Goal: Task Accomplishment & Management: Use online tool/utility

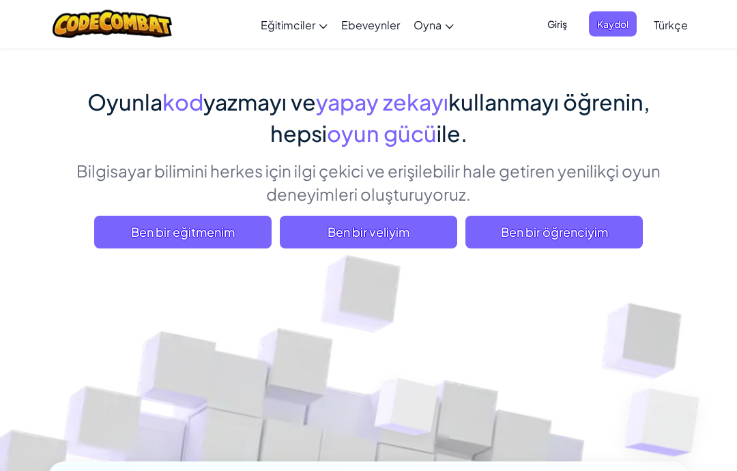
click at [600, 237] on span "Ben bir öğrenciyim" at bounding box center [553, 232] width 177 height 33
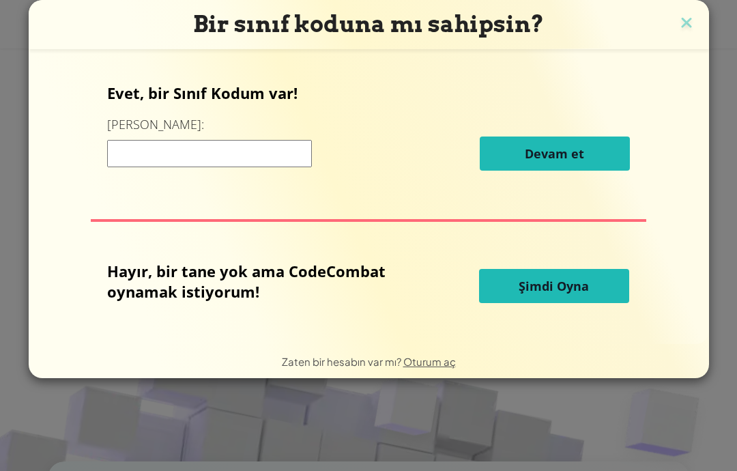
click at [581, 288] on span "Şimdi Oyna" at bounding box center [554, 286] width 70 height 16
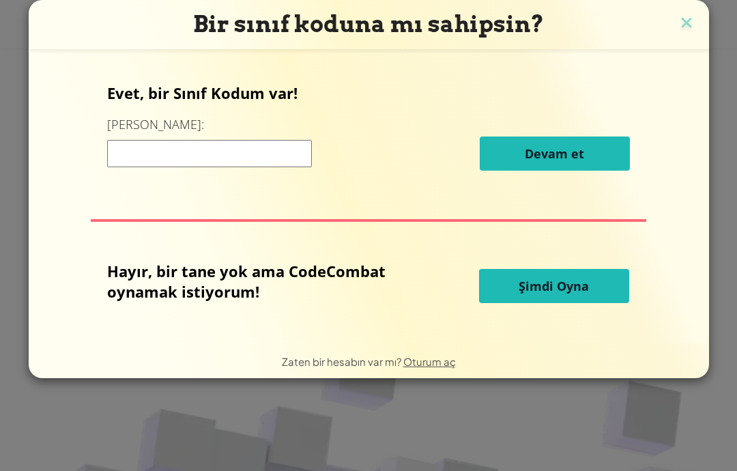
select select "tr"
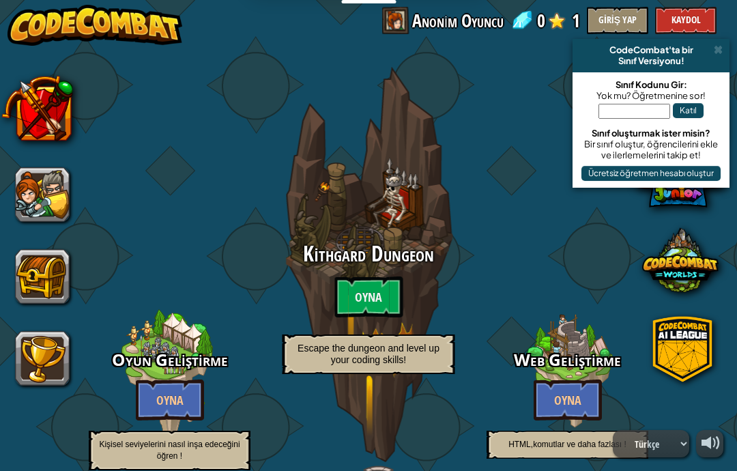
select select "tr"
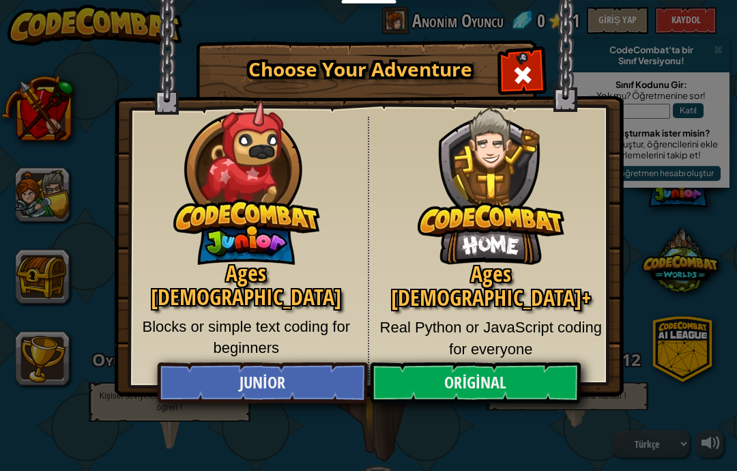
click at [519, 396] on link "Original" at bounding box center [475, 382] width 210 height 41
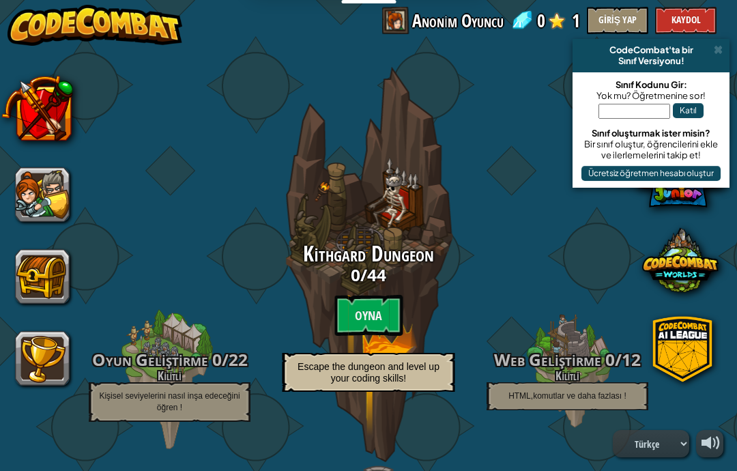
click at [379, 328] on btn "Oyna" at bounding box center [368, 315] width 68 height 41
select select "tr"
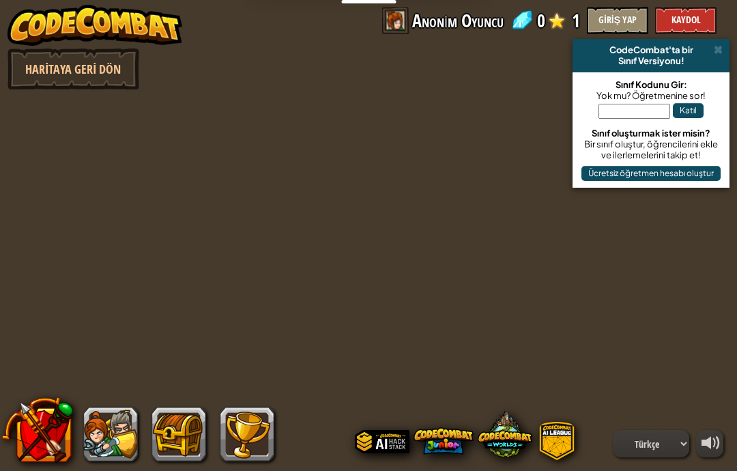
select select "tr"
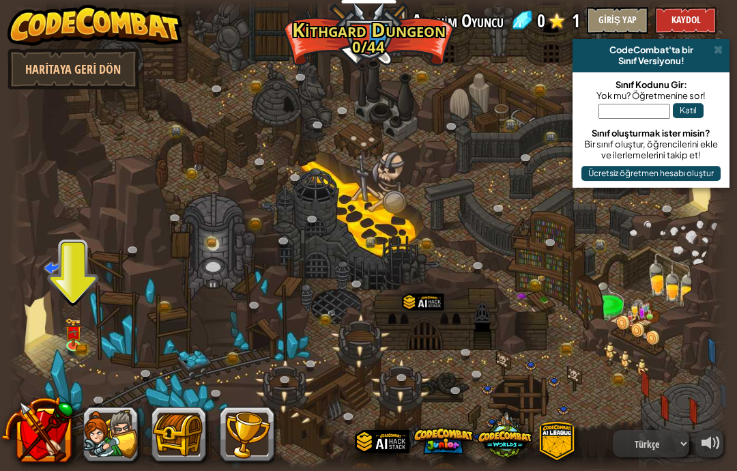
click at [63, 364] on div at bounding box center [368, 235] width 721 height 471
click at [59, 323] on div at bounding box center [368, 235] width 721 height 471
click at [71, 363] on div at bounding box center [368, 235] width 721 height 471
click at [74, 321] on img at bounding box center [74, 331] width 18 height 29
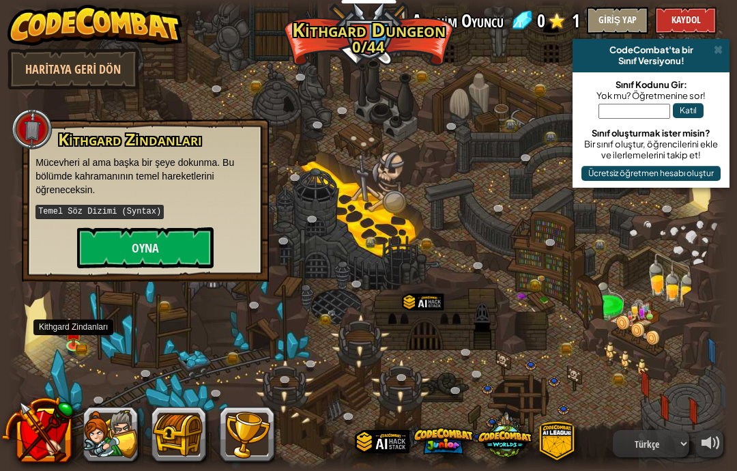
click at [167, 237] on button "Oyna" at bounding box center [145, 247] width 136 height 41
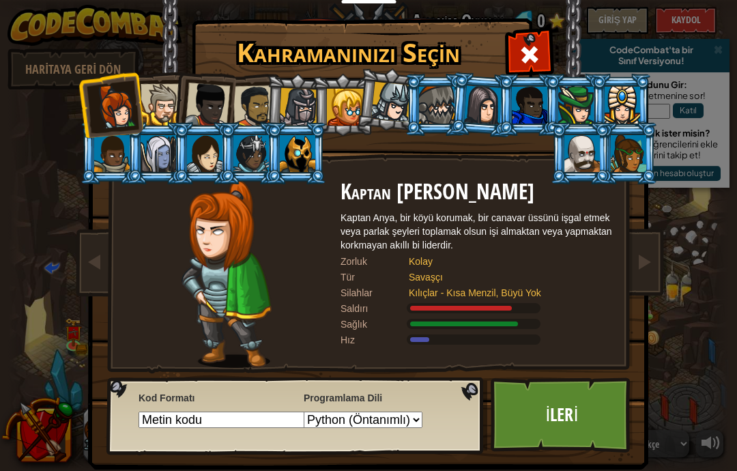
click at [444, 106] on div at bounding box center [436, 105] width 35 height 37
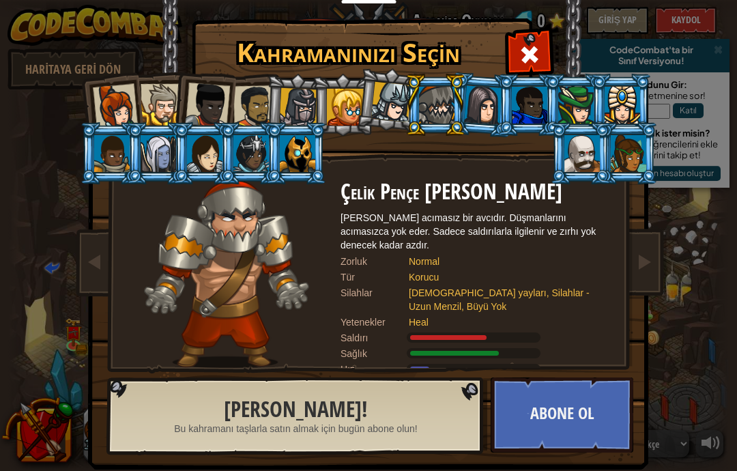
click at [199, 93] on div at bounding box center [207, 105] width 45 height 45
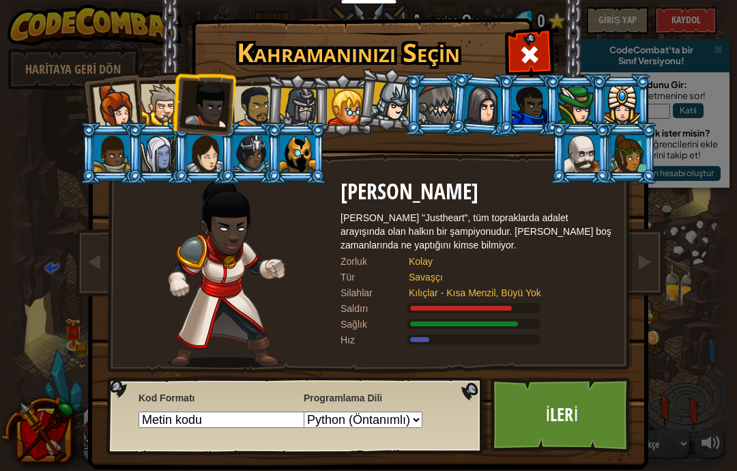
click at [424, 130] on li at bounding box center [435, 105] width 61 height 62
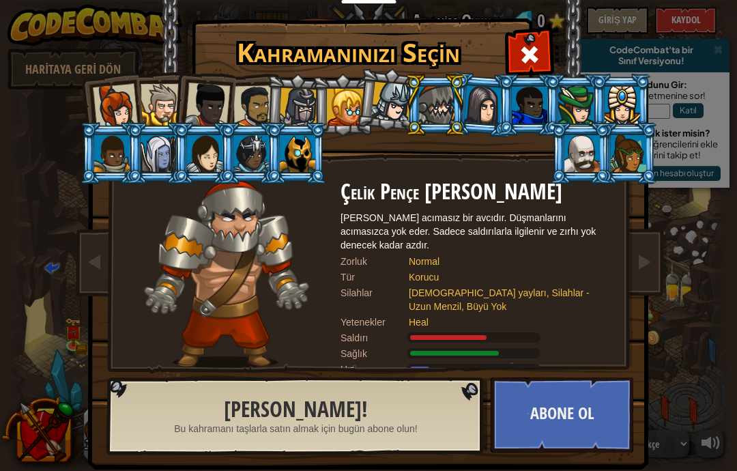
click at [597, 149] on div at bounding box center [581, 153] width 35 height 37
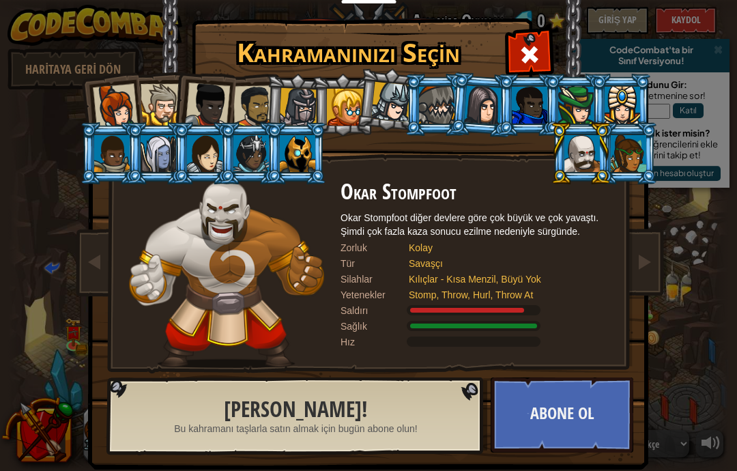
click at [154, 120] on div at bounding box center [162, 105] width 42 height 42
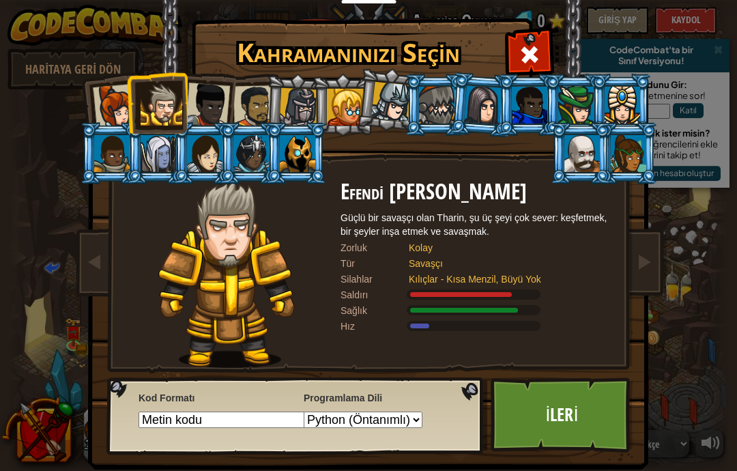
click at [349, 93] on div at bounding box center [345, 107] width 37 height 37
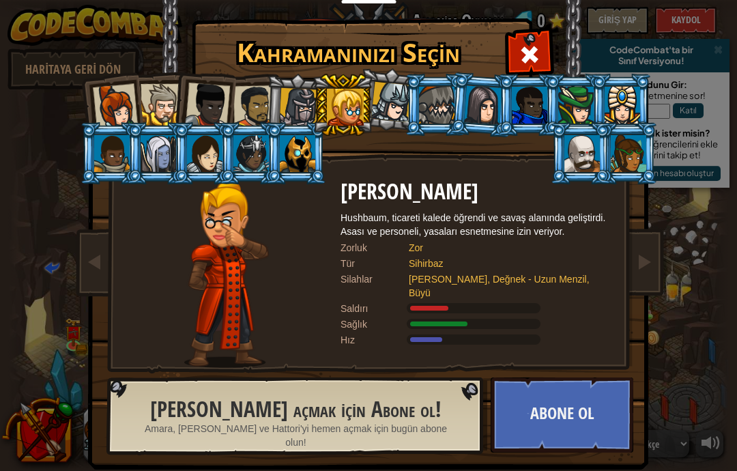
click at [391, 109] on div at bounding box center [391, 102] width 40 height 40
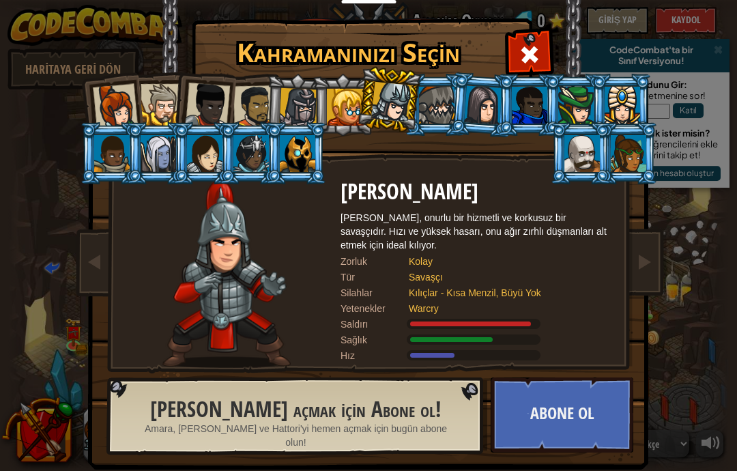
click at [451, 94] on div at bounding box center [436, 105] width 35 height 37
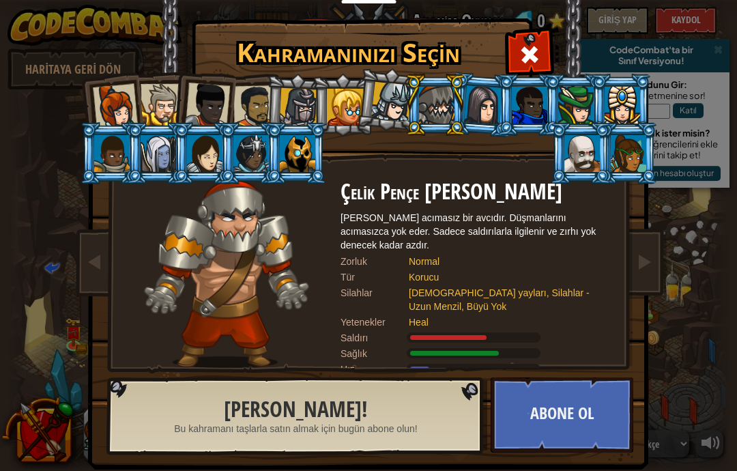
click at [581, 155] on div at bounding box center [581, 153] width 35 height 37
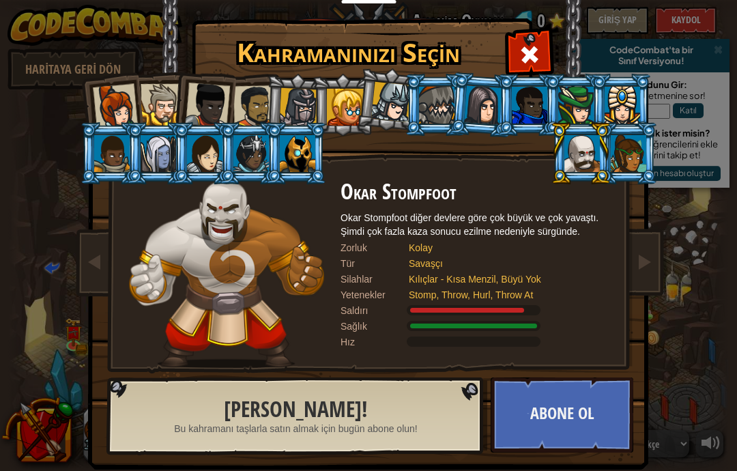
click at [580, 153] on div at bounding box center [581, 153] width 35 height 37
click at [403, 115] on div at bounding box center [391, 102] width 40 height 40
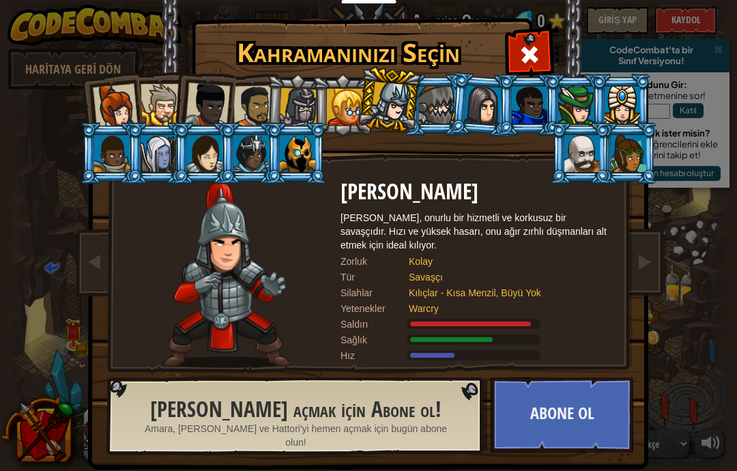
click at [432, 102] on div at bounding box center [436, 105] width 35 height 37
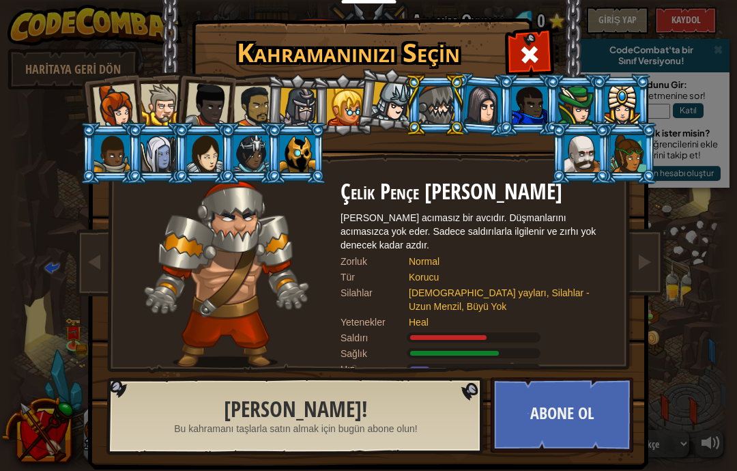
click at [314, 164] on div at bounding box center [297, 153] width 35 height 37
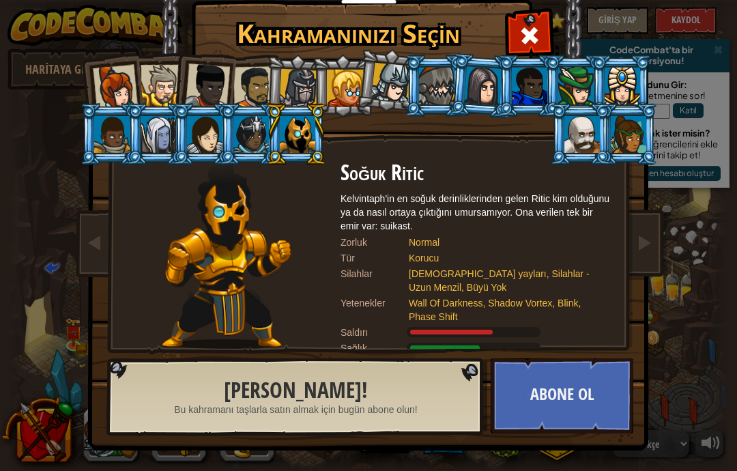
scroll to position [19, 0]
click at [644, 248] on span at bounding box center [644, 242] width 16 height 16
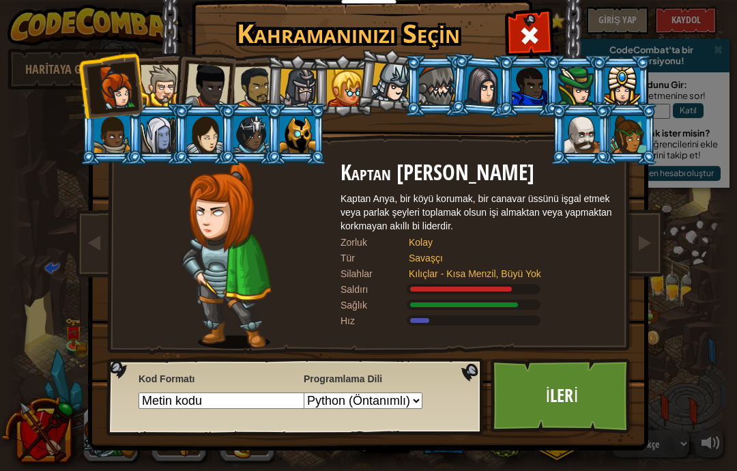
click at [109, 243] on img at bounding box center [371, 206] width 591 height 489
click at [102, 235] on span at bounding box center [95, 242] width 16 height 16
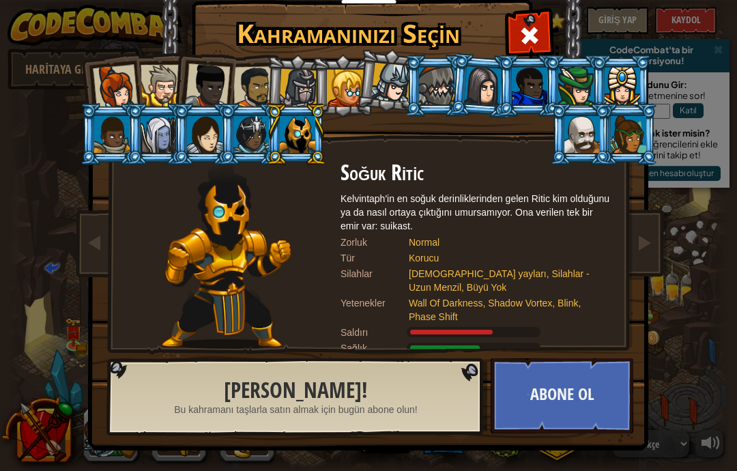
click at [156, 144] on div at bounding box center [158, 134] width 35 height 37
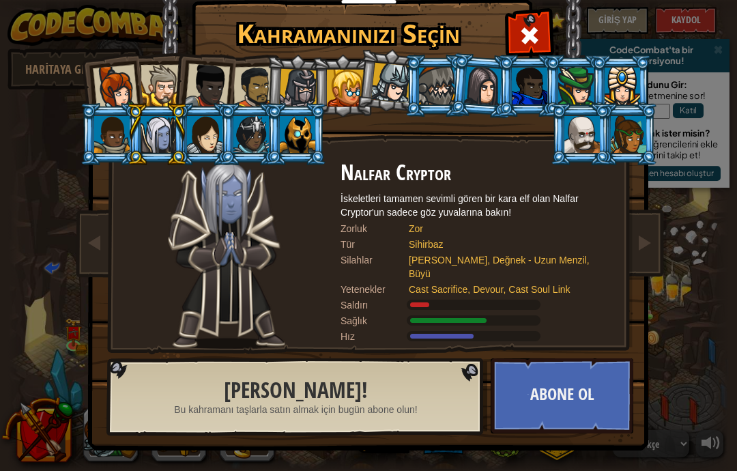
click at [303, 147] on div at bounding box center [297, 134] width 35 height 37
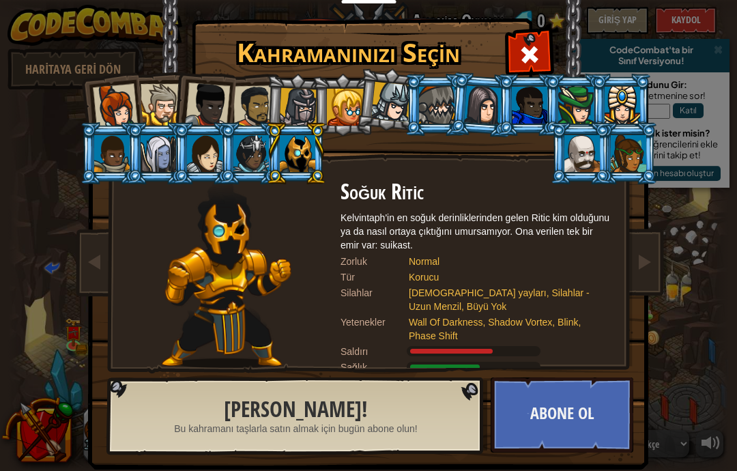
scroll to position [0, 0]
click at [437, 121] on div at bounding box center [436, 105] width 35 height 37
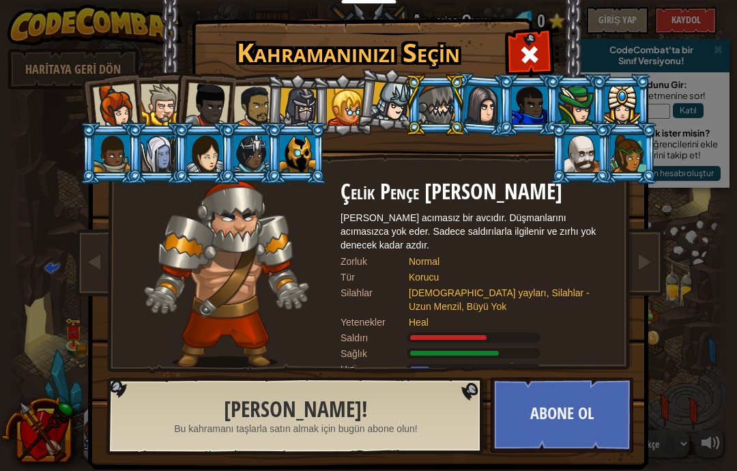
click at [388, 104] on div at bounding box center [391, 102] width 40 height 40
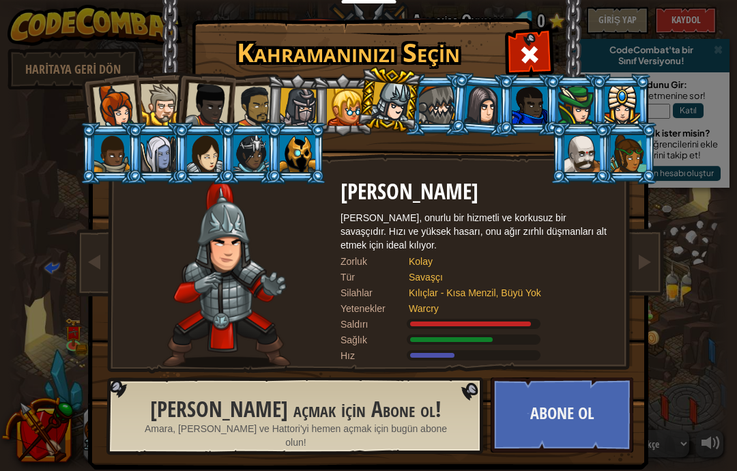
click at [601, 419] on button "Abone Ol" at bounding box center [562, 414] width 143 height 75
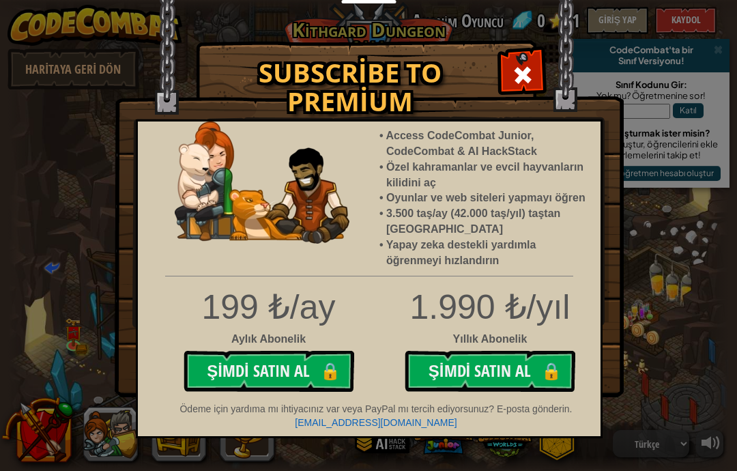
click at [527, 72] on span at bounding box center [523, 75] width 22 height 22
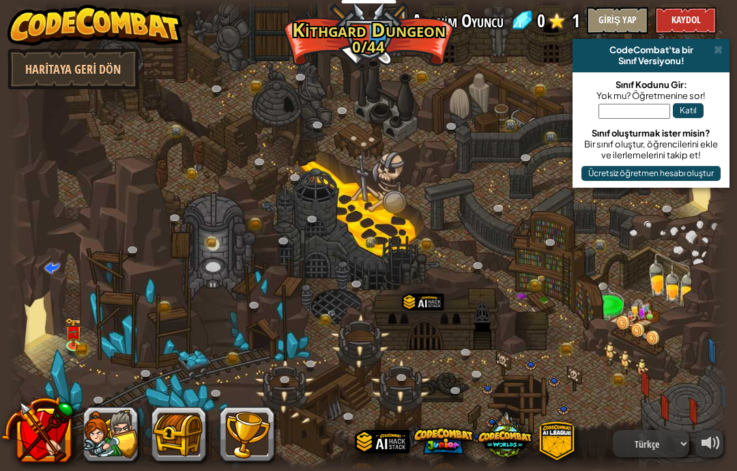
click at [108, 432] on button at bounding box center [110, 434] width 55 height 55
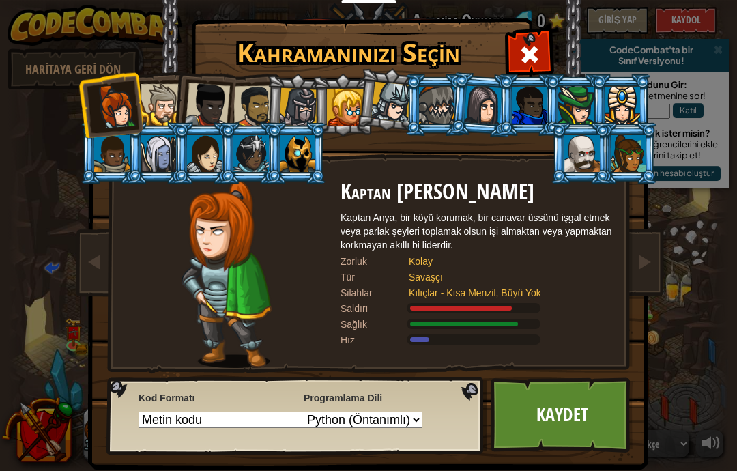
click at [394, 115] on div at bounding box center [391, 102] width 40 height 40
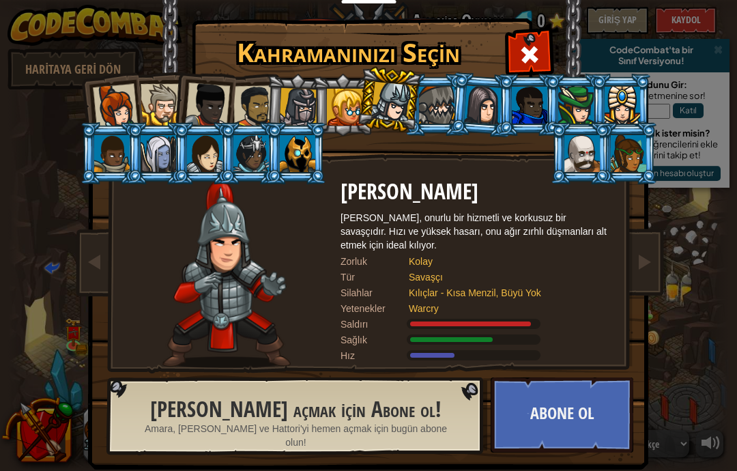
click at [603, 430] on button "Abone Ol" at bounding box center [562, 414] width 143 height 75
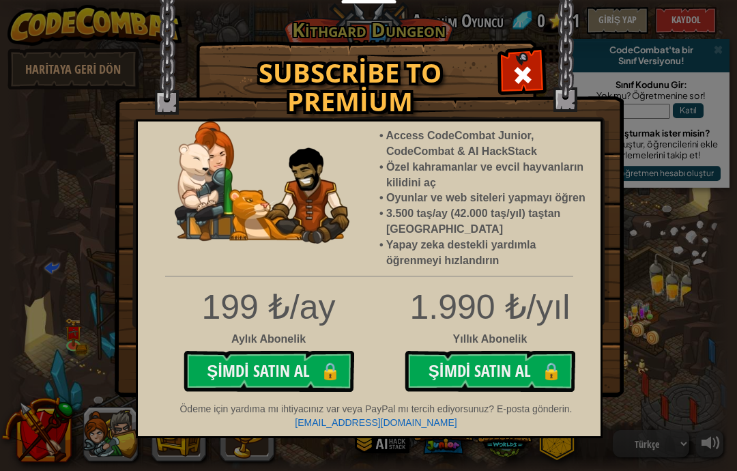
click at [535, 77] on div at bounding box center [522, 73] width 43 height 43
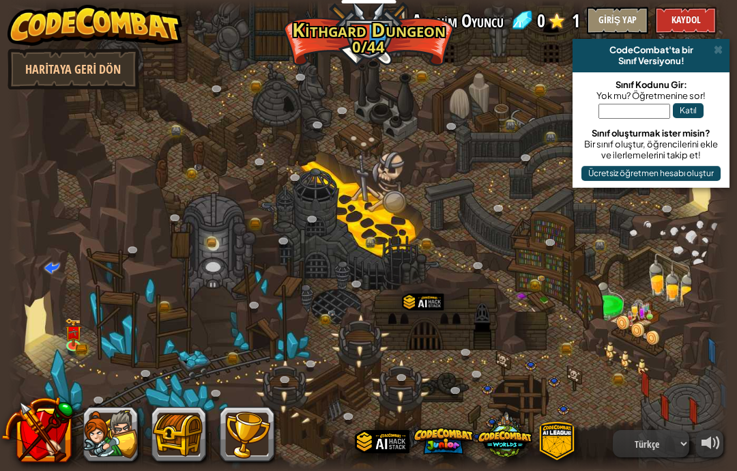
click at [111, 431] on button at bounding box center [110, 434] width 55 height 55
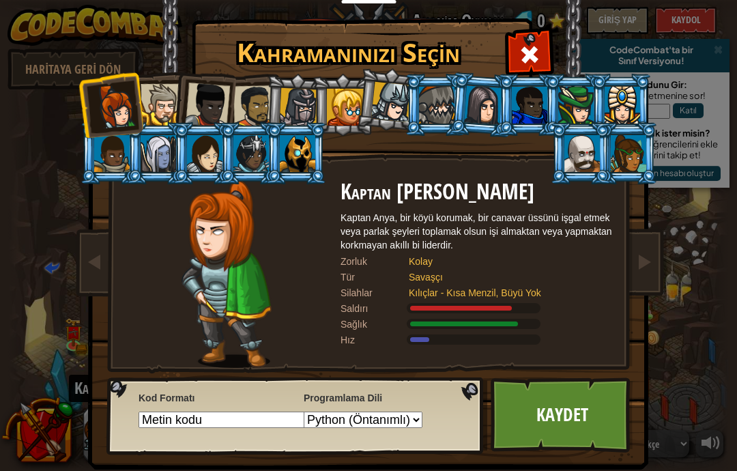
click at [403, 101] on div at bounding box center [391, 102] width 40 height 40
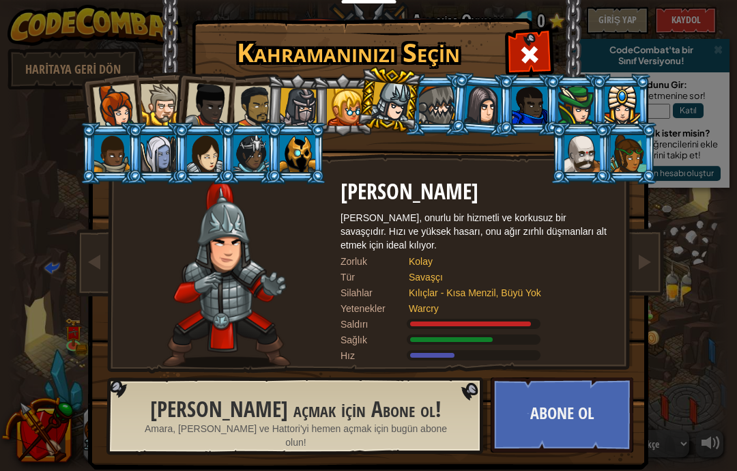
click at [439, 99] on div at bounding box center [436, 105] width 35 height 37
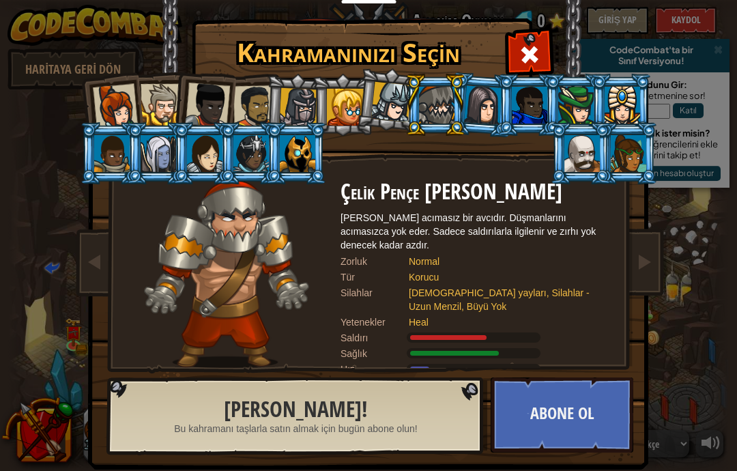
click at [635, 104] on div at bounding box center [622, 105] width 35 height 37
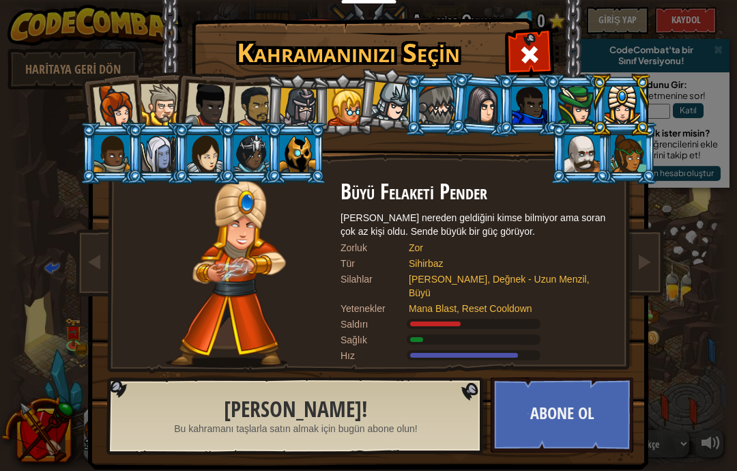
click at [583, 147] on div at bounding box center [581, 153] width 35 height 37
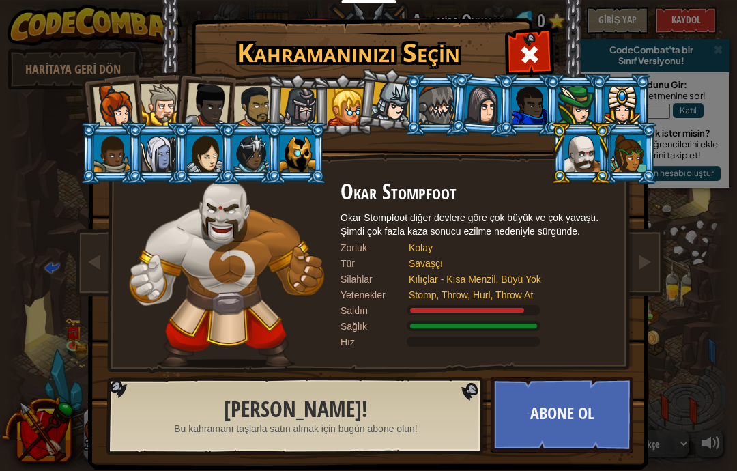
click at [218, 130] on li at bounding box center [203, 153] width 61 height 62
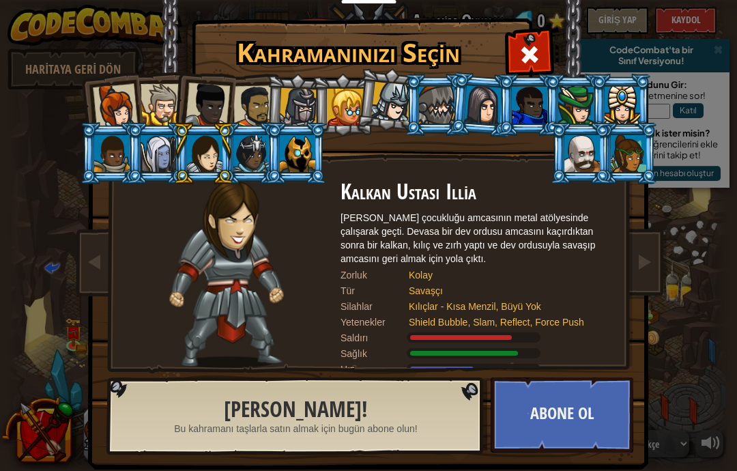
click at [215, 106] on div at bounding box center [207, 105] width 45 height 45
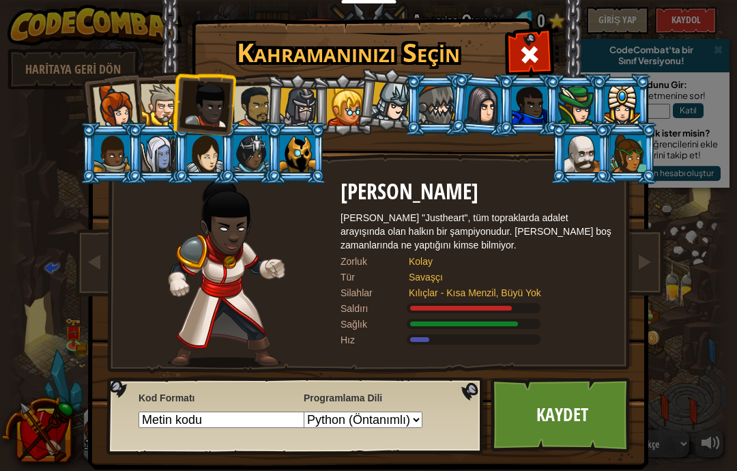
click at [212, 106] on div at bounding box center [207, 105] width 45 height 45
click at [115, 121] on div at bounding box center [115, 106] width 45 height 45
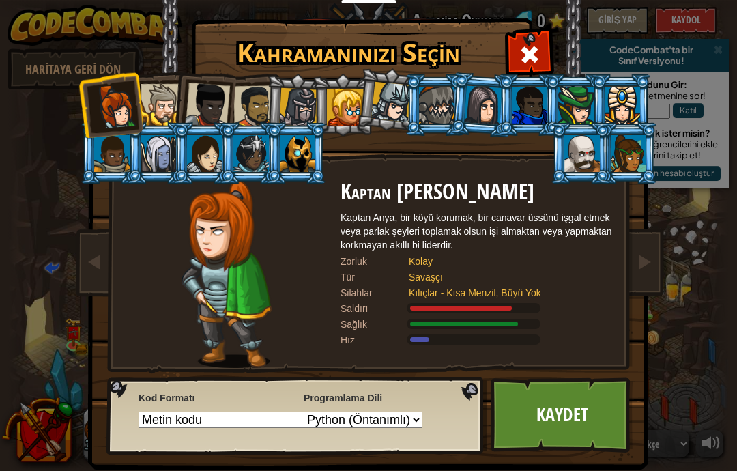
click at [167, 106] on div at bounding box center [162, 105] width 42 height 42
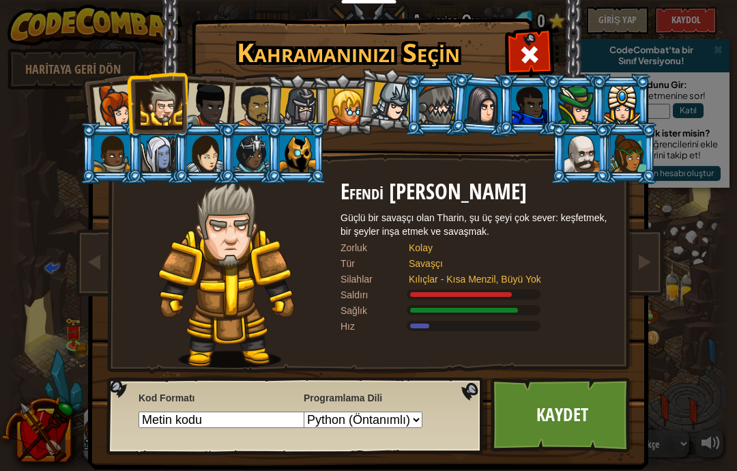
click at [235, 102] on div at bounding box center [254, 106] width 42 height 42
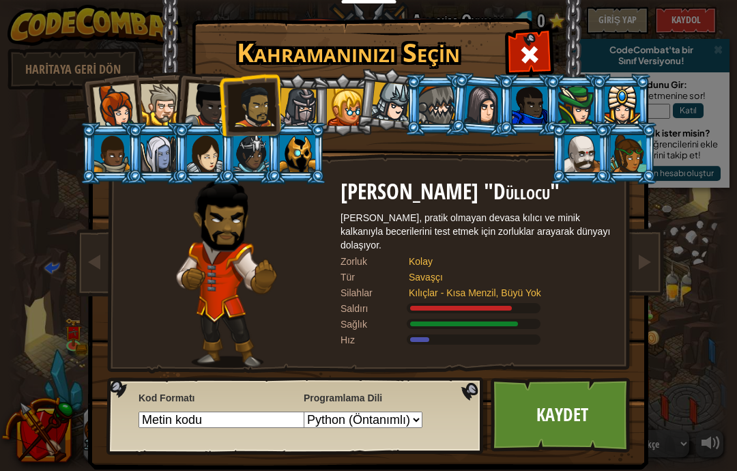
click at [115, 115] on div at bounding box center [115, 106] width 45 height 45
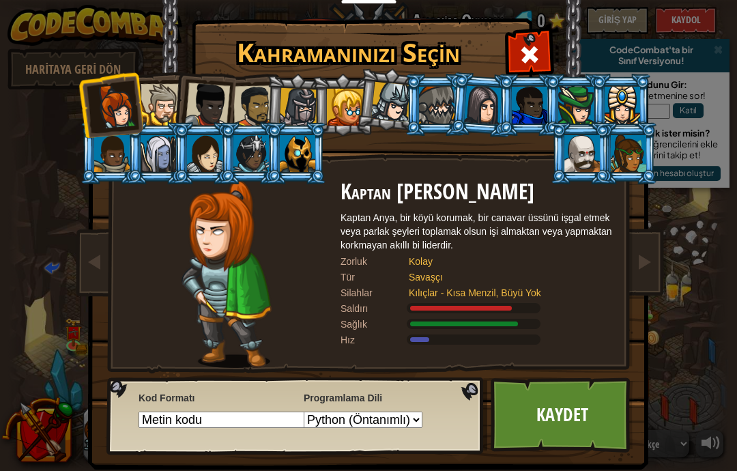
click at [162, 119] on div at bounding box center [162, 105] width 42 height 42
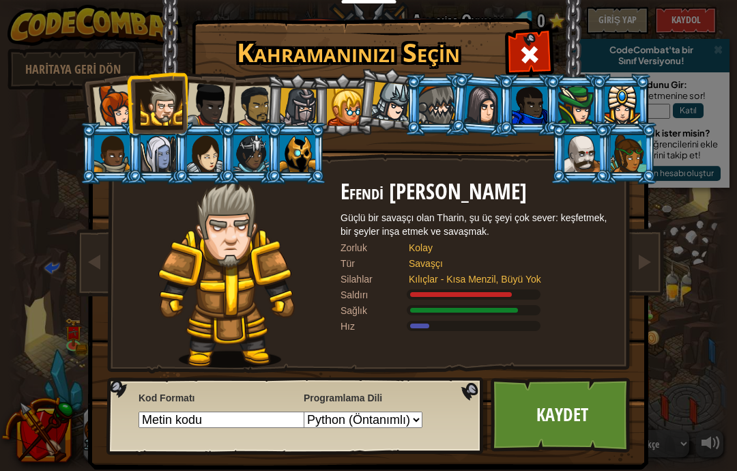
click at [218, 104] on div at bounding box center [207, 105] width 45 height 45
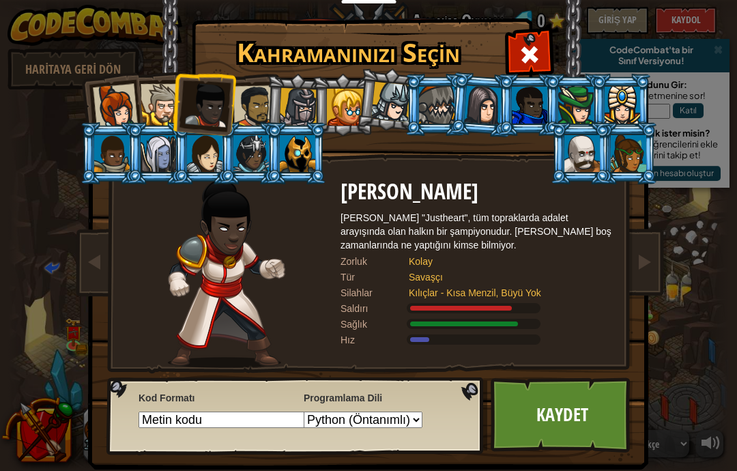
click at [263, 109] on div at bounding box center [254, 106] width 42 height 42
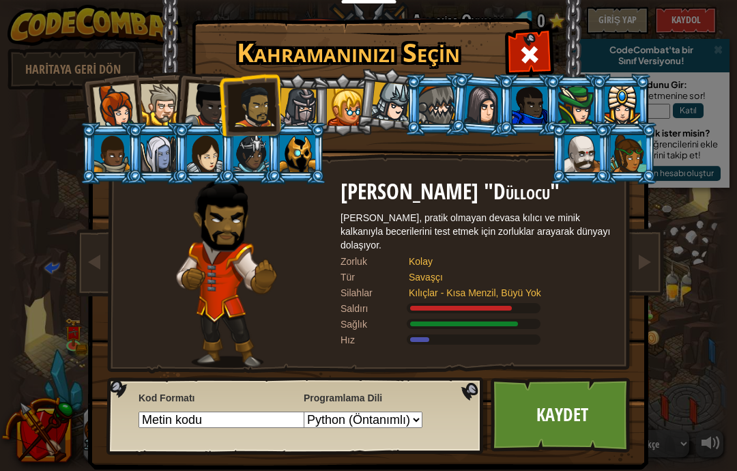
click at [304, 112] on div at bounding box center [298, 107] width 39 height 39
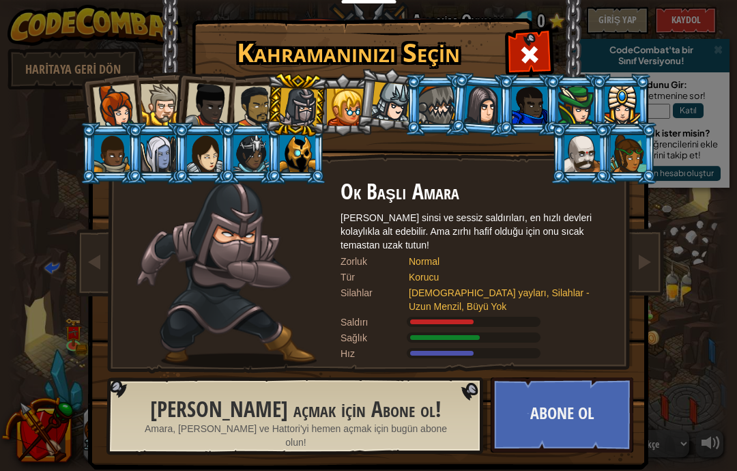
click at [255, 106] on div at bounding box center [254, 106] width 42 height 42
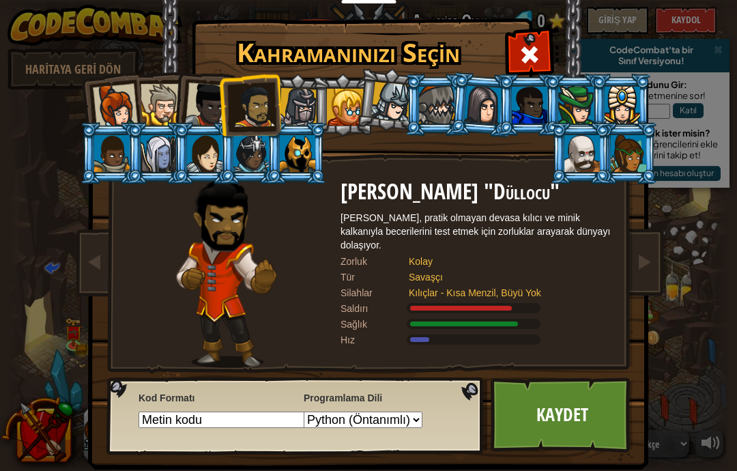
click at [581, 416] on link "Kaydet" at bounding box center [562, 414] width 143 height 75
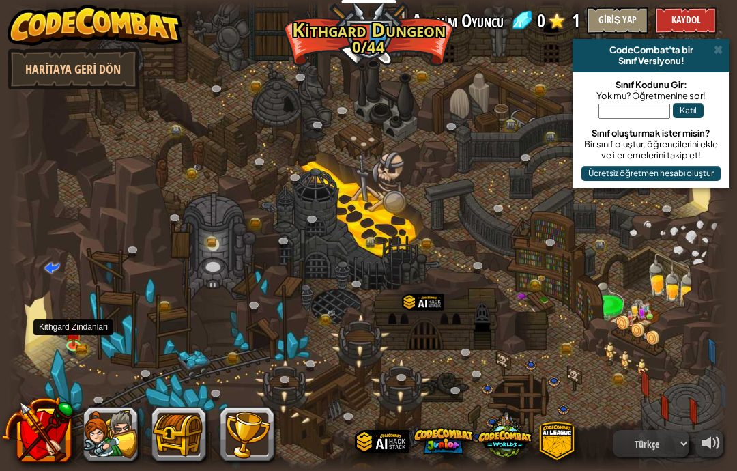
click at [70, 349] on link at bounding box center [74, 346] width 27 height 20
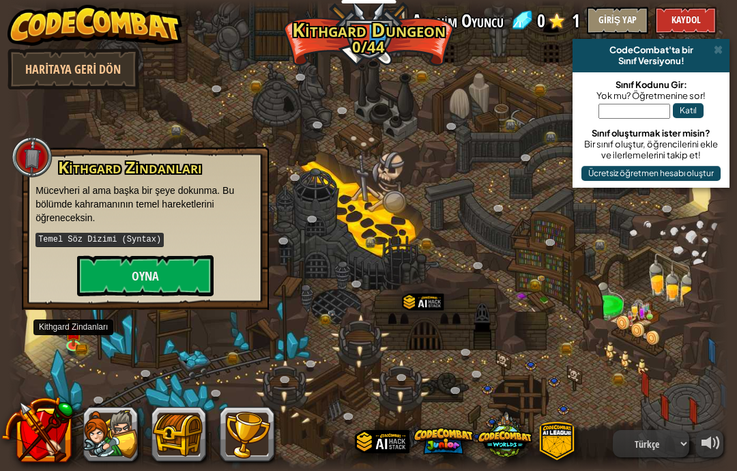
click at [105, 292] on button "Oyna" at bounding box center [145, 275] width 136 height 41
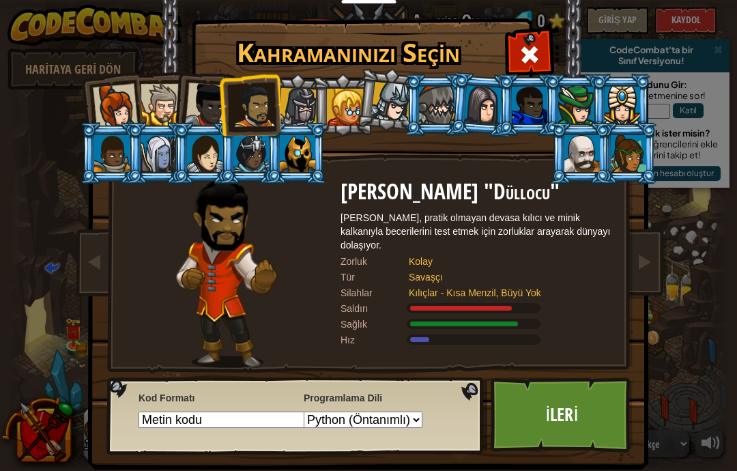
click at [111, 277] on img at bounding box center [371, 225] width 591 height 489
click at [600, 427] on link "İleri" at bounding box center [562, 414] width 143 height 75
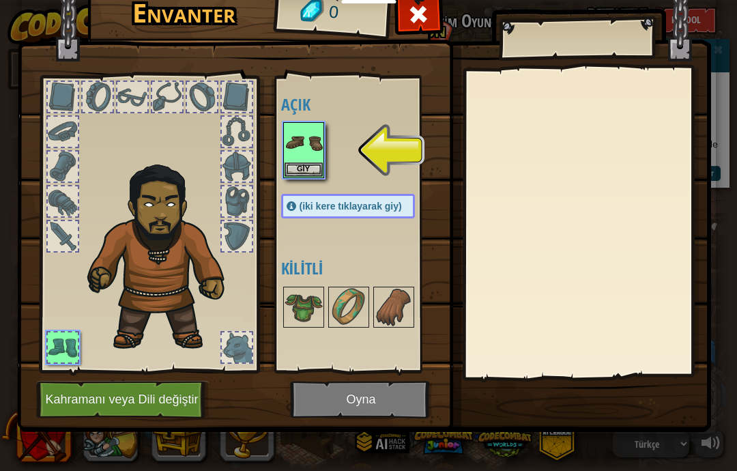
click at [319, 156] on img at bounding box center [304, 143] width 38 height 38
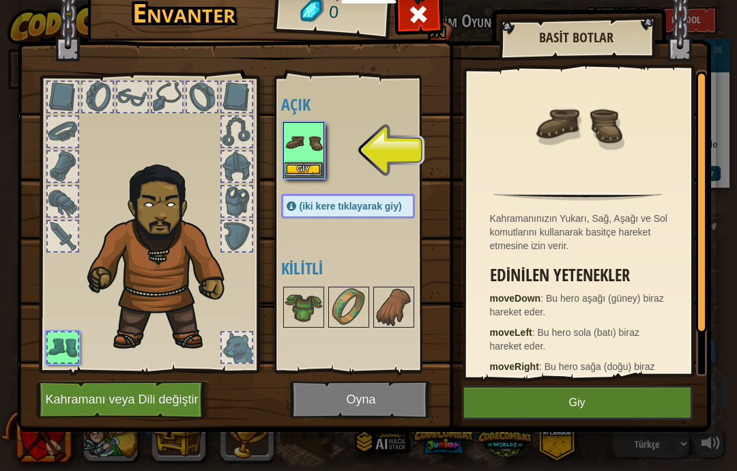
click at [583, 394] on button "Giy" at bounding box center [577, 403] width 231 height 34
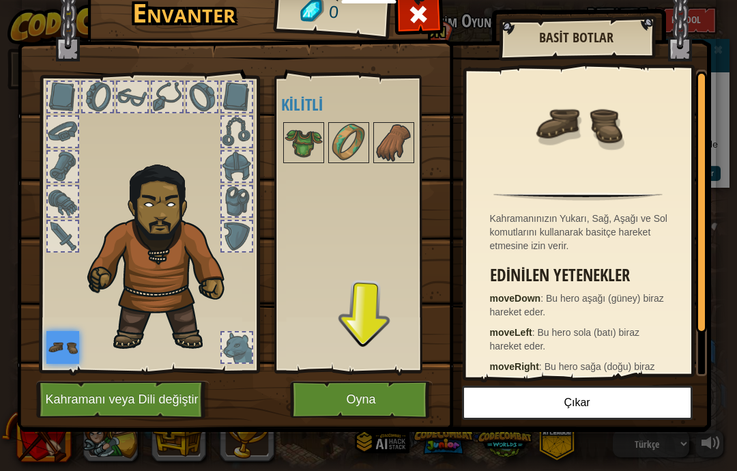
click at [56, 363] on img at bounding box center [62, 347] width 33 height 33
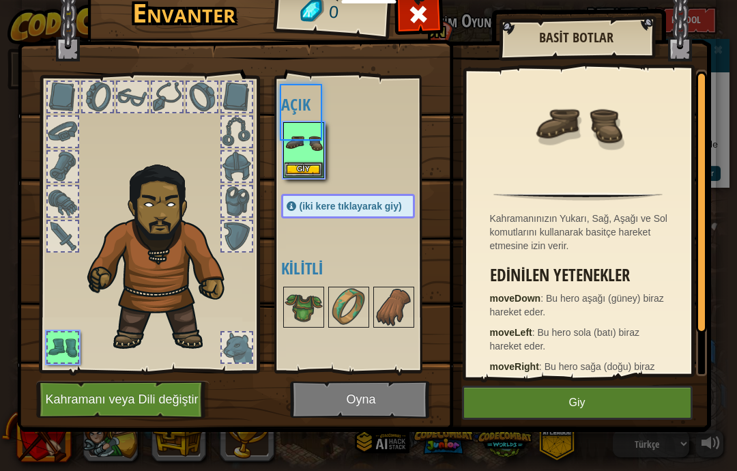
click at [384, 409] on img at bounding box center [364, 184] width 694 height 495
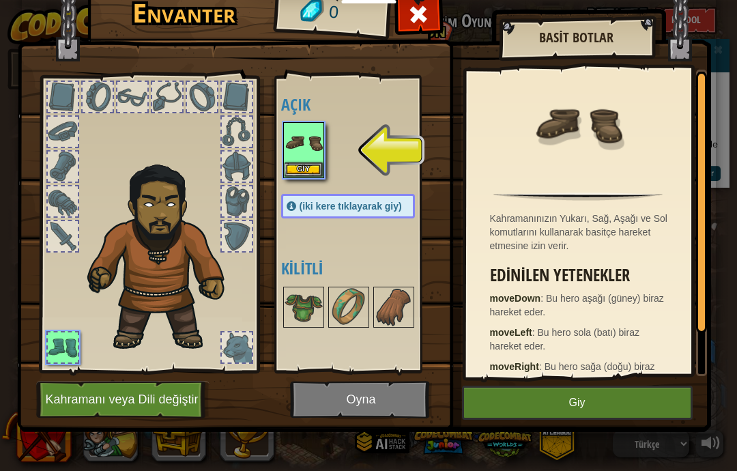
click at [317, 149] on img at bounding box center [304, 143] width 38 height 38
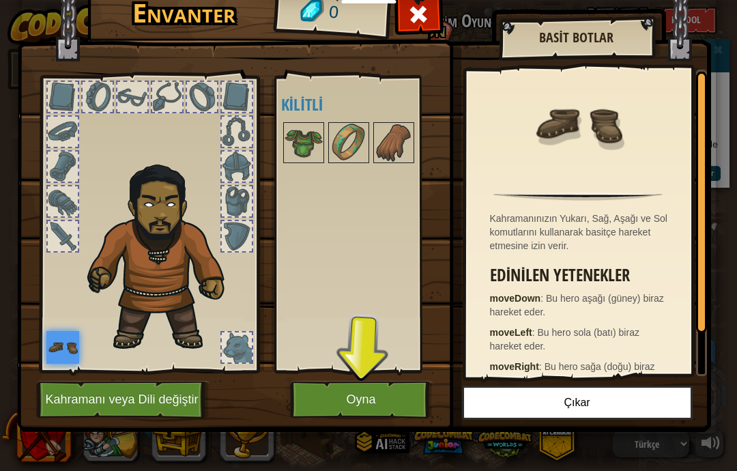
click at [376, 399] on button "Oyna" at bounding box center [361, 400] width 143 height 38
click at [370, 390] on button "Oyna" at bounding box center [361, 400] width 143 height 38
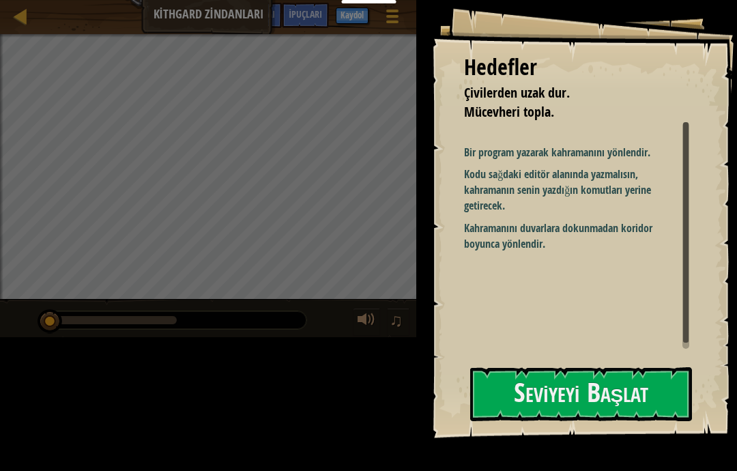
click at [643, 378] on button "Seviyeyi Başlat" at bounding box center [581, 394] width 222 height 54
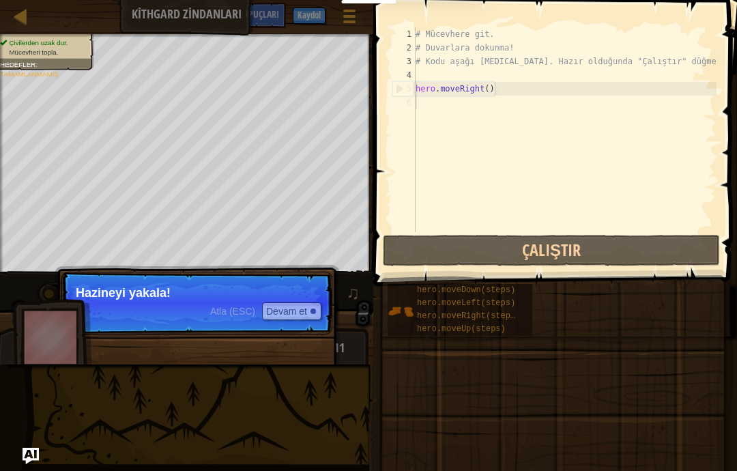
click at [109, 293] on p "Hazineyi yakala!" at bounding box center [197, 293] width 242 height 14
click at [633, 245] on button "Çalıştır" at bounding box center [551, 250] width 337 height 31
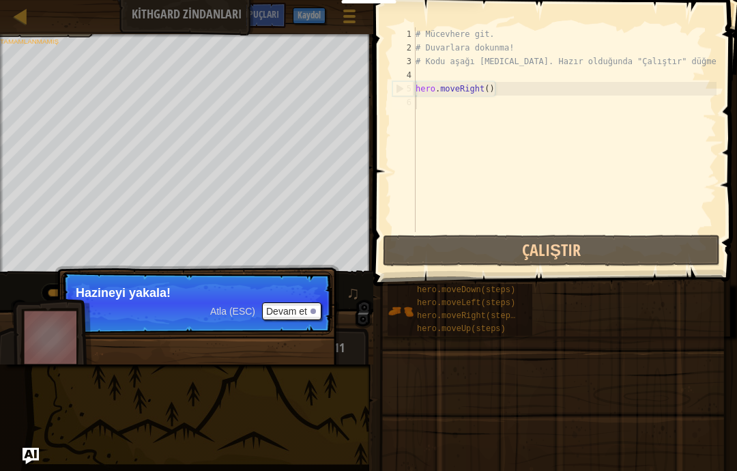
click at [299, 311] on button "Devam et" at bounding box center [291, 311] width 59 height 18
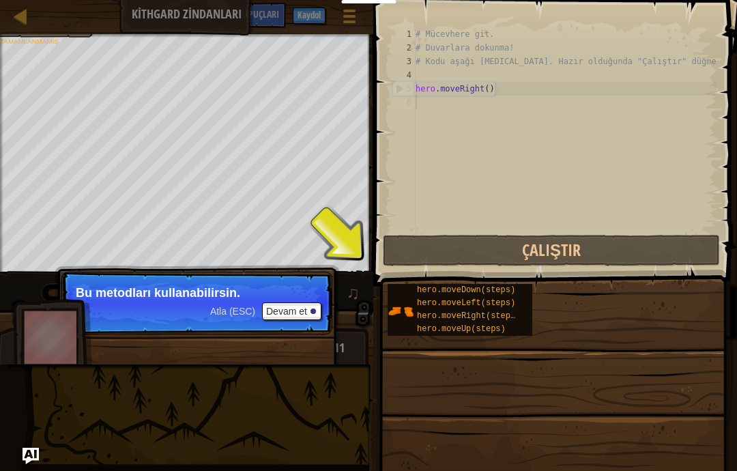
click at [293, 302] on button "Devam et" at bounding box center [291, 311] width 59 height 18
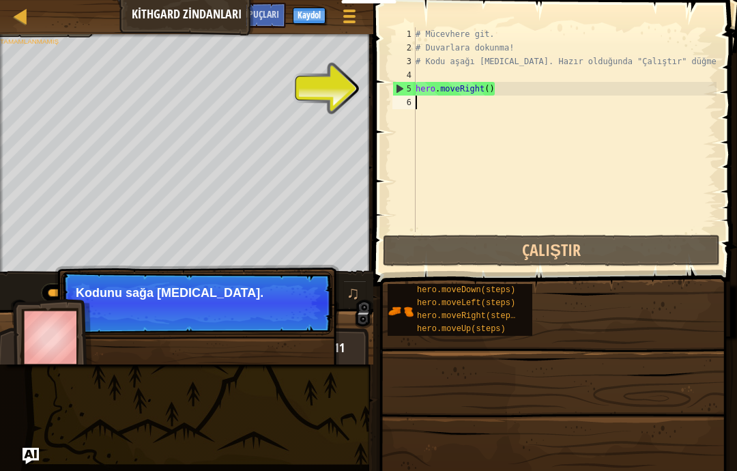
click at [714, 96] on div "# Mücevhere git. # Duvarlara dokunma! # Kodu aşağı yaz. Hazır olduğunda "Çalışt…" at bounding box center [565, 143] width 304 height 232
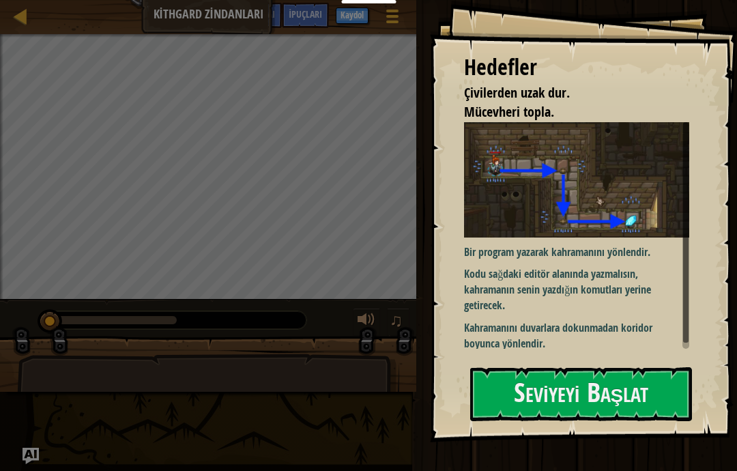
click at [640, 383] on button "Seviyeyi Başlat" at bounding box center [581, 394] width 222 height 54
click at [581, 387] on button "Seviyeyi Başlat" at bounding box center [581, 394] width 222 height 54
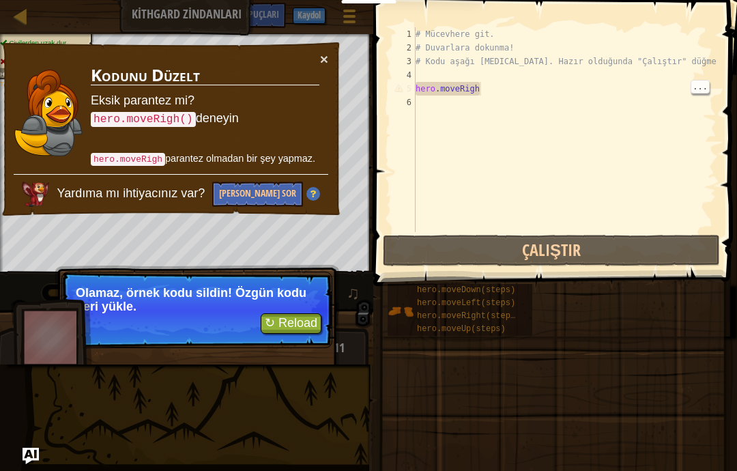
click at [589, 92] on div "# Mücevhere git. # Duvarlara dokunma! # Kodu aşağı [MEDICAL_DATA]. Hazır olduğu…" at bounding box center [565, 143] width 304 height 232
click at [607, 74] on div "# Mücevhere git. # Duvarlara dokunma! # Kodu aşağı [MEDICAL_DATA]. Hazır olduğu…" at bounding box center [565, 143] width 304 height 232
click at [610, 91] on div "# Mücevhere git. # Duvarlara dokunma! # Kodu aşağı [MEDICAL_DATA]. Hazır olduğu…" at bounding box center [565, 143] width 304 height 232
click at [644, 93] on div "# Mücevhere git. # Duvarlara dokunma! # Kodu aşağı [MEDICAL_DATA]. Hazır olduğu…" at bounding box center [565, 143] width 304 height 232
click at [716, 88] on div "# Mücevhere git. # Duvarlara dokunma! # Kodu aşağı [MEDICAL_DATA]. Hazır olduğu…" at bounding box center [565, 143] width 304 height 232
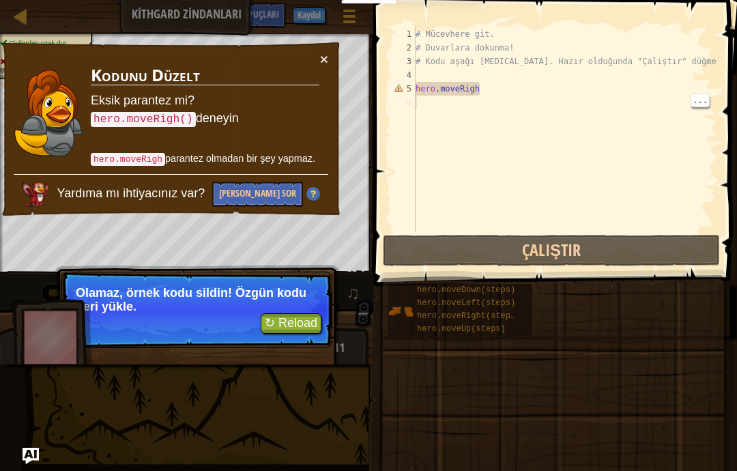
click at [705, 97] on span "..." at bounding box center [700, 100] width 18 height 12
click at [699, 109] on div "# Mücevhere git. # Duvarlara dokunma! # Kodu aşağı [MEDICAL_DATA]. Hazır olduğu…" at bounding box center [565, 143] width 304 height 232
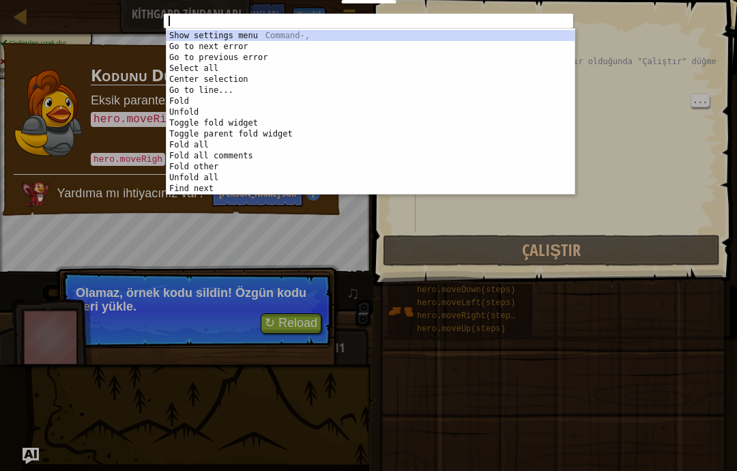
click at [714, 97] on div "abcde fg הההההההההההההההההההההההההההההההההההההההההההההההההההההההההההההההההההההה…" at bounding box center [368, 235] width 737 height 471
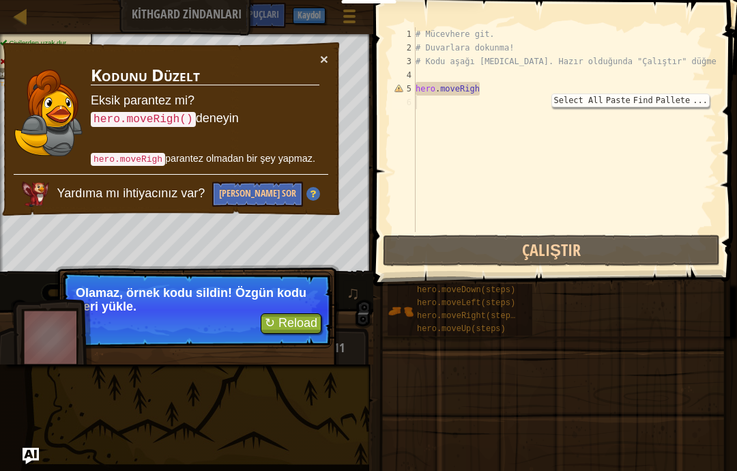
click at [659, 110] on div "# Mücevhere git. # Duvarlara dokunma! # Kodu aşağı [MEDICAL_DATA]. Hazır olduğu…" at bounding box center [565, 143] width 304 height 232
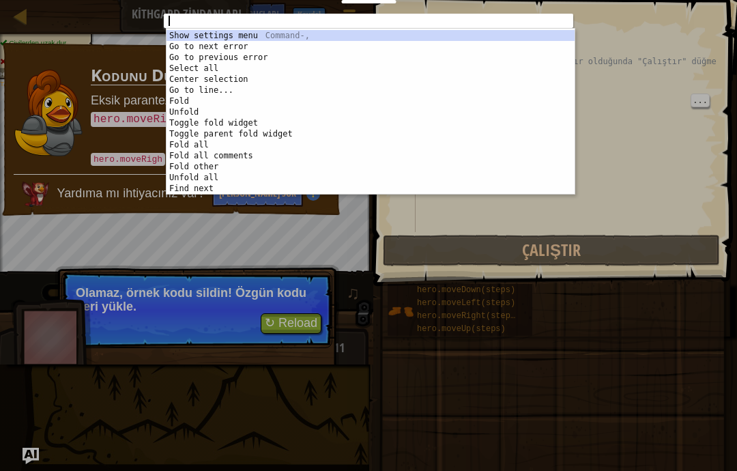
click at [707, 112] on div "abcde fg 1 הההההההההההההההההההההההההההההההההההההההההההההההההההההההההההההההההההה…" at bounding box center [368, 235] width 737 height 471
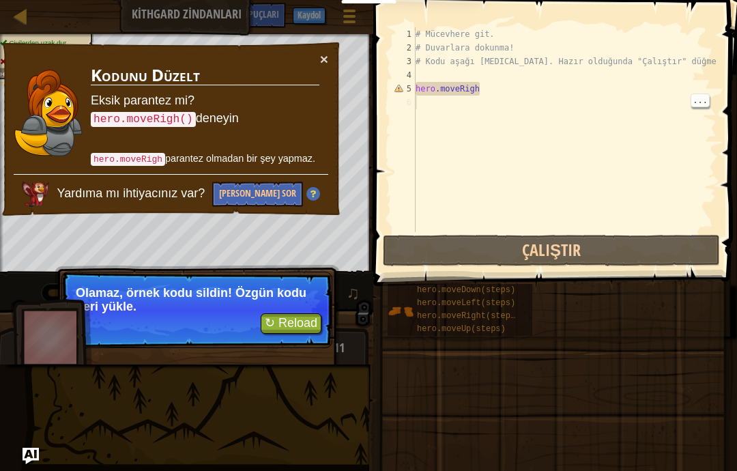
click at [666, 142] on div "# Mücevhere git. # Duvarlara dokunma! # Kodu aşağı [MEDICAL_DATA]. Hazır olduğu…" at bounding box center [565, 143] width 304 height 232
click at [328, 62] on button "×" at bounding box center [324, 60] width 8 height 14
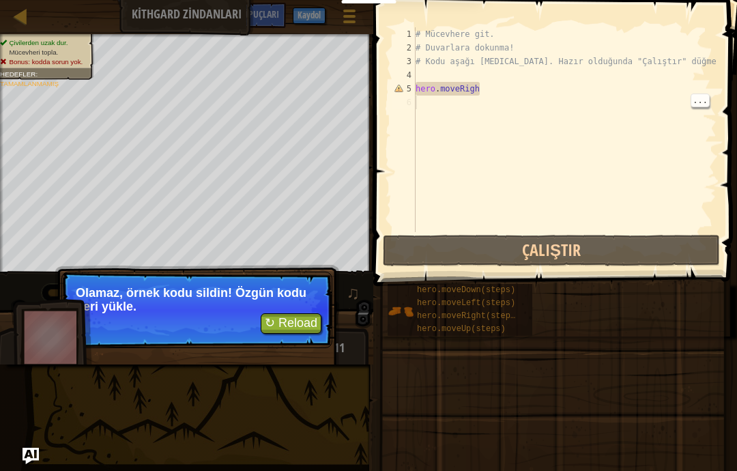
click at [299, 331] on button "↻ Reload" at bounding box center [291, 323] width 61 height 20
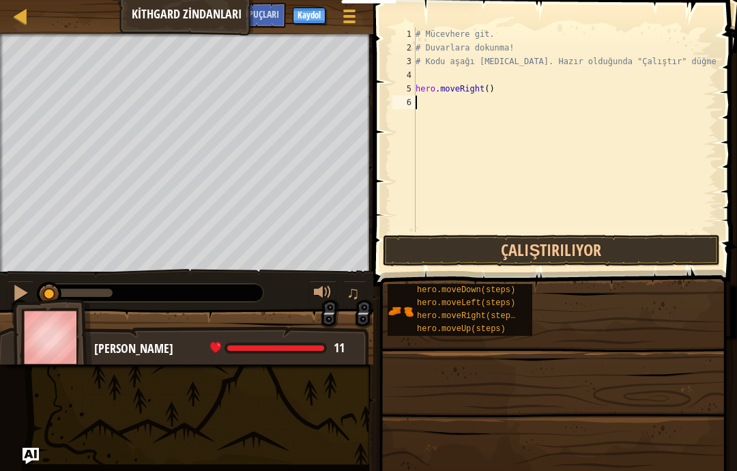
scroll to position [14, 14]
click at [311, 329] on div "[PERSON_NAME] 11 x: 6 y: 18 No target" at bounding box center [181, 382] width 373 height 113
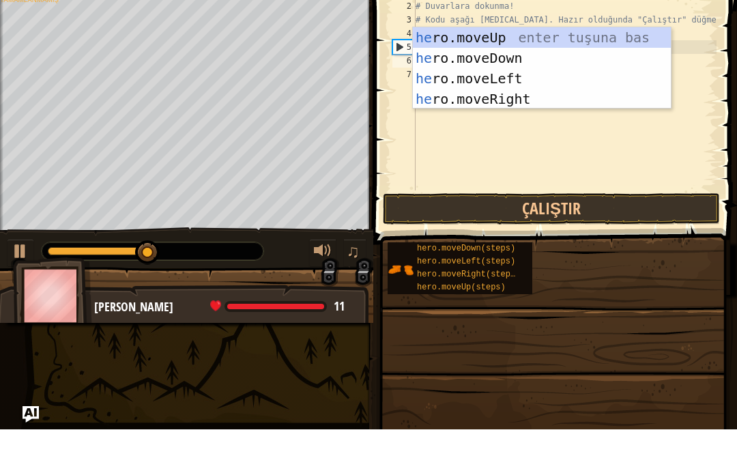
scroll to position [14, 23]
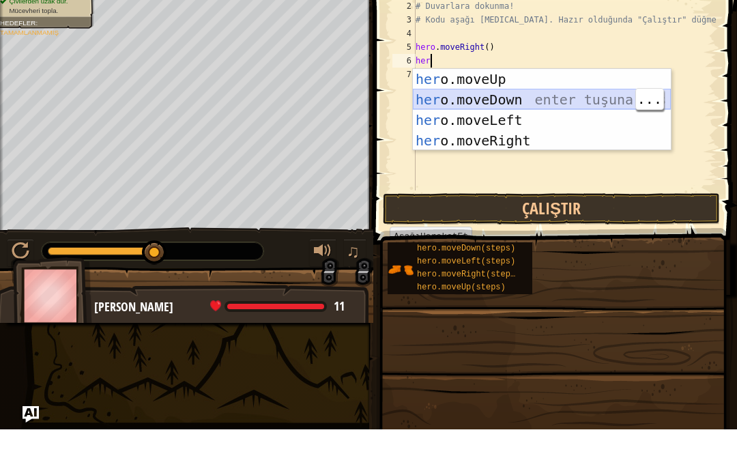
click at [577, 144] on div "her o.moveUp enter tuşuna bas her o.moveDown enter tuşuna bas her o.moveLeft en…" at bounding box center [542, 172] width 258 height 123
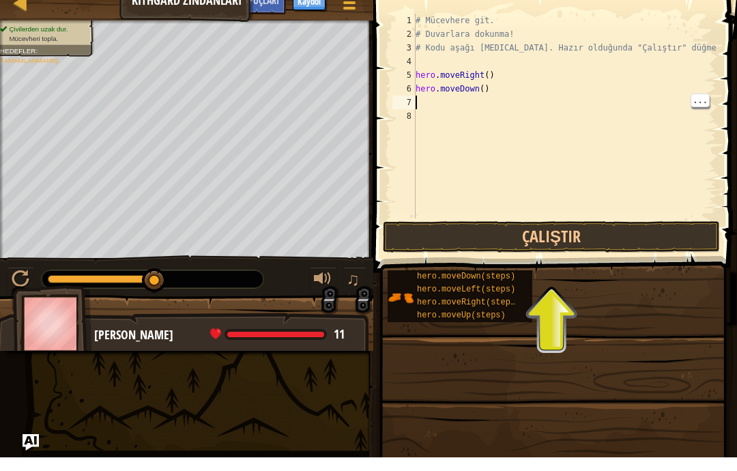
click at [465, 105] on div "# Mücevhere git. # Duvarlara dokunma! # Kodu aşağı [MEDICAL_DATA]. Hazır olduğu…" at bounding box center [565, 143] width 304 height 232
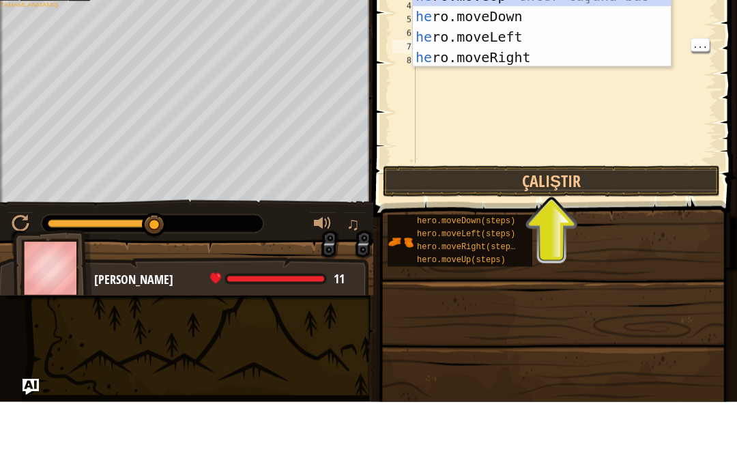
scroll to position [14, 29]
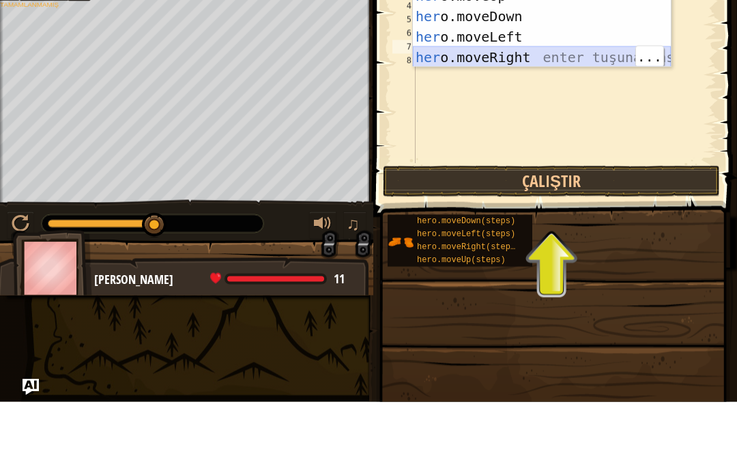
click at [610, 130] on div "her o.moveUp enter tuşuna bas her o.moveDown enter tuşuna bas her o.moveLeft en…" at bounding box center [542, 116] width 258 height 123
type textarea "abcde fg"
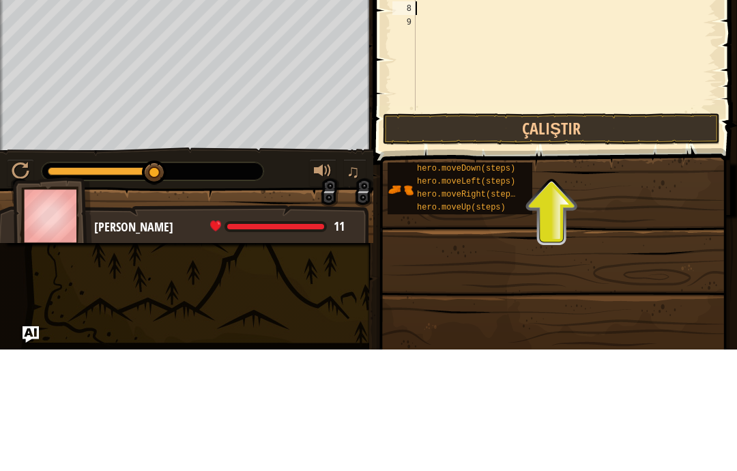
click at [558, 235] on button "Çalıştır" at bounding box center [551, 250] width 337 height 31
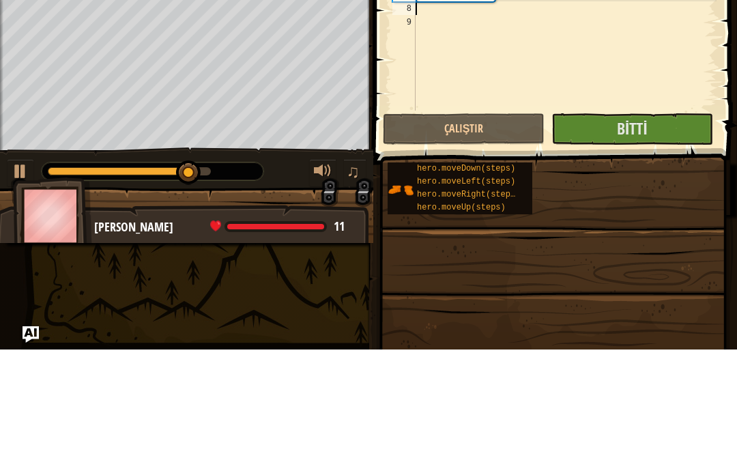
click at [654, 235] on button "Bitti" at bounding box center [632, 250] width 162 height 31
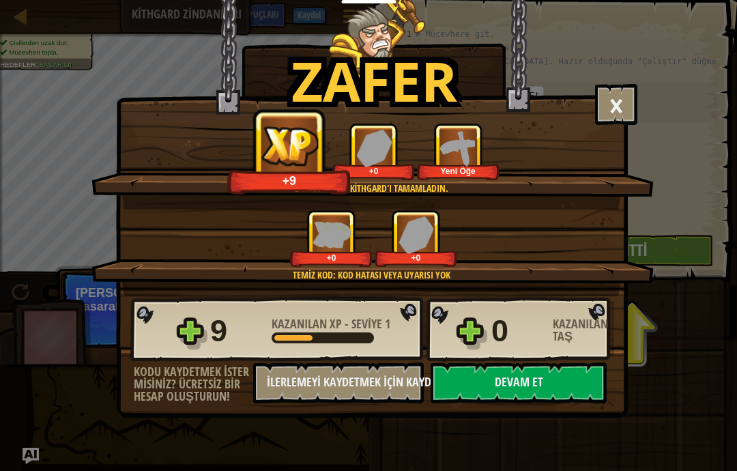
click at [512, 386] on button "Devam et" at bounding box center [519, 382] width 176 height 41
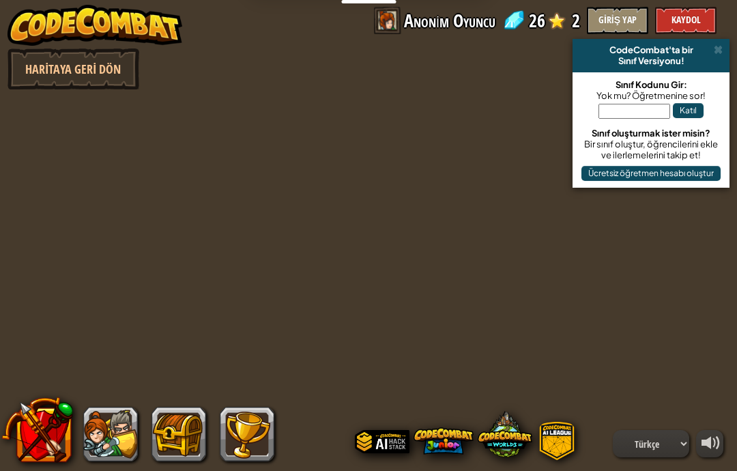
select select "tr"
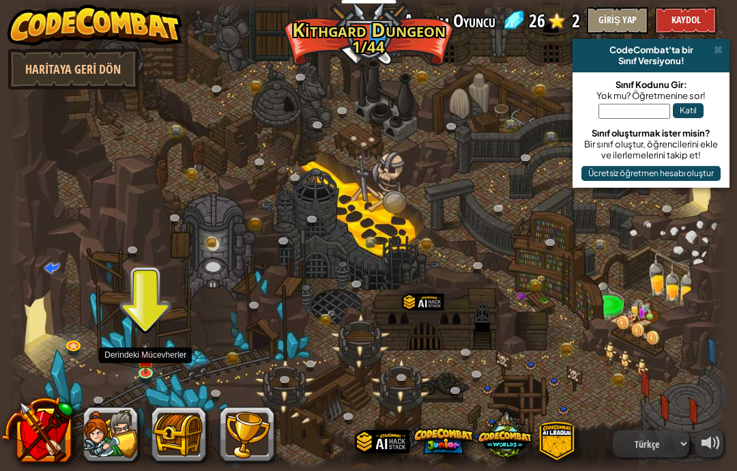
click at [154, 362] on img at bounding box center [145, 359] width 18 height 30
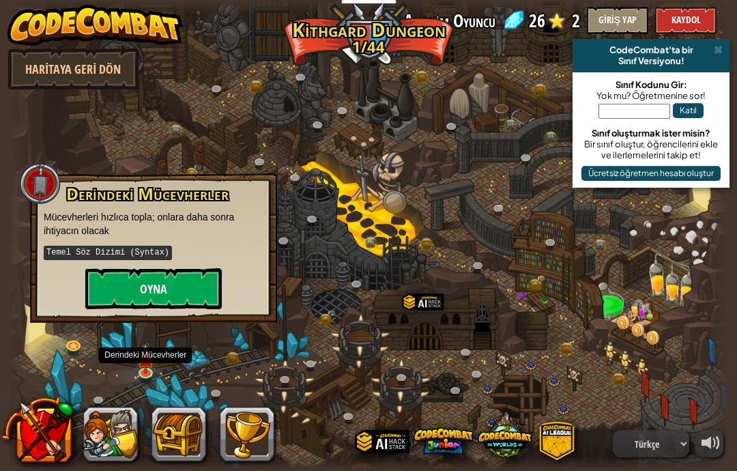
click at [118, 295] on button "Oyna" at bounding box center [153, 288] width 136 height 41
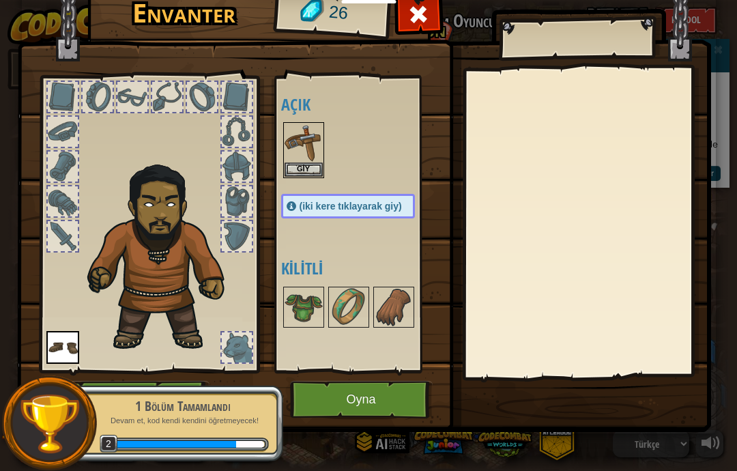
click at [304, 162] on button "Giy" at bounding box center [304, 169] width 38 height 14
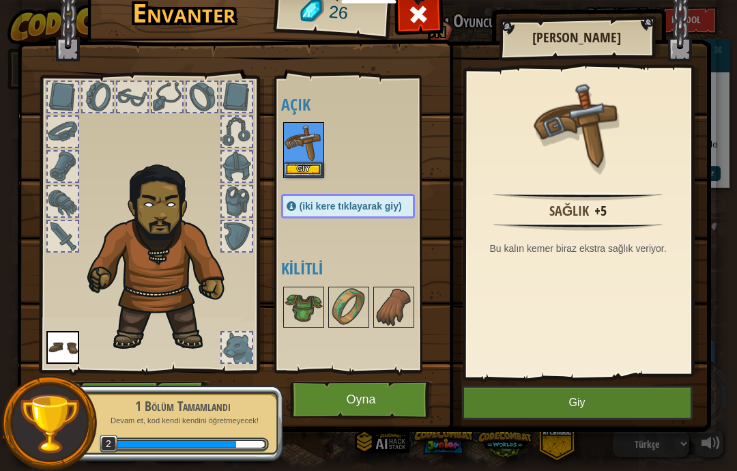
click at [321, 157] on img at bounding box center [304, 143] width 38 height 38
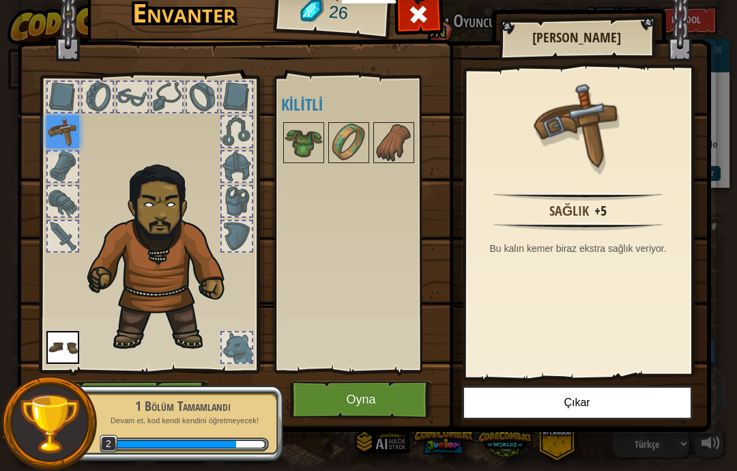
click at [381, 392] on button "Oyna" at bounding box center [361, 400] width 143 height 38
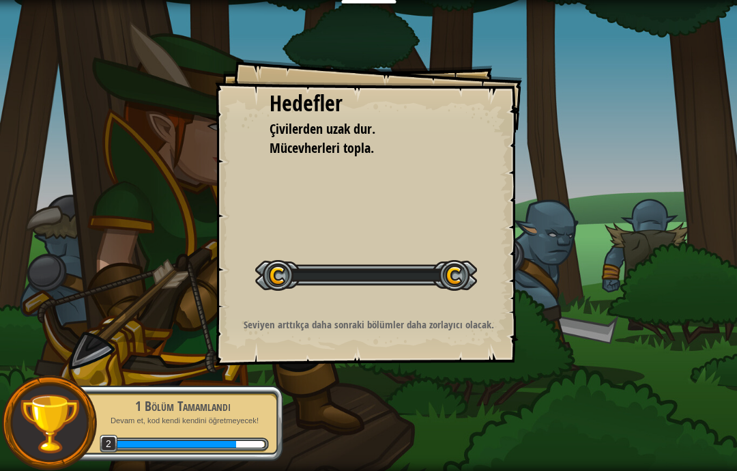
click at [401, 389] on div "Hedefler Çivilerden uzak dur. Mücevherleri topla. Seviyeyi Başlat Yüklenemiyor …" at bounding box center [368, 235] width 737 height 471
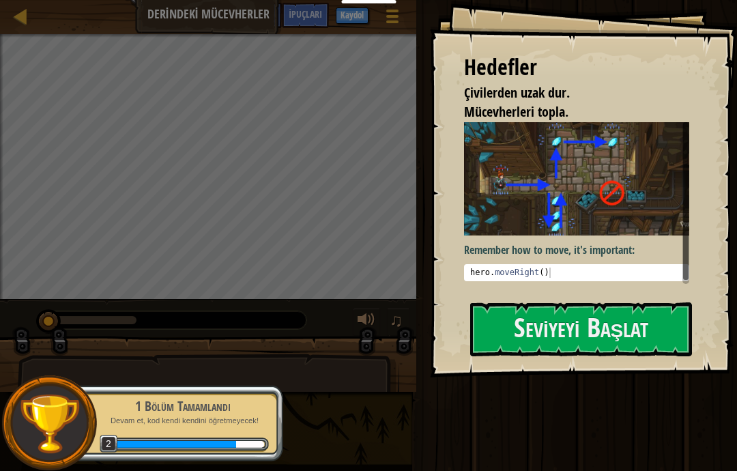
click at [609, 315] on button "Seviyeyi Başlat" at bounding box center [581, 329] width 222 height 54
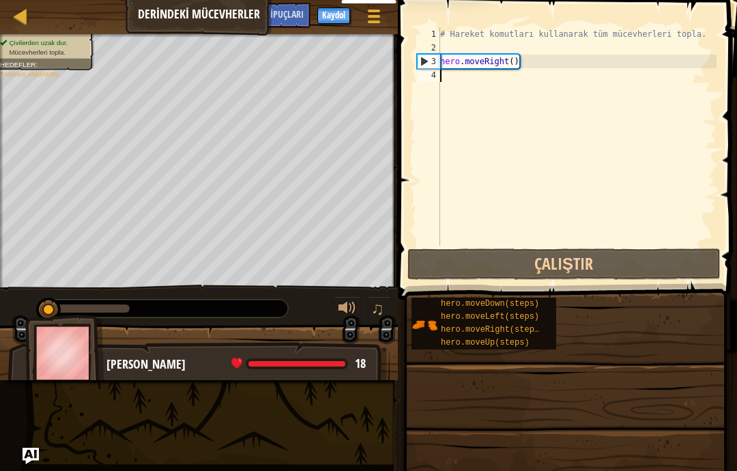
click at [580, 257] on button "Çalıştır" at bounding box center [563, 263] width 313 height 31
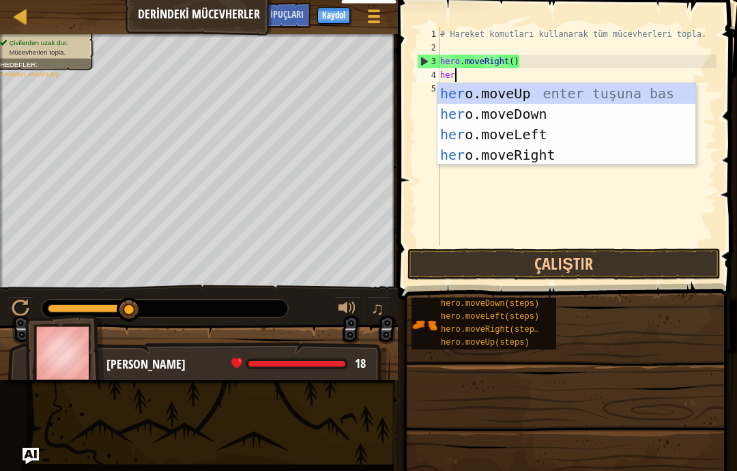
scroll to position [14, 23]
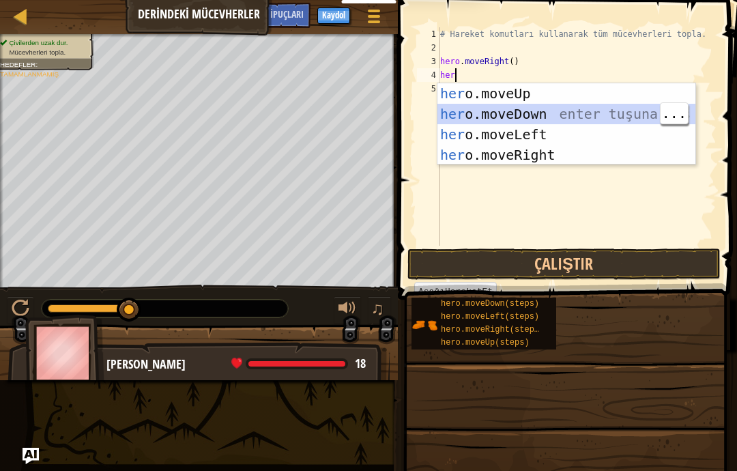
click at [574, 110] on div "her o.moveUp enter tuşuna bas her o.moveDown enter tuşuna bas her o.moveLeft en…" at bounding box center [566, 144] width 258 height 123
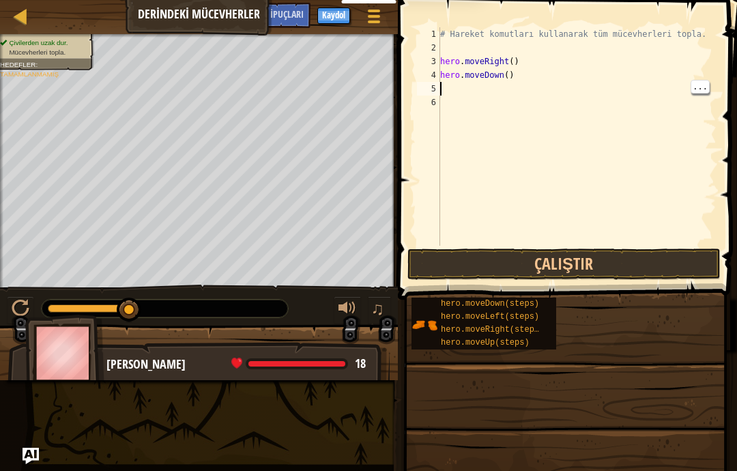
click at [493, 85] on div "# Hareket komutları kullanarak tüm mücevherleri topla. hero . moveRight ( ) her…" at bounding box center [576, 150] width 279 height 246
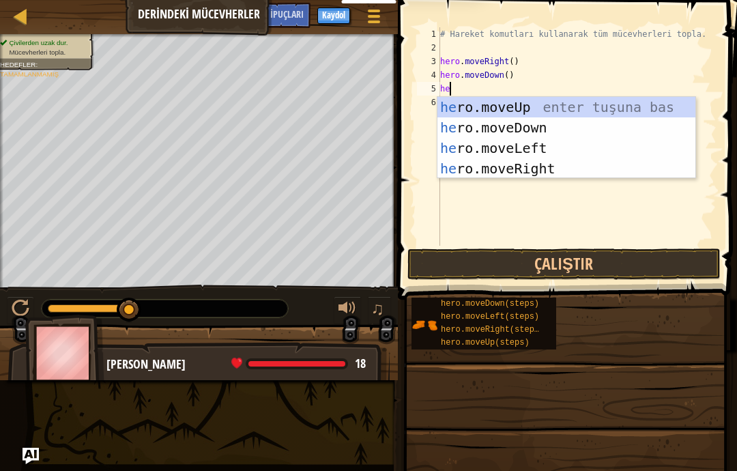
scroll to position [14, 29]
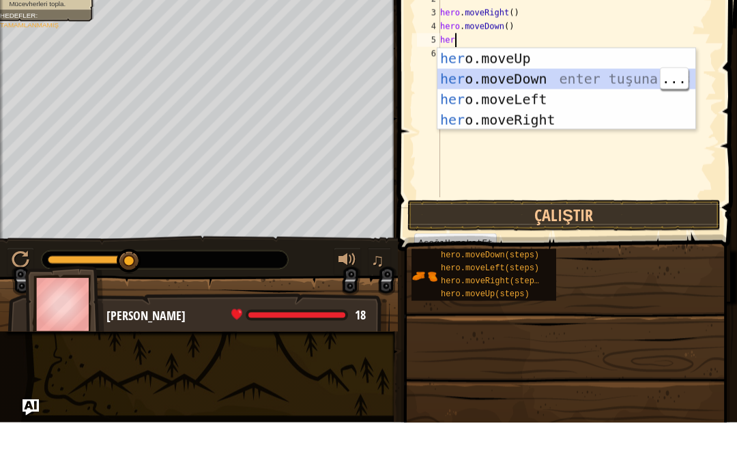
click at [611, 97] on div "her o.moveUp enter tuşuna bas her o.moveDown enter tuşuna bas her o.moveLeft en…" at bounding box center [566, 158] width 258 height 123
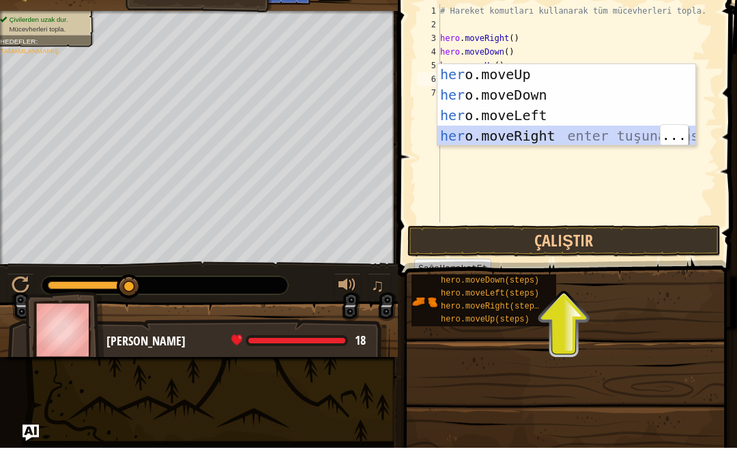
click at [570, 134] on div "her o.moveUp enter tuşuna bas her o.moveDown enter tuşuna bas her o.moveLeft en…" at bounding box center [566, 148] width 258 height 123
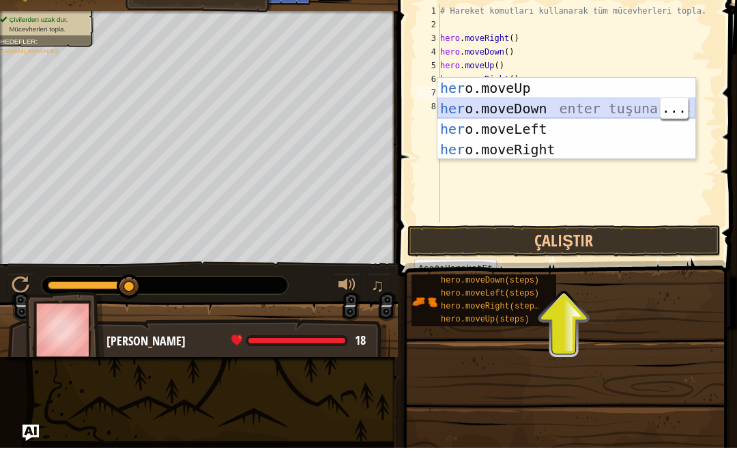
click at [515, 109] on div "her o.moveUp enter tuşuna bas her o.moveDown enter tuşuna bas her o.moveLeft en…" at bounding box center [566, 162] width 258 height 123
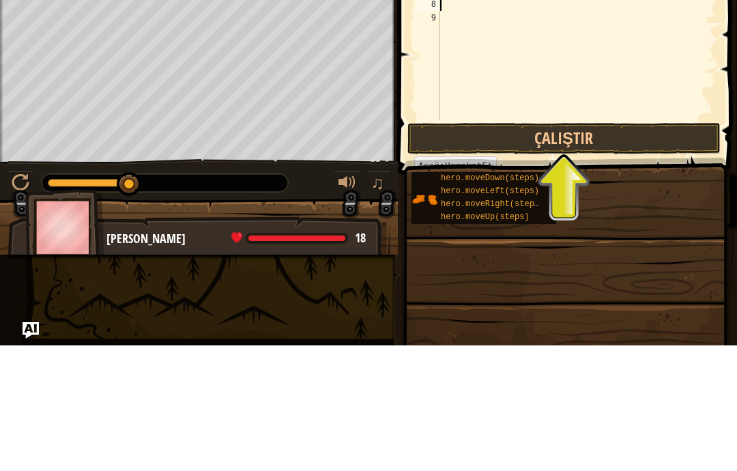
click at [592, 248] on button "Çalıştır" at bounding box center [563, 263] width 313 height 31
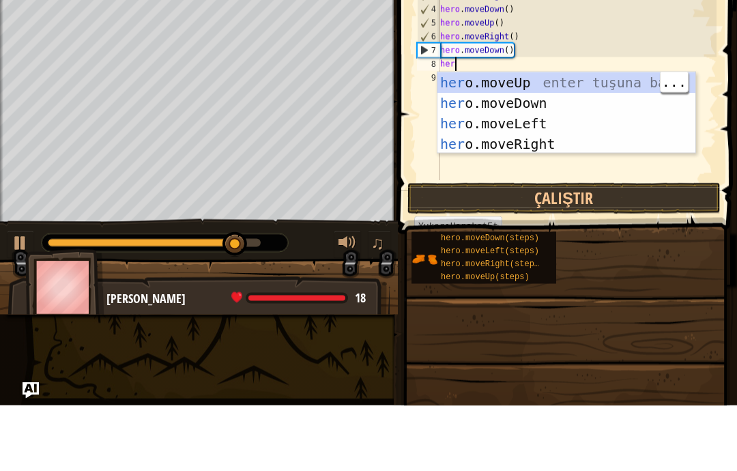
click at [551, 149] on div "her o.moveUp enter tuşuna bas her o.moveDown enter tuşuna bas her o.moveLeft en…" at bounding box center [566, 199] width 258 height 123
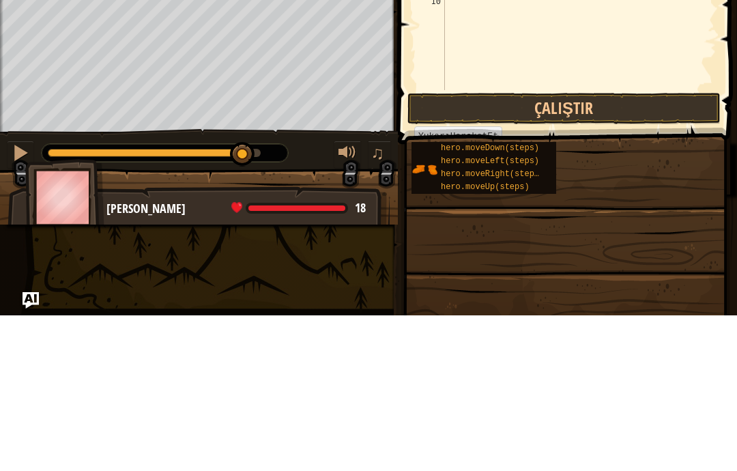
click at [561, 248] on button "Çalıştır" at bounding box center [563, 263] width 313 height 31
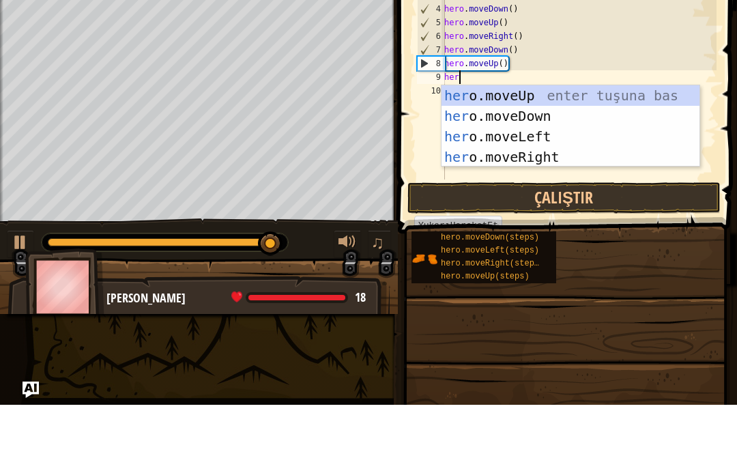
click at [553, 210] on div "her o.moveUp enter tuşuna bas her o.moveDown enter tuşuna bas her o.moveLeft en…" at bounding box center [571, 212] width 258 height 123
type textarea "abcde fg"
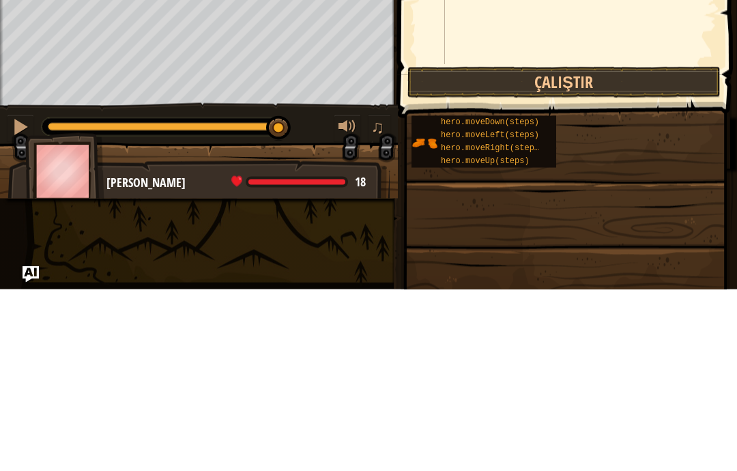
click at [618, 248] on button "Çalıştır" at bounding box center [563, 263] width 313 height 31
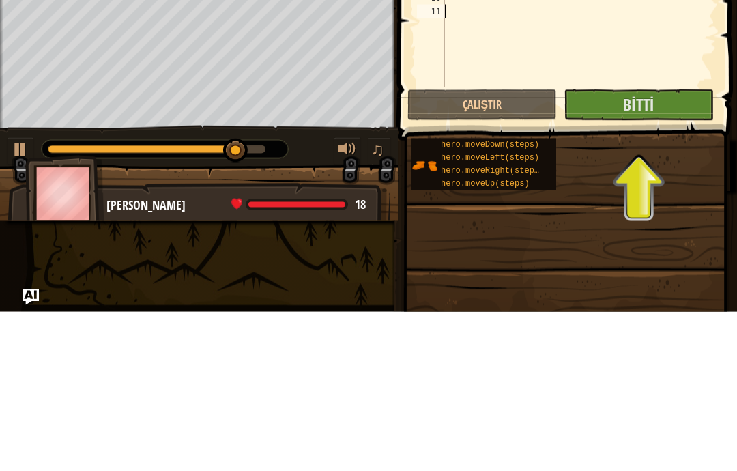
click at [631, 252] on span "Bitti" at bounding box center [638, 263] width 31 height 22
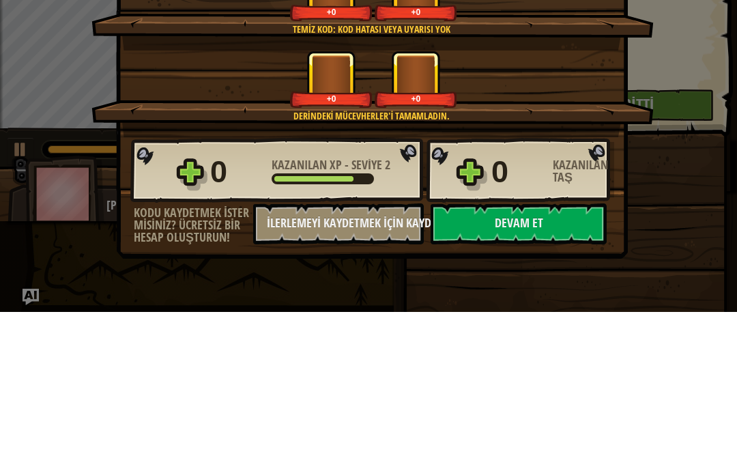
click at [679, 86] on div "Zafer × Yakında bu mücevherlerin kullanımını göreceksin. Seviyeyi oyla: Temiz k…" at bounding box center [368, 235] width 737 height 471
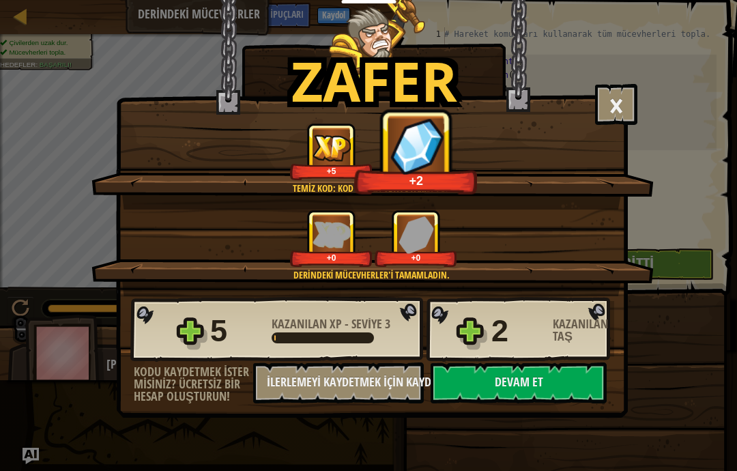
click at [531, 388] on button "Devam et" at bounding box center [519, 382] width 176 height 41
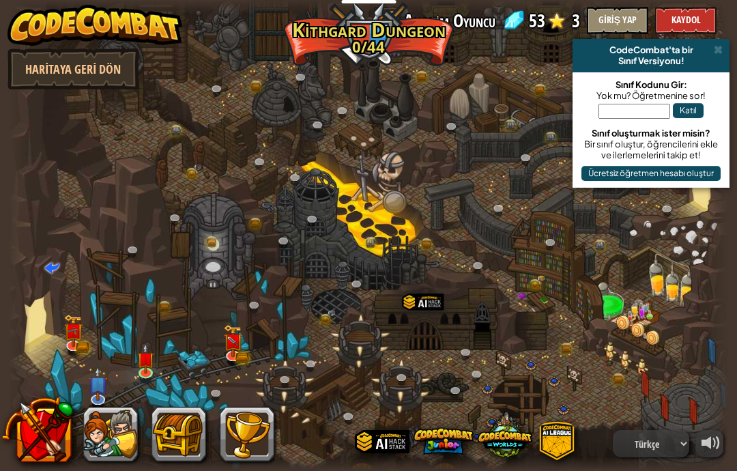
select select "tr"
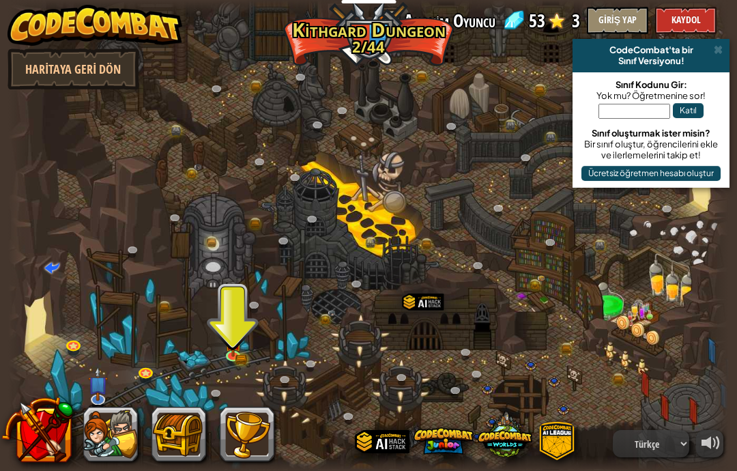
click at [122, 441] on button at bounding box center [110, 434] width 55 height 55
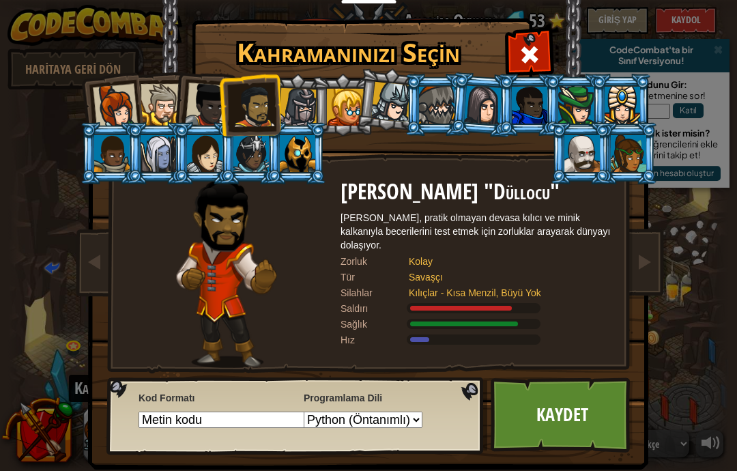
click at [568, 435] on link "Kaydet" at bounding box center [562, 414] width 143 height 75
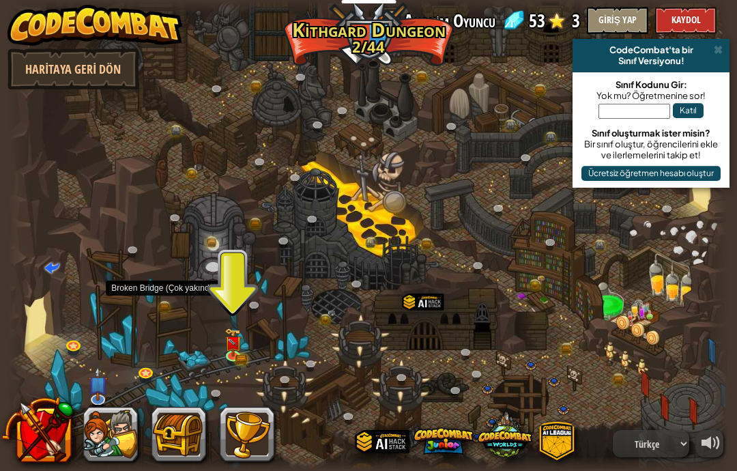
click at [175, 310] on link at bounding box center [167, 307] width 27 height 20
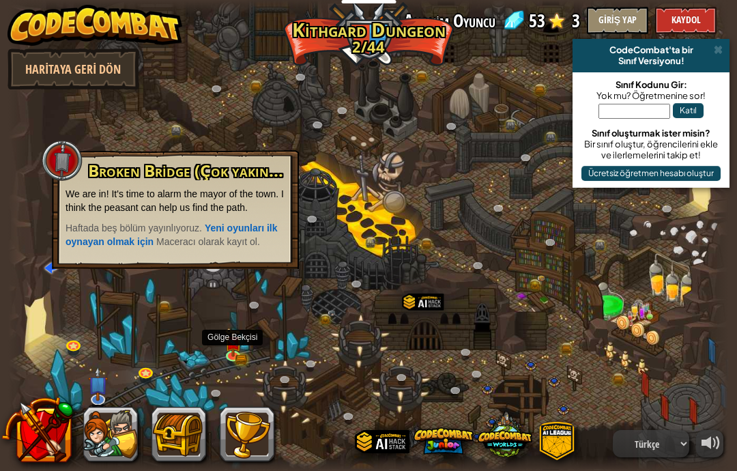
click at [232, 351] on img at bounding box center [233, 342] width 18 height 29
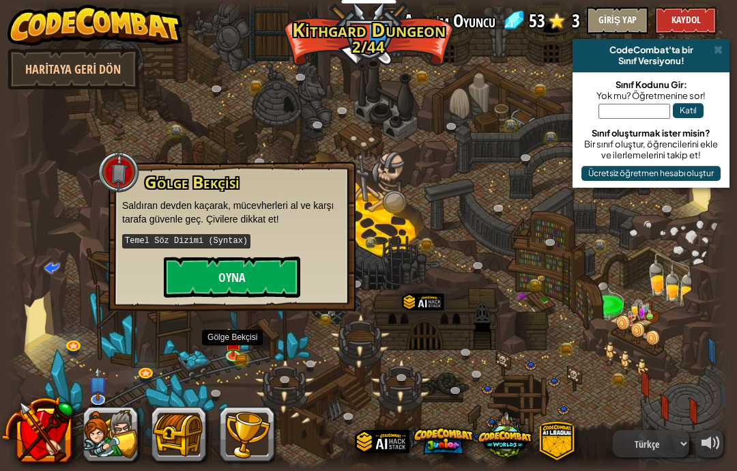
click at [227, 349] on img at bounding box center [233, 342] width 18 height 29
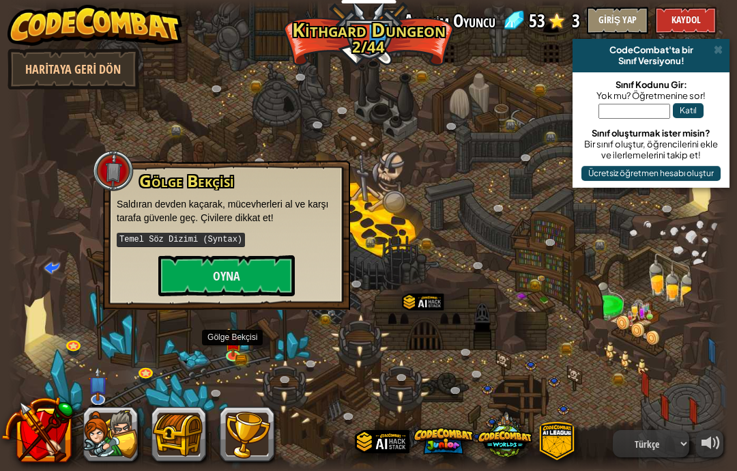
click at [216, 287] on button "Oyna" at bounding box center [226, 275] width 136 height 41
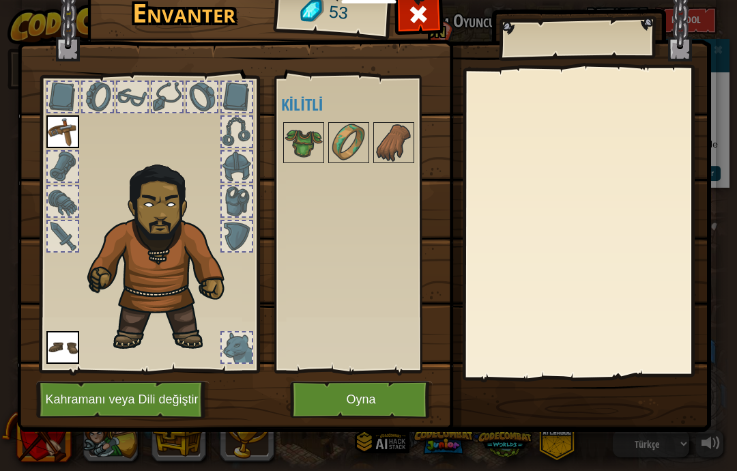
click at [318, 148] on img at bounding box center [304, 143] width 38 height 38
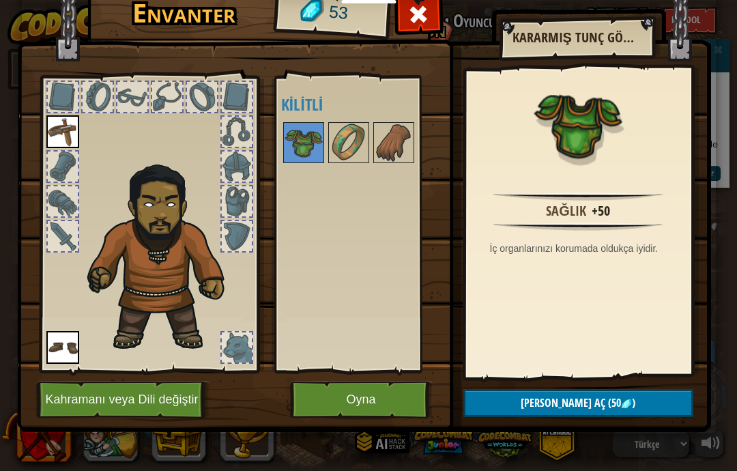
click at [390, 308] on div "Açık [PERSON_NAME] (iki kere tıklayarak giy) Kilitli" at bounding box center [361, 224] width 161 height 285
click at [354, 151] on img at bounding box center [349, 143] width 38 height 38
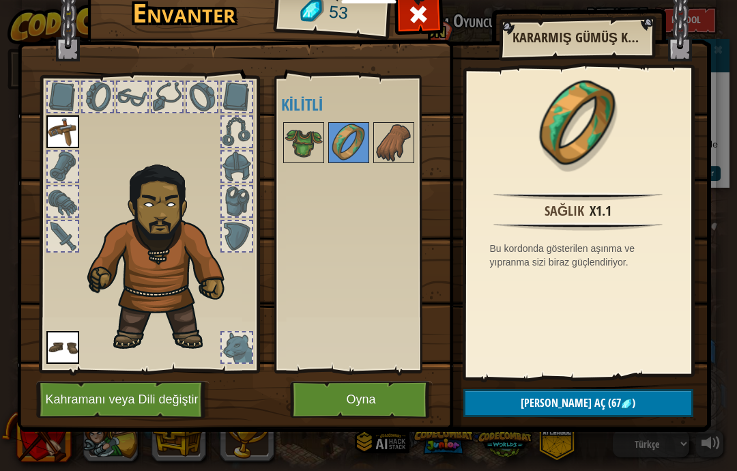
click at [391, 147] on img at bounding box center [394, 143] width 38 height 38
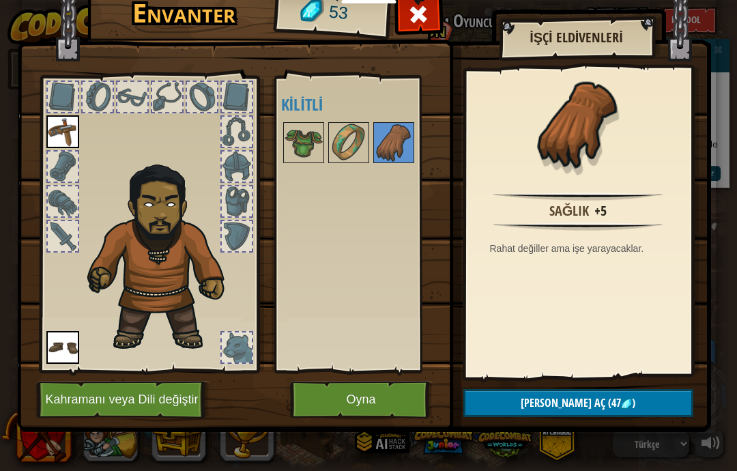
click at [304, 139] on img at bounding box center [304, 143] width 38 height 38
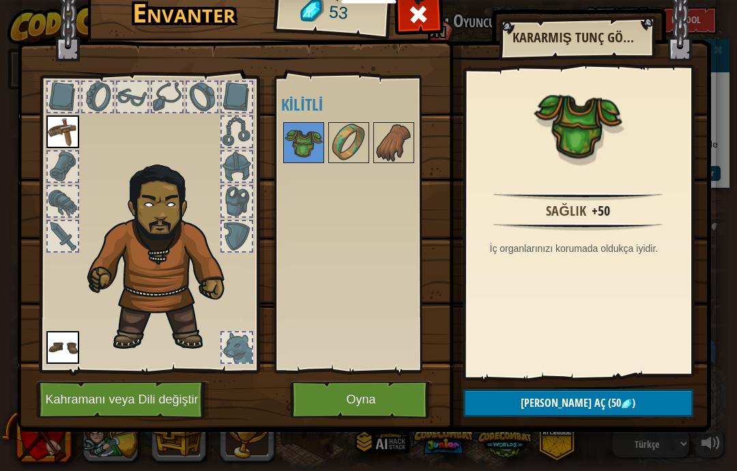
click at [636, 407] on button "Kilidi aç (50 )" at bounding box center [578, 403] width 230 height 28
click at [643, 384] on img at bounding box center [364, 184] width 694 height 495
click at [628, 398] on button "[PERSON_NAME] aç" at bounding box center [578, 403] width 230 height 28
click at [303, 157] on img at bounding box center [304, 143] width 38 height 38
click at [301, 148] on img at bounding box center [304, 143] width 38 height 38
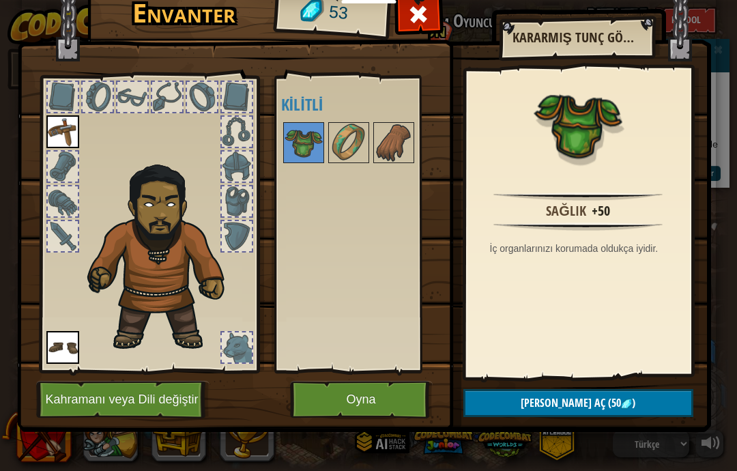
click at [628, 417] on img at bounding box center [364, 184] width 694 height 495
click at [644, 401] on button "Kilidi aç (50 )" at bounding box center [578, 403] width 230 height 28
click at [635, 403] on button "Devam et" at bounding box center [578, 403] width 230 height 28
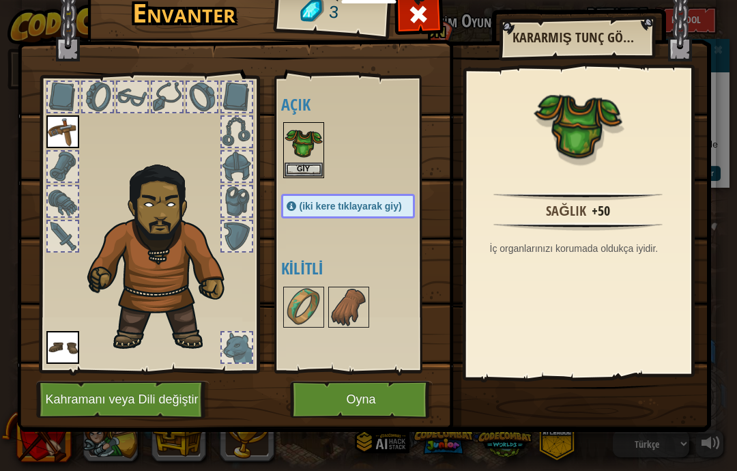
click at [304, 168] on button "Giy" at bounding box center [304, 169] width 38 height 14
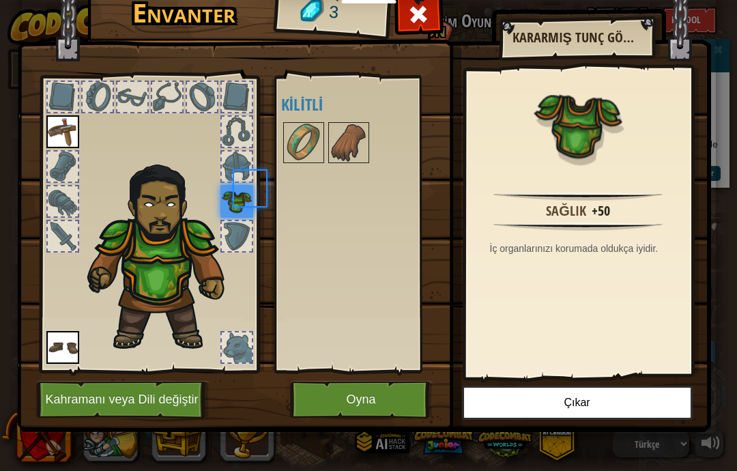
click at [289, 160] on img at bounding box center [304, 143] width 38 height 38
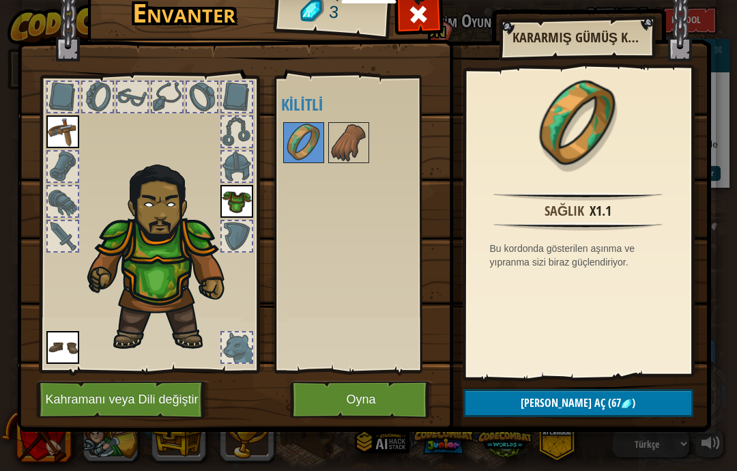
click at [57, 137] on img at bounding box center [62, 131] width 33 height 33
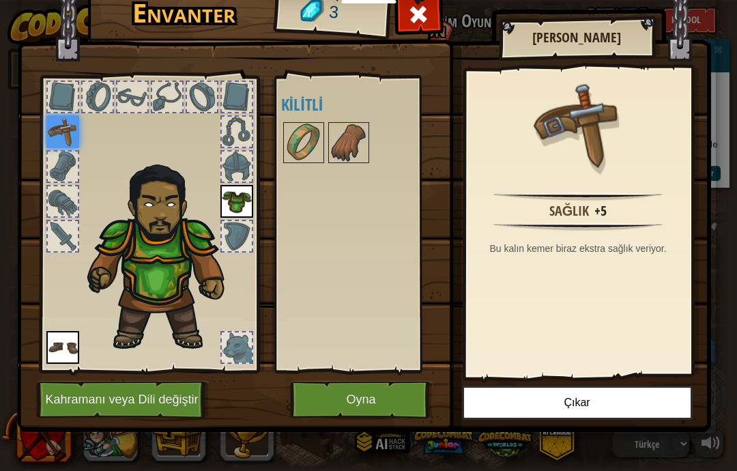
click at [395, 395] on button "Oyna" at bounding box center [361, 400] width 143 height 38
click at [363, 383] on button "Oyna" at bounding box center [361, 400] width 143 height 38
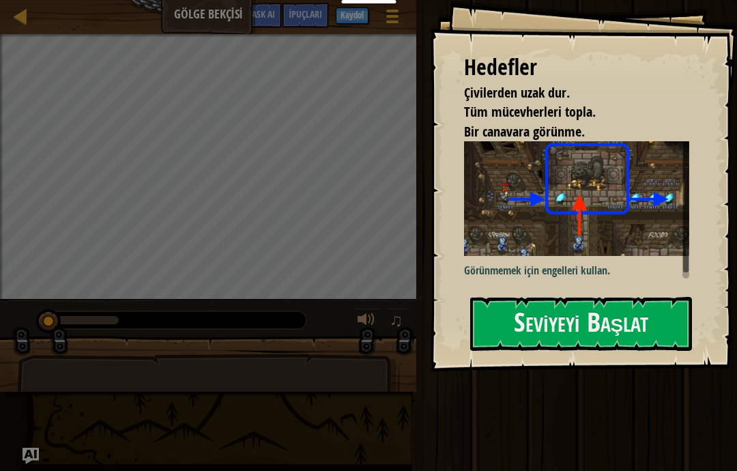
click at [619, 298] on button "Seviyeyi Başlat" at bounding box center [581, 324] width 222 height 54
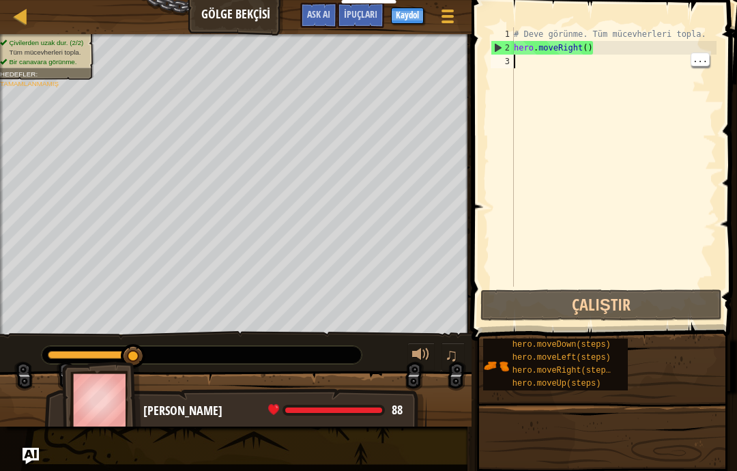
click at [579, 79] on div "# Deve görünme. Tüm mücevherleri topla. hero . moveRight ( )" at bounding box center [613, 170] width 205 height 287
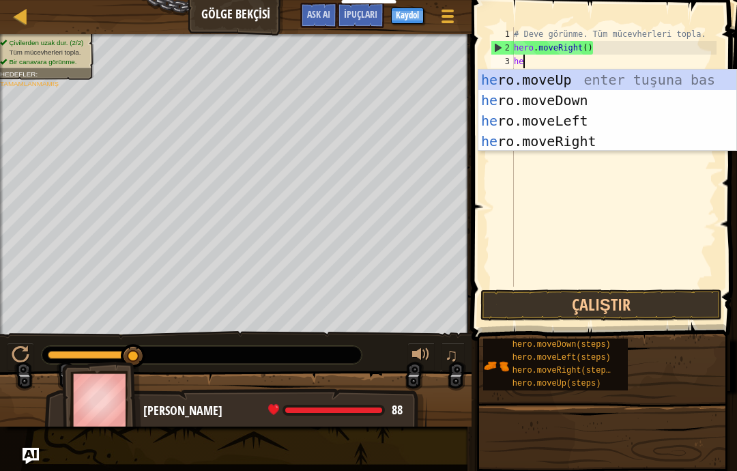
scroll to position [14, 23]
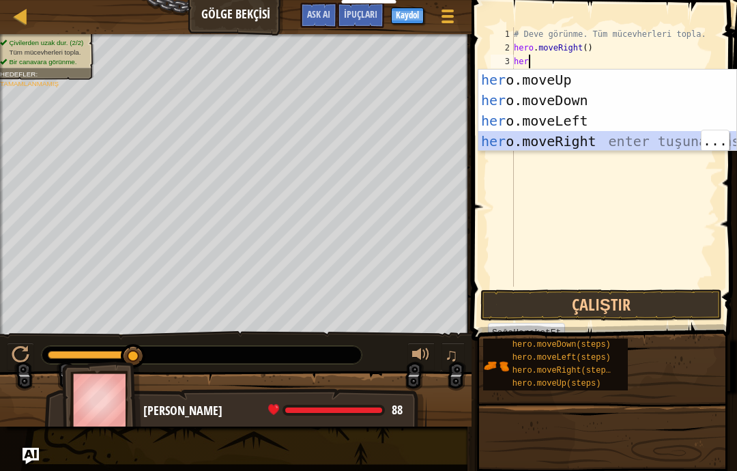
click at [607, 140] on div "her o.moveUp enter tuşuna bas her o.moveDown enter tuşuna bas her o.moveLeft en…" at bounding box center [607, 131] width 258 height 123
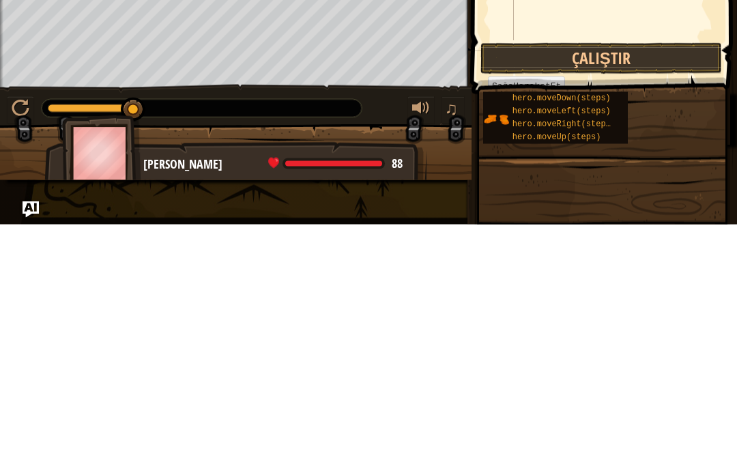
click at [611, 289] on button "Çalıştır" at bounding box center [601, 304] width 242 height 31
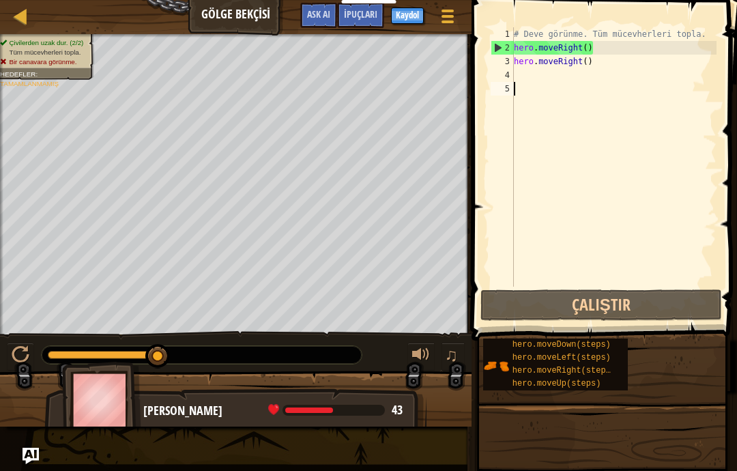
click at [564, 78] on div "# Deve görünme. Tüm mücevherleri topla. hero . moveRight ( ) hero . moveRight (…" at bounding box center [613, 170] width 205 height 287
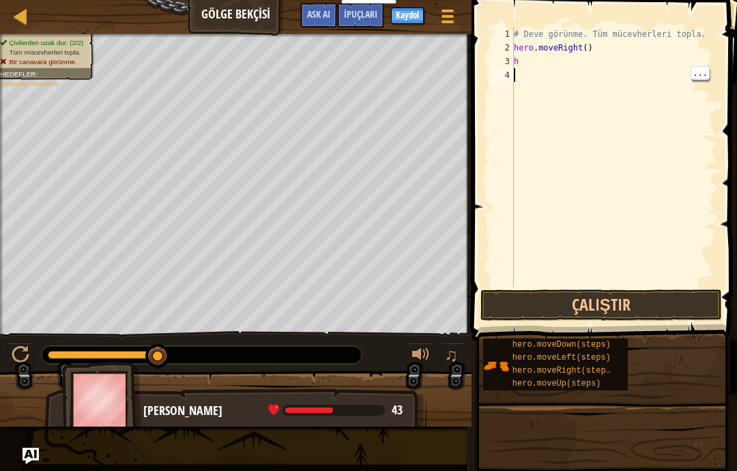
click at [545, 63] on div "# Deve görünme. Tüm mücevherleri topla. hero . moveRight ( ) h" at bounding box center [613, 170] width 205 height 287
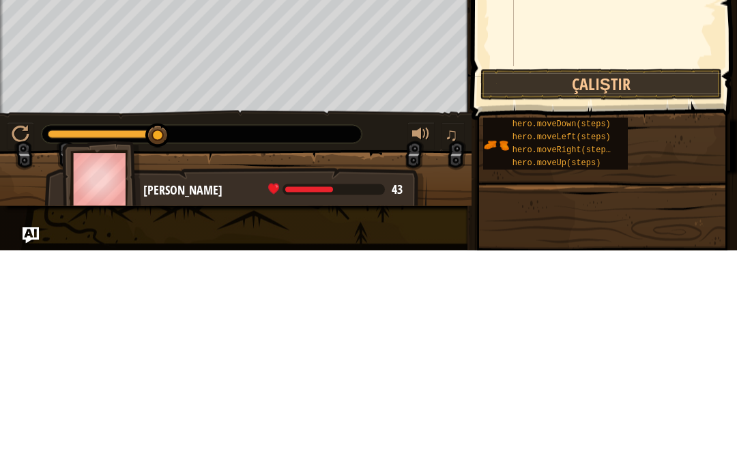
click at [622, 289] on button "Çalıştır" at bounding box center [601, 304] width 242 height 31
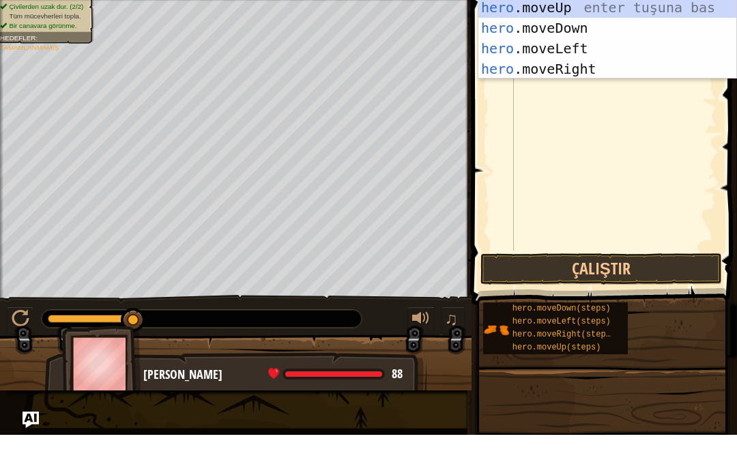
scroll to position [14, 33]
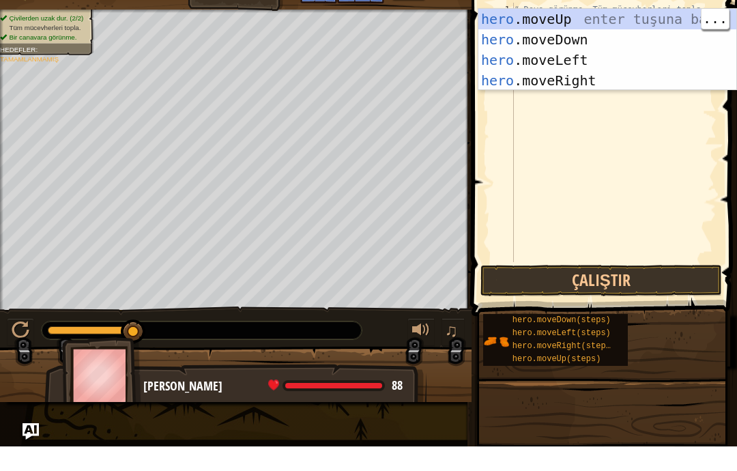
click at [617, 33] on div "hero .moveUp enter tuşuna bas hero .moveDown enter tuşuna bas hero .moveLeft en…" at bounding box center [607, 94] width 258 height 123
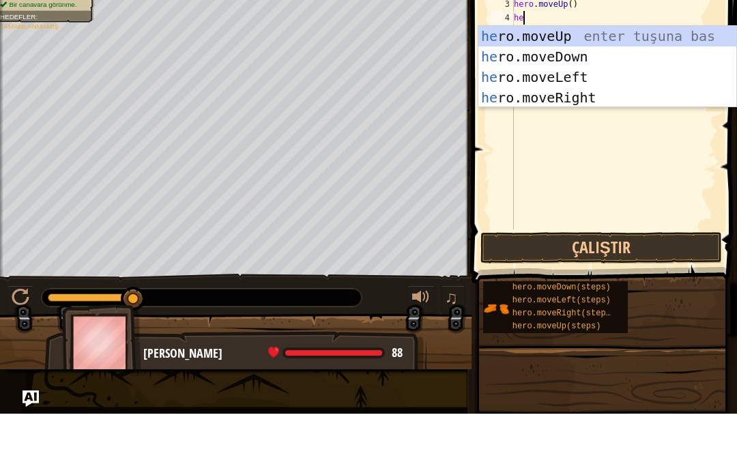
scroll to position [14, 29]
click at [586, 154] on div "her o.moveUp enter tuşuna bas her o.moveDown enter tuşuna bas her o.moveLeft en…" at bounding box center [607, 144] width 258 height 123
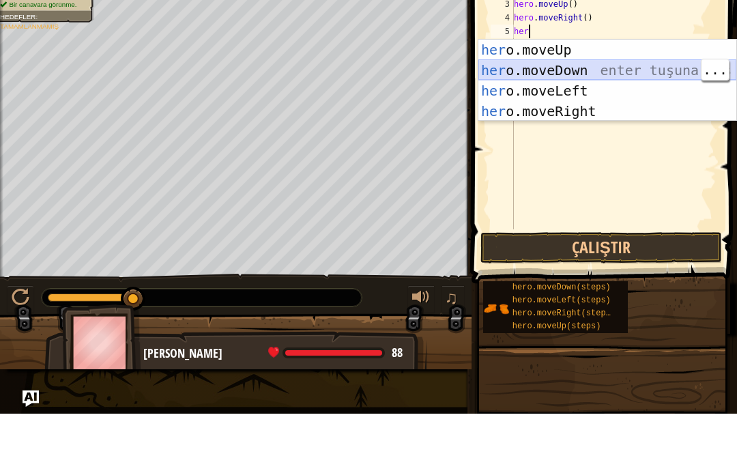
click at [581, 129] on div "her o.moveUp enter tuşuna bas her o.moveDown enter tuşuna bas her o.moveLeft en…" at bounding box center [607, 158] width 258 height 123
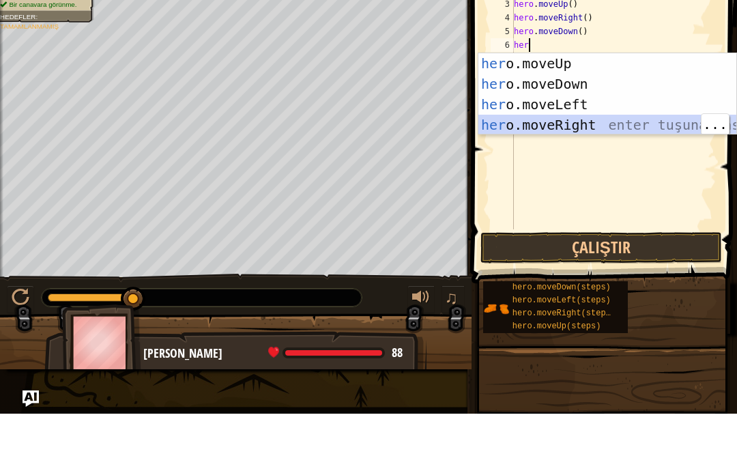
click at [614, 184] on div "her o.moveUp enter tuşuna bas her o.moveDown enter tuşuna bas her o.moveLeft en…" at bounding box center [607, 172] width 258 height 123
type textarea "abcde fg"
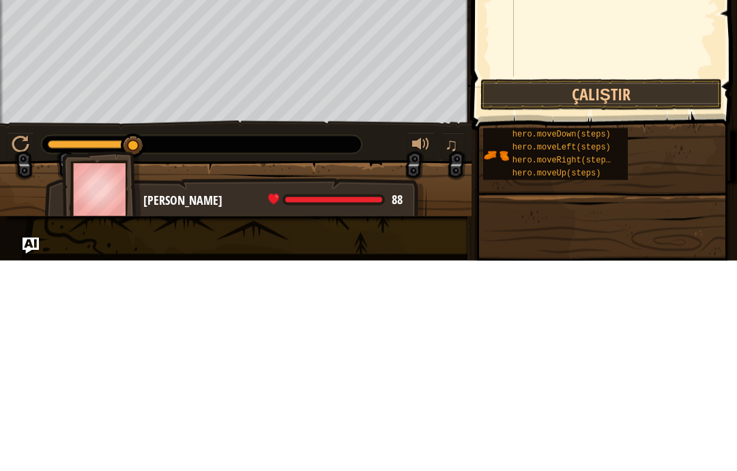
click at [603, 289] on button "Çalıştır" at bounding box center [601, 304] width 242 height 31
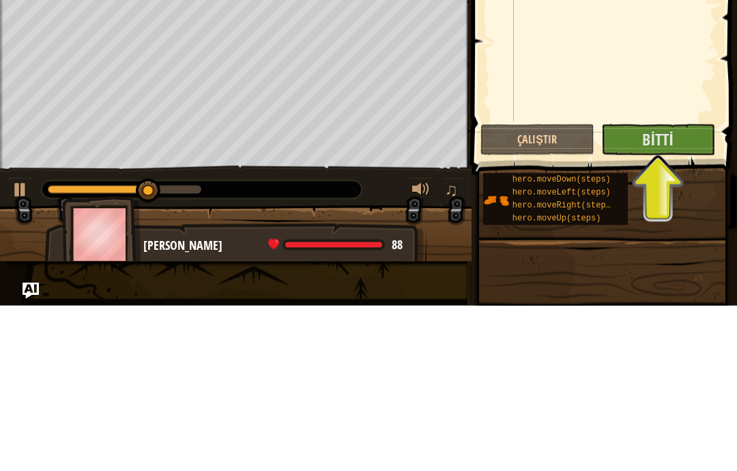
click at [686, 289] on button "Bitti" at bounding box center [658, 304] width 114 height 31
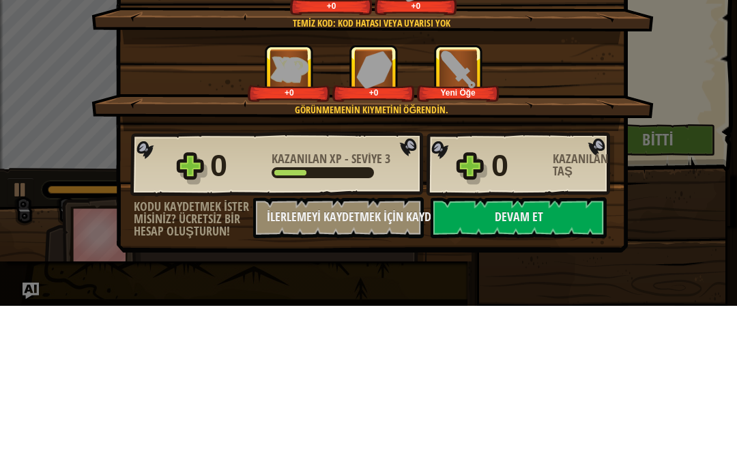
click at [705, 115] on div "Zafer × Çok iyi başardın! Görünmeden çıkışa ulaştın. Devam et - Dövüşmeyi öğren…" at bounding box center [368, 235] width 737 height 471
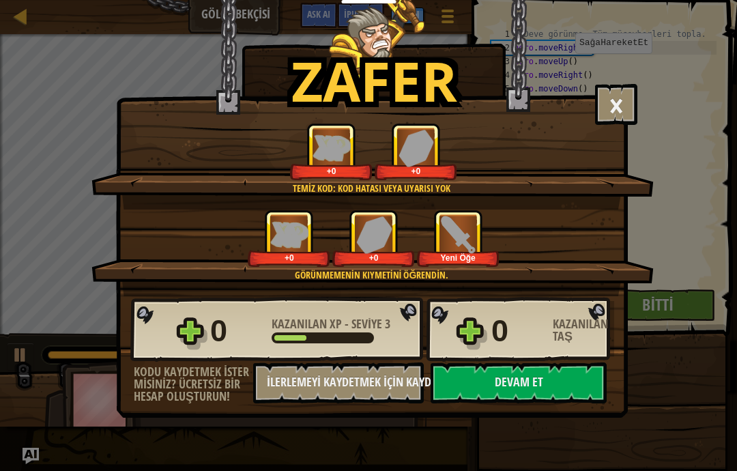
click at [691, 91] on div "Zafer × Çok iyi başardın! Görünmeden çıkışa ulaştın. Devam et - Dövüşmeyi öğren…" at bounding box center [368, 235] width 737 height 471
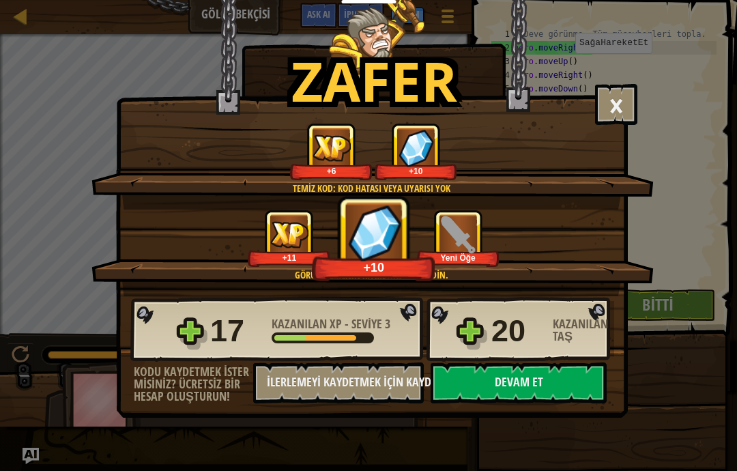
click at [547, 385] on button "Devam et" at bounding box center [519, 382] width 176 height 41
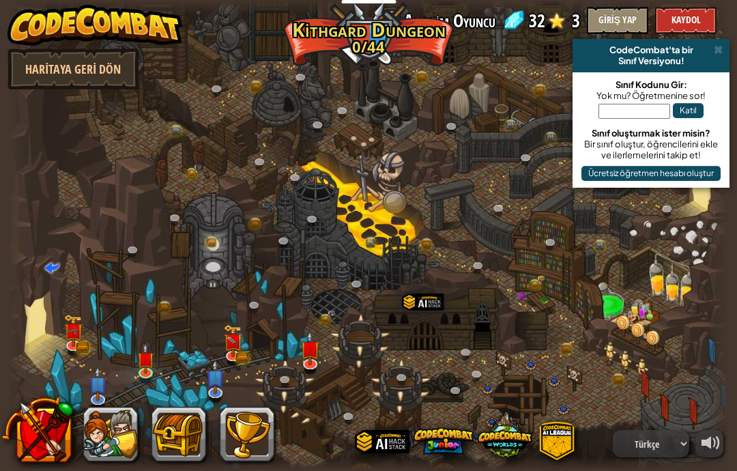
select select "tr"
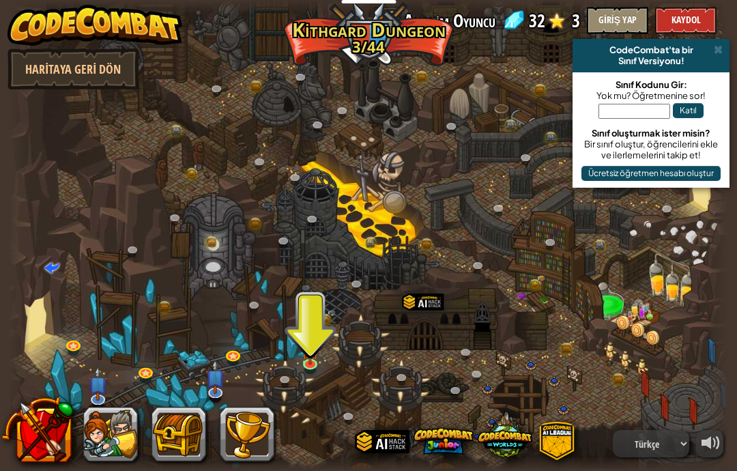
click at [509, 235] on div at bounding box center [368, 235] width 721 height 471
click at [319, 345] on img at bounding box center [311, 349] width 18 height 30
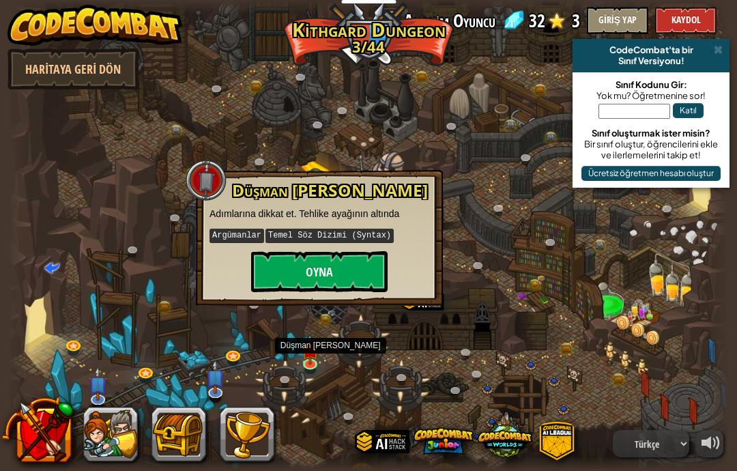
click at [319, 351] on img at bounding box center [311, 349] width 18 height 30
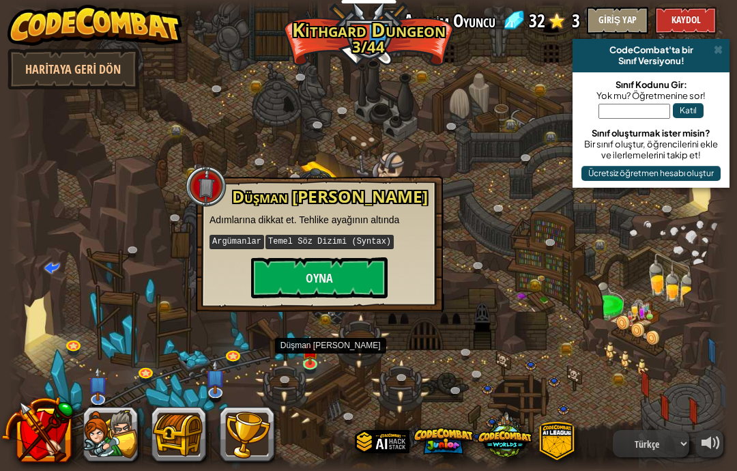
click at [371, 274] on button "Oyna" at bounding box center [319, 277] width 136 height 41
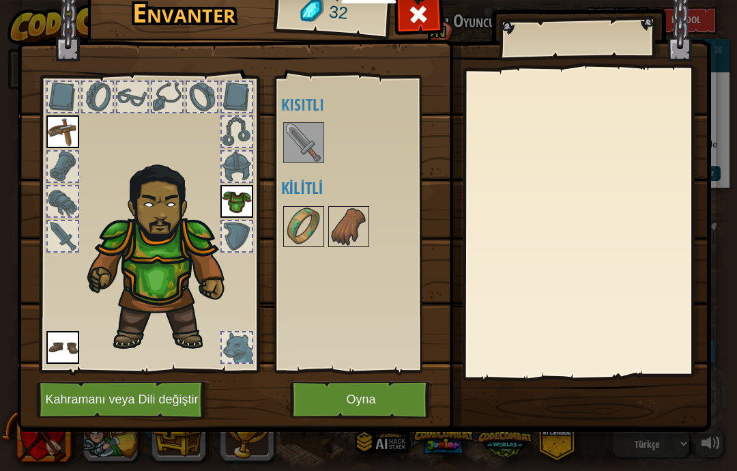
click at [291, 133] on img at bounding box center [304, 143] width 38 height 38
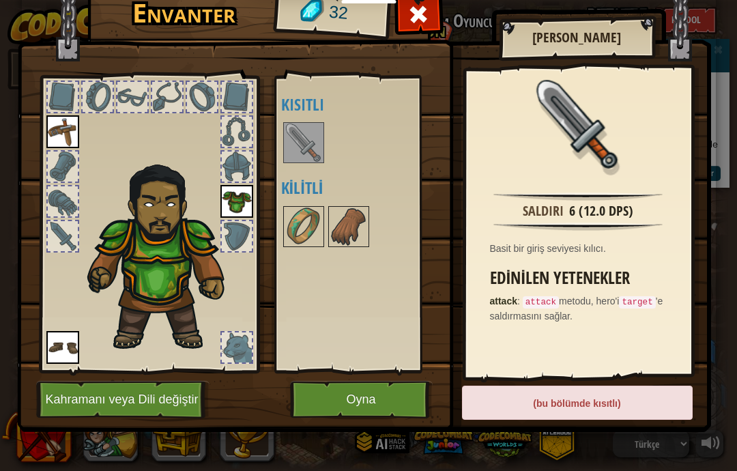
click at [659, 415] on div "(bu bölümde kısıtlı)" at bounding box center [577, 403] width 231 height 34
click at [667, 403] on div "(bu bölümde kısıtlı)" at bounding box center [577, 403] width 231 height 34
click at [661, 404] on div "(bu bölümde kısıtlı)" at bounding box center [577, 403] width 231 height 34
click at [54, 239] on div at bounding box center [63, 236] width 30 height 30
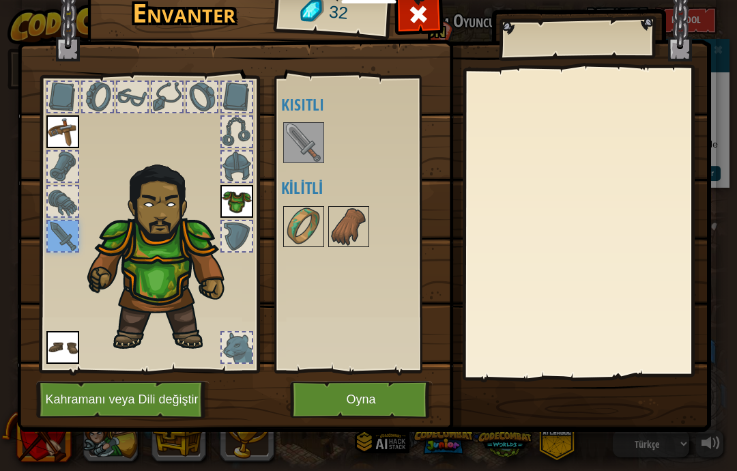
click at [307, 136] on img at bounding box center [304, 143] width 38 height 38
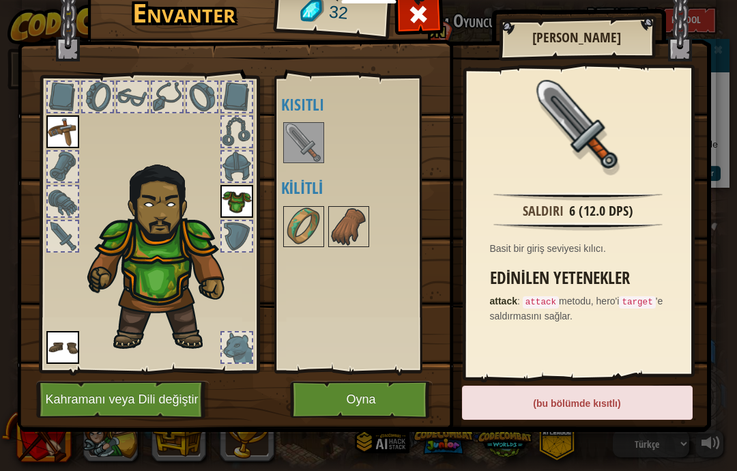
click at [394, 390] on button "Oyna" at bounding box center [361, 400] width 143 height 38
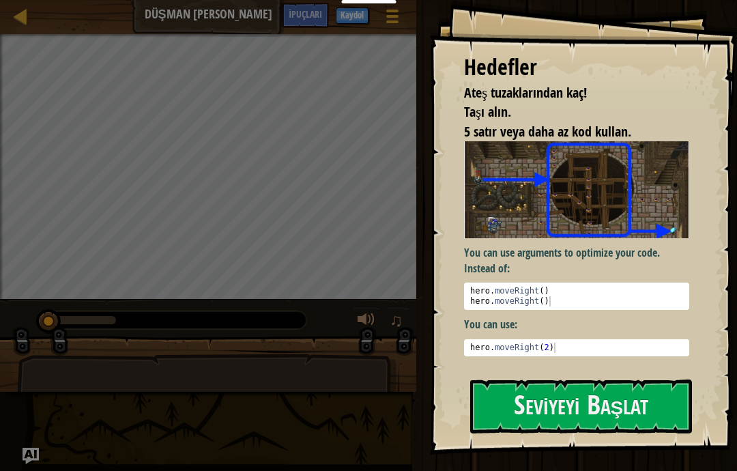
click at [654, 399] on button "Seviyeyi Başlat" at bounding box center [581, 406] width 222 height 54
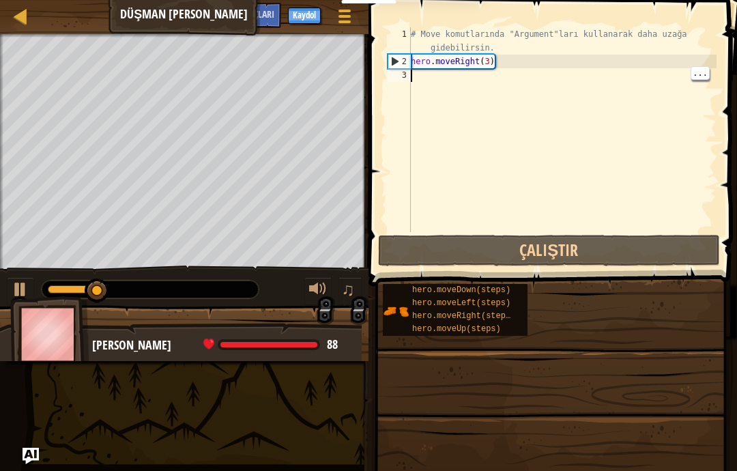
click at [427, 99] on div "# Move komutlarında "Argument"ları kullanarak daha uzağa gidebilirsin. hero . m…" at bounding box center [562, 150] width 308 height 246
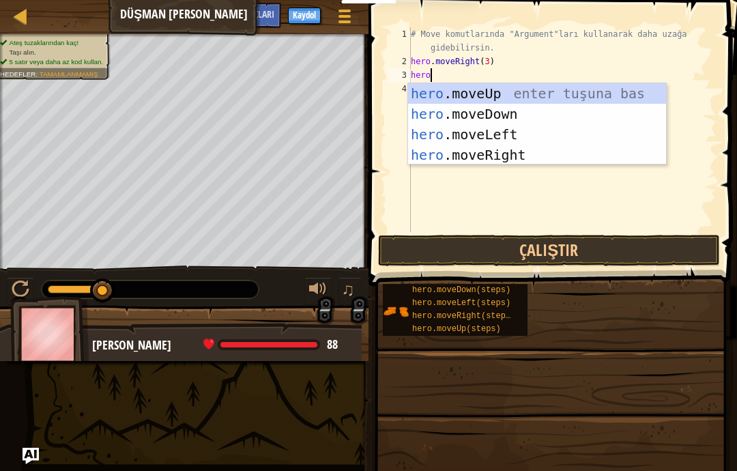
scroll to position [14, 29]
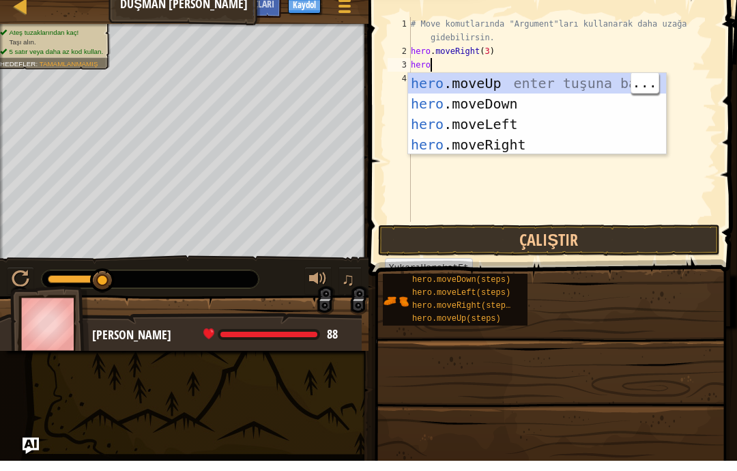
click at [535, 83] on div "hero .moveUp enter tuşuna bas hero .moveDown enter tuşuna bas hero .moveLeft en…" at bounding box center [537, 144] width 258 height 123
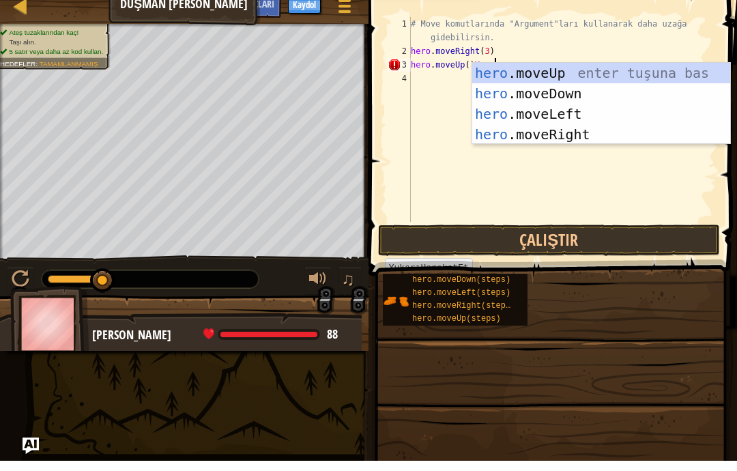
scroll to position [14, 33]
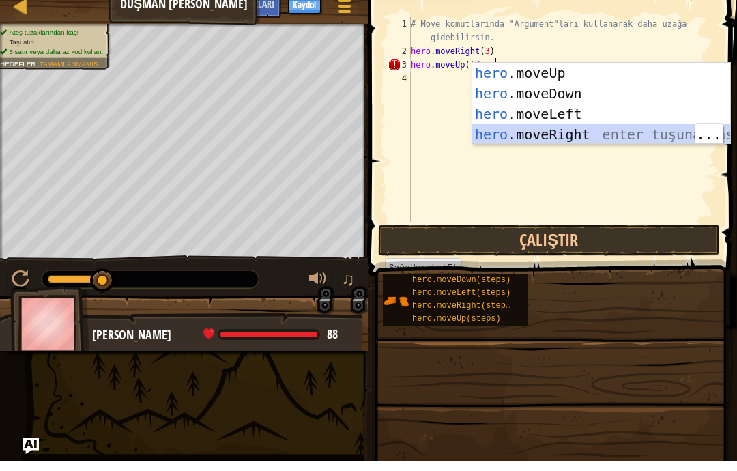
click at [617, 136] on div "hero .moveUp enter tuşuna bas hero .moveDown enter tuşuna bas hero .moveLeft en…" at bounding box center [601, 134] width 258 height 123
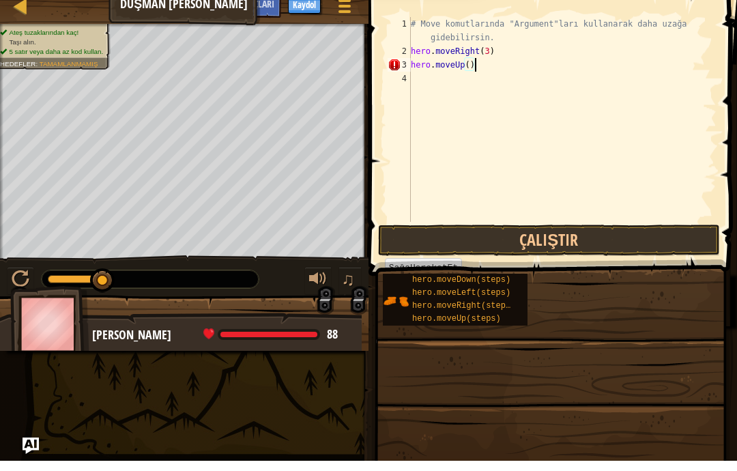
scroll to position [14, 18]
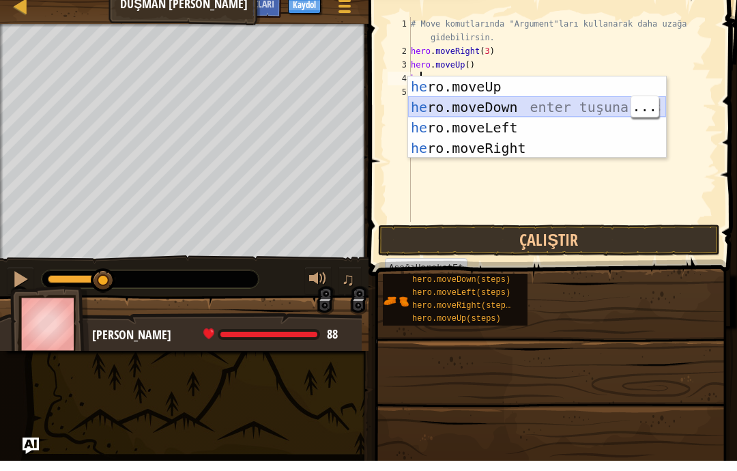
click at [519, 111] on div "he ro.moveUp enter tuşuna bas he ro.moveDown enter tuşuna bas he ro.moveLeft en…" at bounding box center [537, 148] width 258 height 123
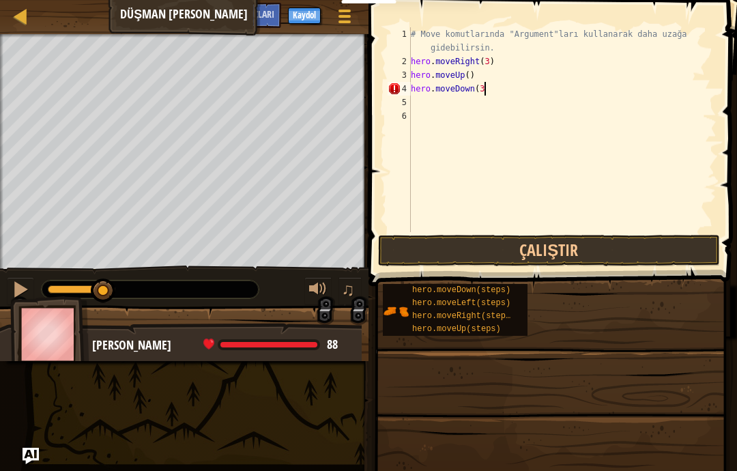
scroll to position [14, 23]
click at [450, 110] on div "# Move komutlarında "Argument"ları kullanarak daha uzağa gidebilirsin. hero . m…" at bounding box center [562, 150] width 308 height 246
click at [459, 101] on div "# Move komutlarında "Argument"ları kullanarak daha uzağa gidebilirsin. hero . m…" at bounding box center [562, 150] width 308 height 246
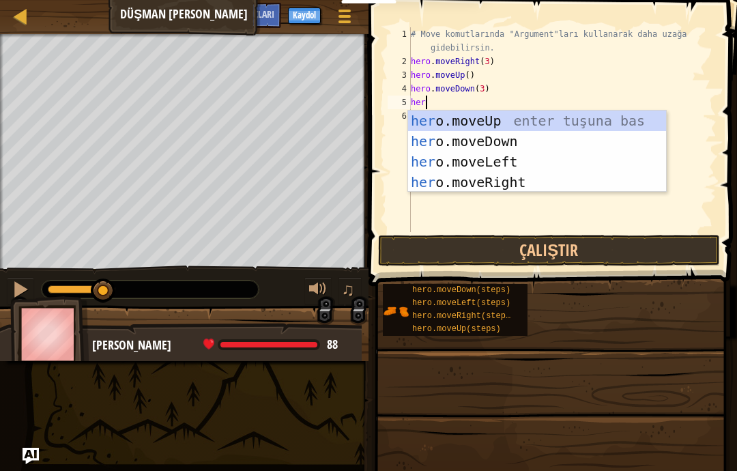
scroll to position [14, 33]
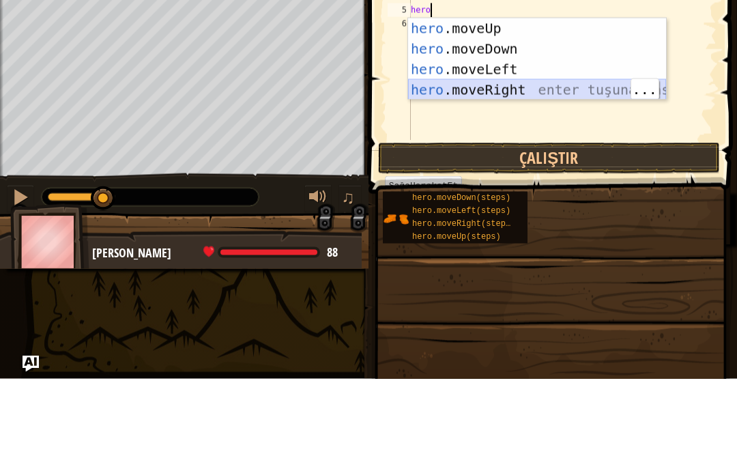
click at [546, 111] on div "hero .moveUp enter tuşuna bas hero .moveDown enter tuşuna bas hero .moveLeft en…" at bounding box center [537, 172] width 258 height 123
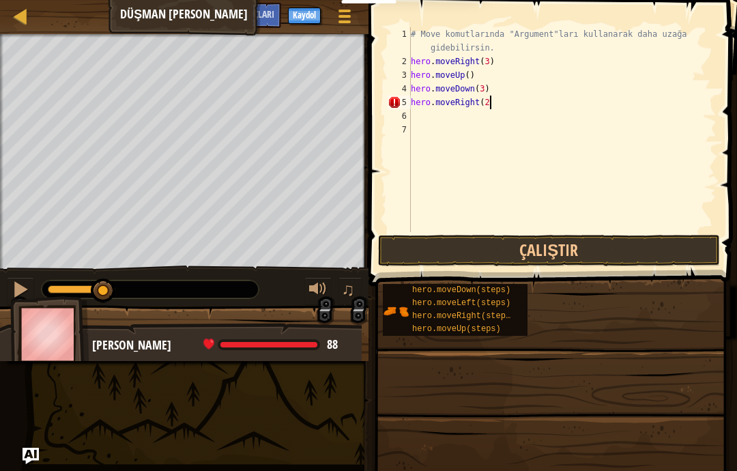
scroll to position [14, 18]
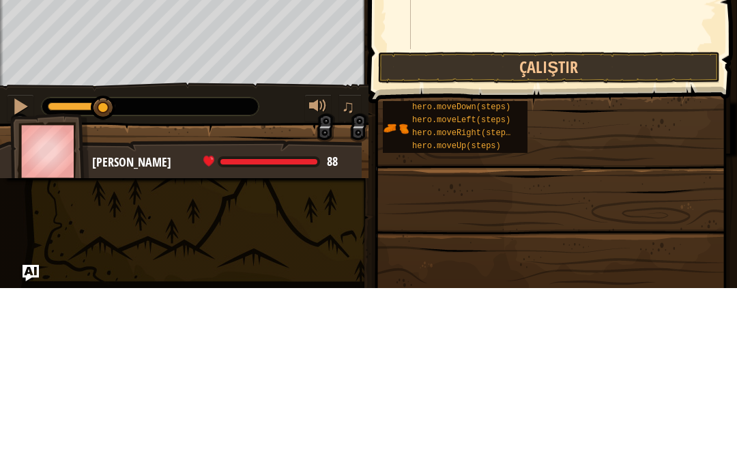
click at [667, 235] on button "Çalıştır" at bounding box center [549, 250] width 342 height 31
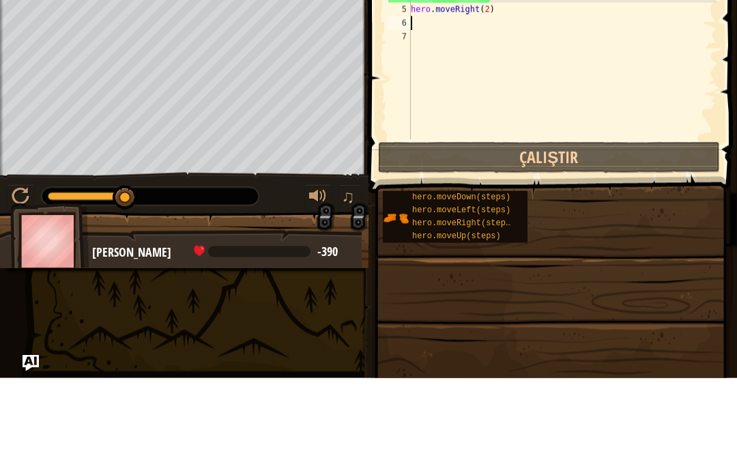
click at [602, 235] on button "Çalıştır" at bounding box center [549, 250] width 342 height 31
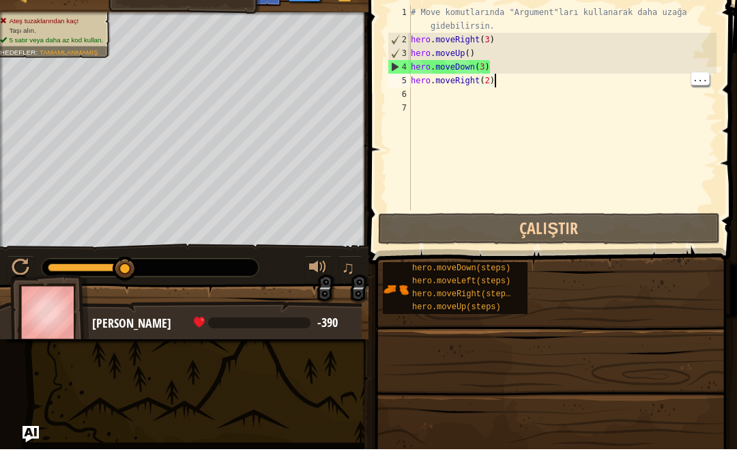
click at [620, 98] on div "# Move komutlarında "Argument"ları kullanarak daha uzağa gidebilirsin. hero . m…" at bounding box center [562, 150] width 308 height 246
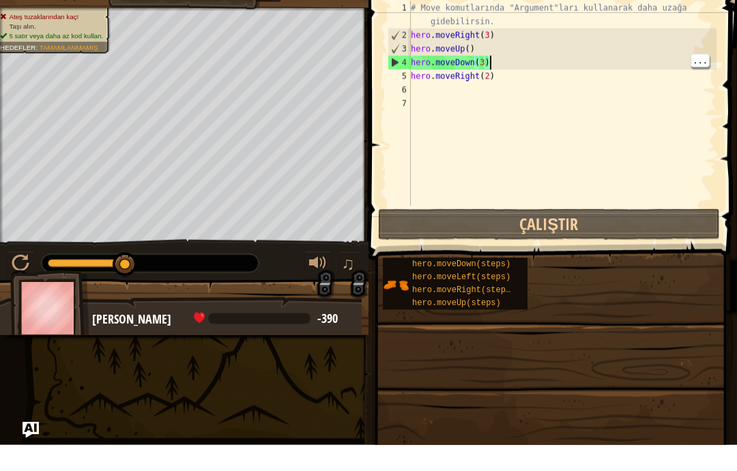
click at [511, 57] on div "# Move komutlarında "Argument"ları kullanarak daha uzağa gidebilirsin. hero . m…" at bounding box center [562, 150] width 308 height 246
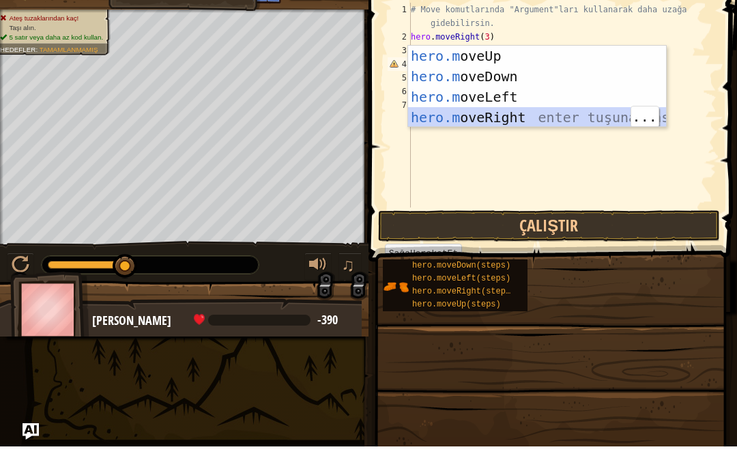
click at [543, 121] on div "hero.m oveUp enter tuşuna bas hero.m oveDown enter tuşuna bas hero.m oveLeft en…" at bounding box center [537, 131] width 258 height 123
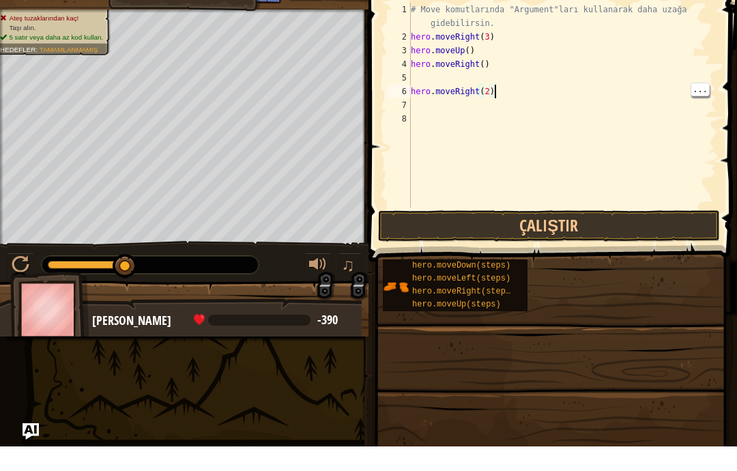
click at [515, 93] on div "# Move komutlarında "Argument"ları kullanarak daha uzağa gidebilirsin. hero . m…" at bounding box center [562, 150] width 308 height 246
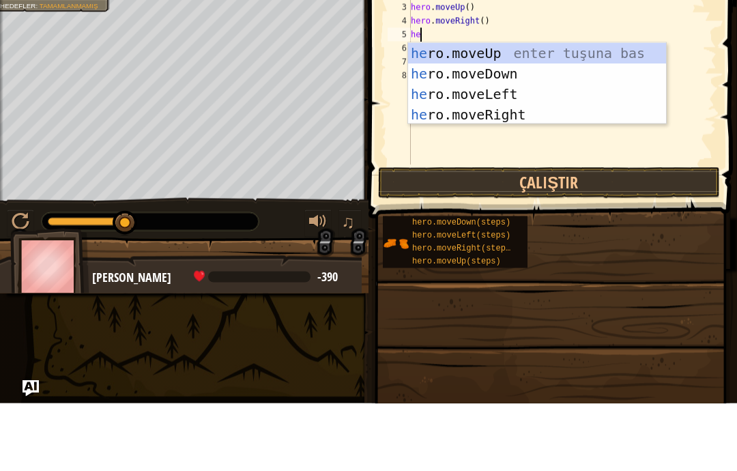
scroll to position [14, 29]
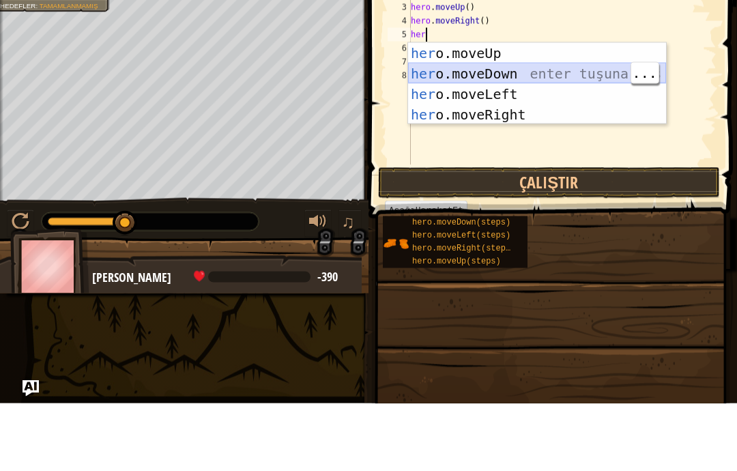
click at [524, 139] on div "her o.moveUp enter tuşuna bas her o.moveDown enter tuşuna bas her o.moveLeft en…" at bounding box center [537, 172] width 258 height 123
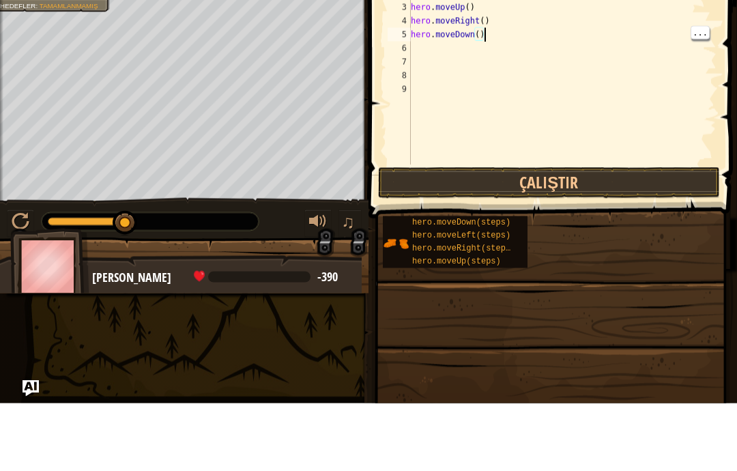
click at [485, 109] on div "# Move komutlarında "Argument"ları kullanarak daha uzağa gidebilirsin. hero . m…" at bounding box center [562, 150] width 308 height 246
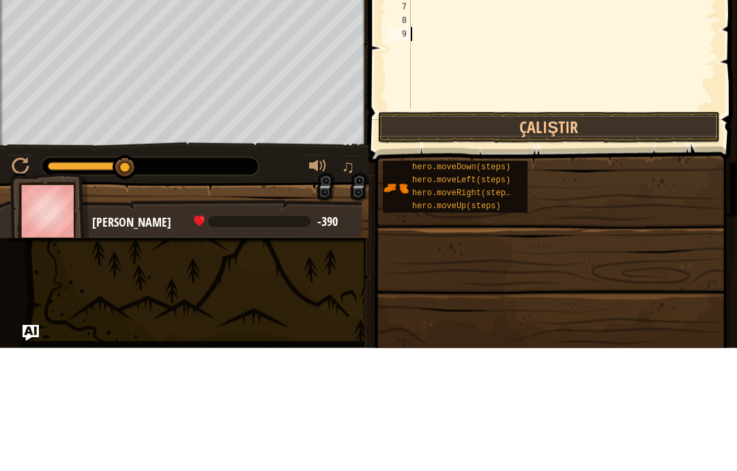
click at [595, 235] on button "Çalıştır" at bounding box center [549, 250] width 342 height 31
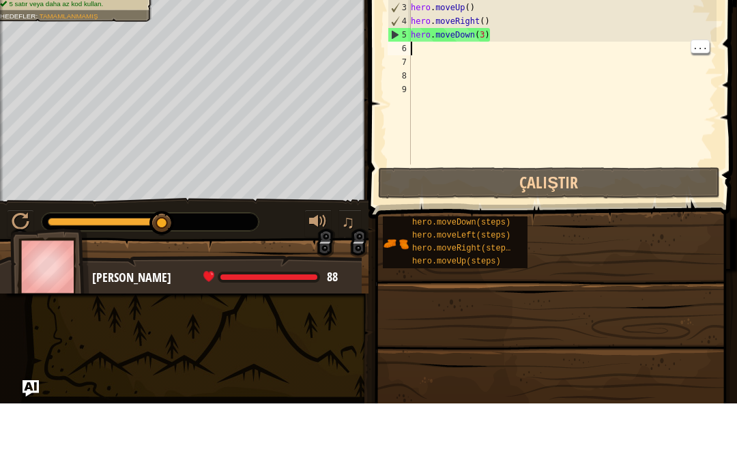
click at [443, 55] on div "# Move komutlarında "Argument"ları kullanarak daha uzağa gidebilirsin. hero . m…" at bounding box center [562, 150] width 308 height 246
click at [433, 48] on div "# Move komutlarında "Argument"ları kullanarak daha uzağa gidebilirsin. hero . m…" at bounding box center [562, 150] width 308 height 246
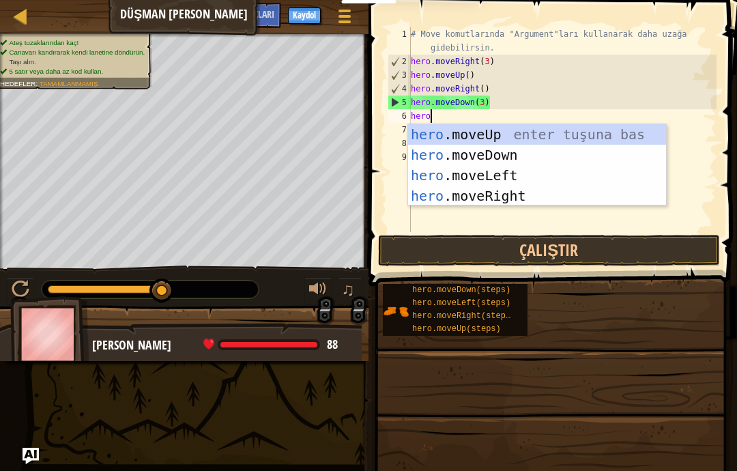
scroll to position [14, 33]
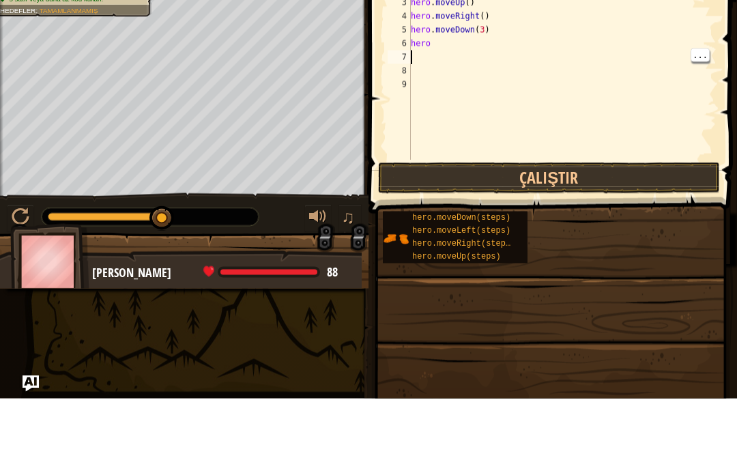
click at [474, 55] on div "# Move komutlarında "Argument"ları kullanarak daha uzağa gidebilirsin. hero . m…" at bounding box center [562, 150] width 308 height 246
click at [461, 50] on div "# Move komutlarında "Argument"ları kullanarak daha uzağa gidebilirsin. hero . m…" at bounding box center [562, 150] width 308 height 246
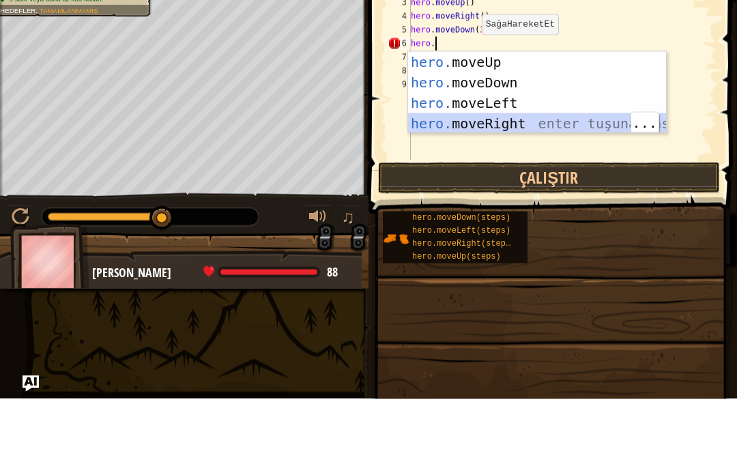
click at [543, 192] on div "hero. moveUp enter tuşuna bas hero. moveDown enter tuşuna bas hero. moveLeft en…" at bounding box center [537, 185] width 258 height 123
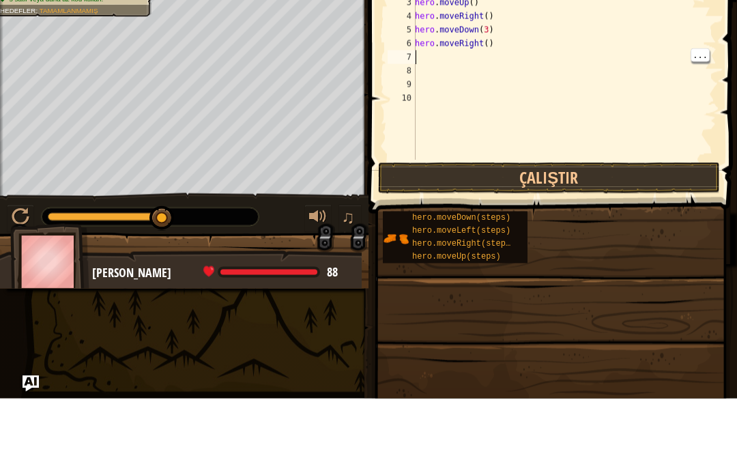
click at [517, 109] on div "# Move komutlarında "Argument"ları kullanarak daha uzağa gidebilirsin. hero . m…" at bounding box center [564, 150] width 304 height 246
click at [510, 112] on div "# Move komutlarında "Argument"ları kullanarak daha uzağa gidebilirsin. hero . m…" at bounding box center [564, 150] width 304 height 246
type textarea "abcde fg"
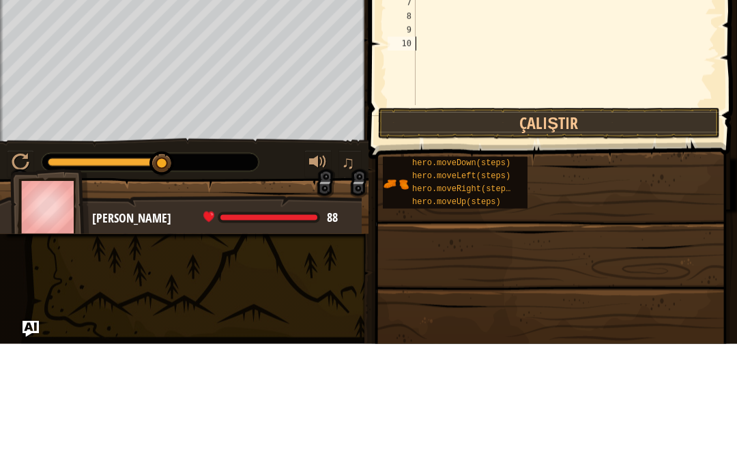
click at [605, 235] on button "Çalıştır" at bounding box center [549, 250] width 342 height 31
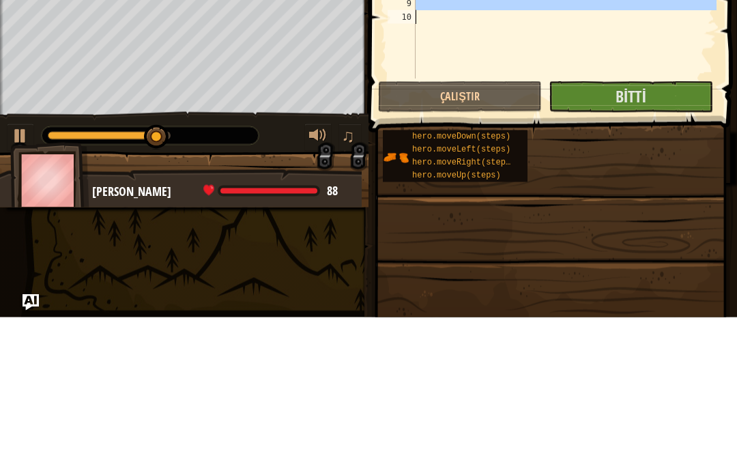
click at [667, 235] on button "Bitti" at bounding box center [631, 250] width 164 height 31
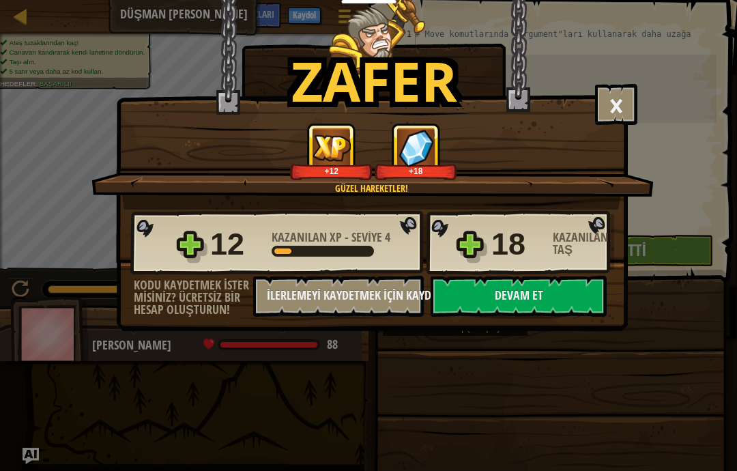
click at [566, 294] on button "Devam et" at bounding box center [519, 296] width 176 height 41
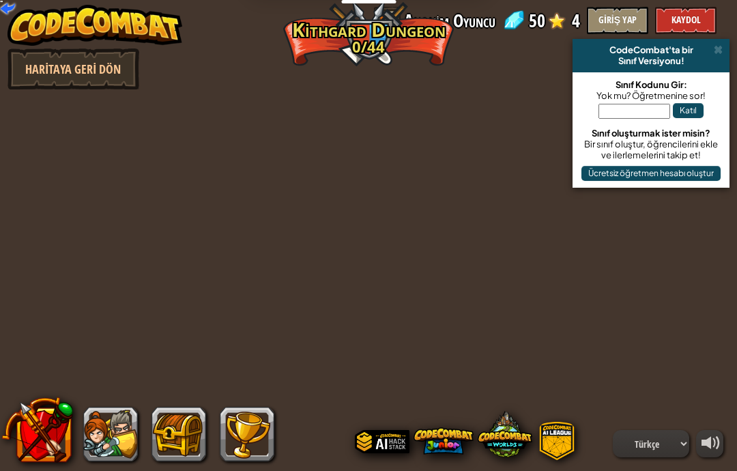
select select "tr"
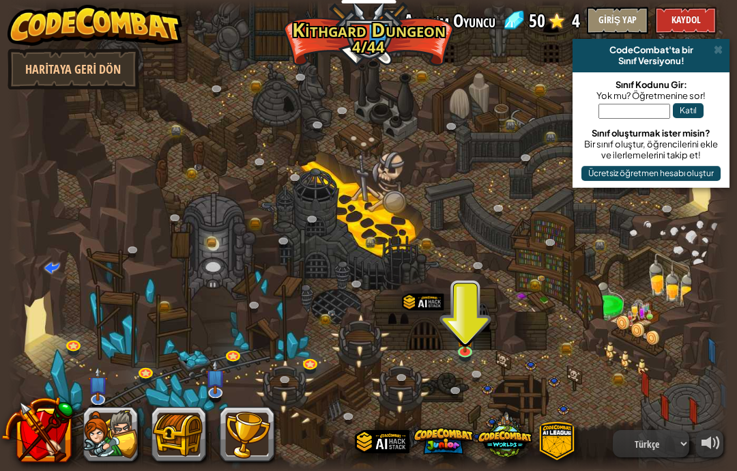
click at [479, 348] on link at bounding box center [466, 353] width 27 height 20
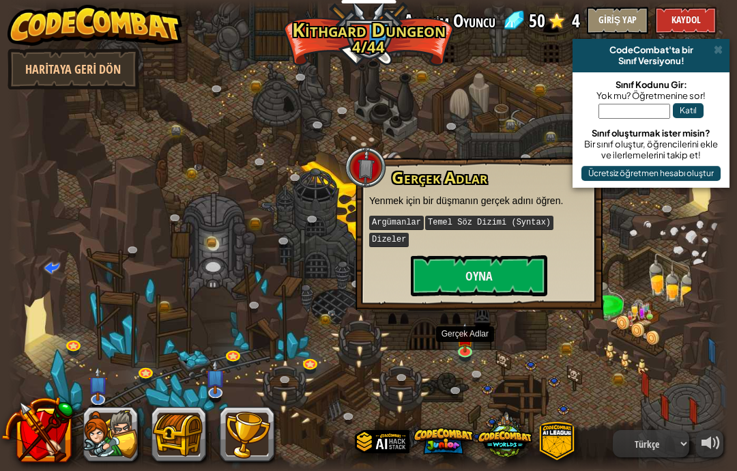
click at [515, 274] on button "Oyna" at bounding box center [479, 275] width 136 height 41
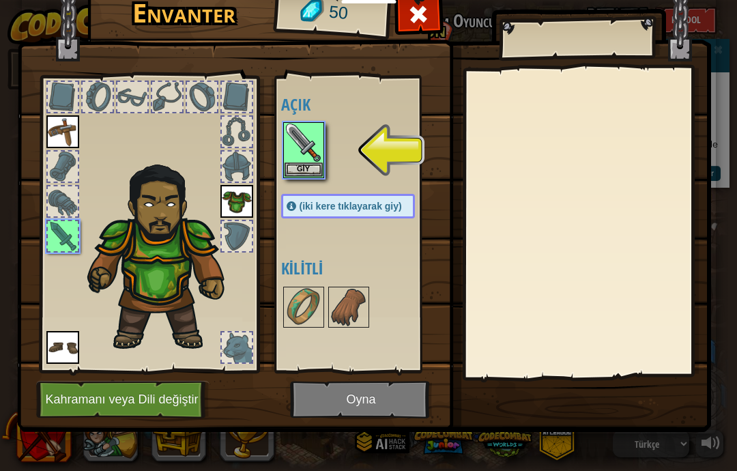
click at [295, 164] on button "Giy" at bounding box center [304, 169] width 38 height 14
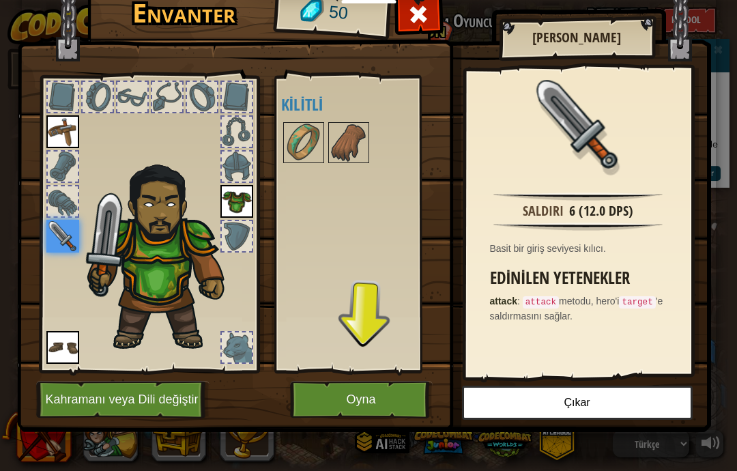
click at [336, 399] on button "Oyna" at bounding box center [361, 400] width 143 height 38
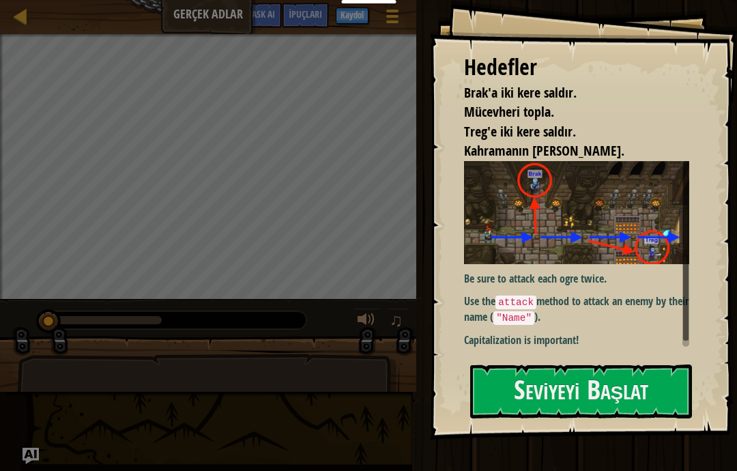
click at [651, 379] on button "Seviyeyi Başlat" at bounding box center [581, 391] width 222 height 54
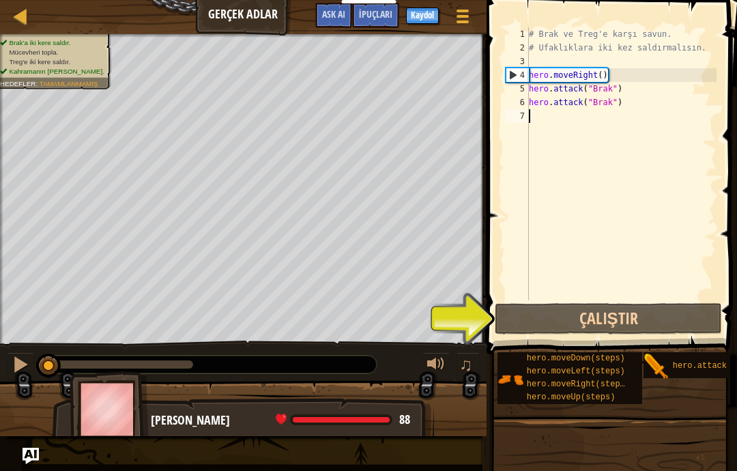
click at [632, 317] on button "Çalıştır" at bounding box center [608, 318] width 227 height 31
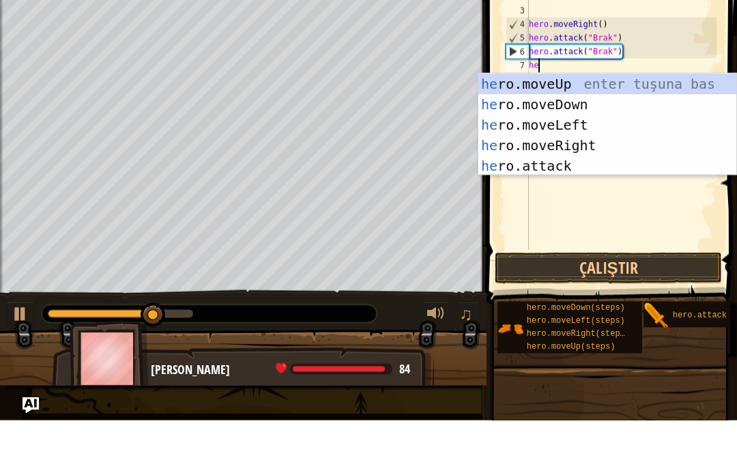
scroll to position [14, 23]
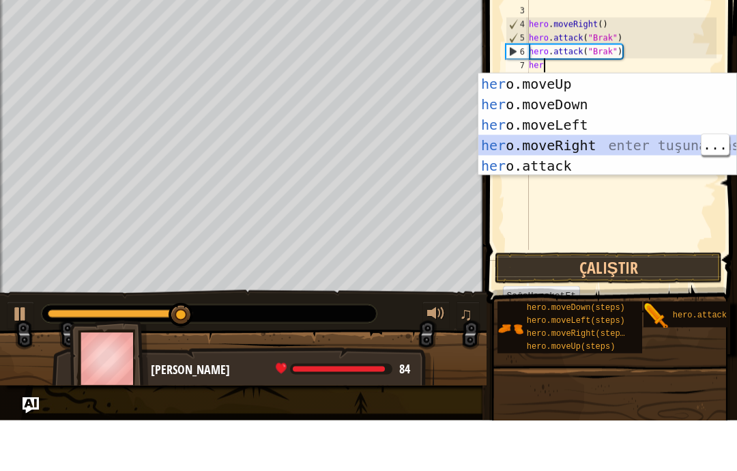
click at [597, 198] on div "her o.moveUp enter tuşuna bas her o.moveDown enter tuşuna bas her o.moveLeft en…" at bounding box center [607, 195] width 258 height 143
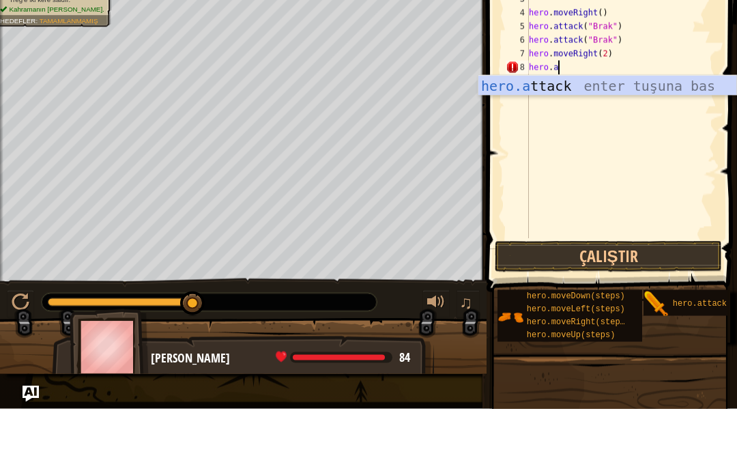
scroll to position [14, 43]
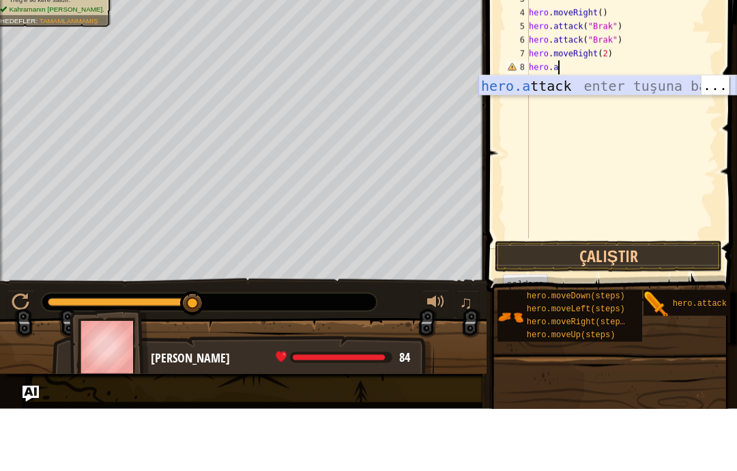
click at [643, 151] on div "hero.a ttack enter tuşuna bas" at bounding box center [607, 168] width 258 height 61
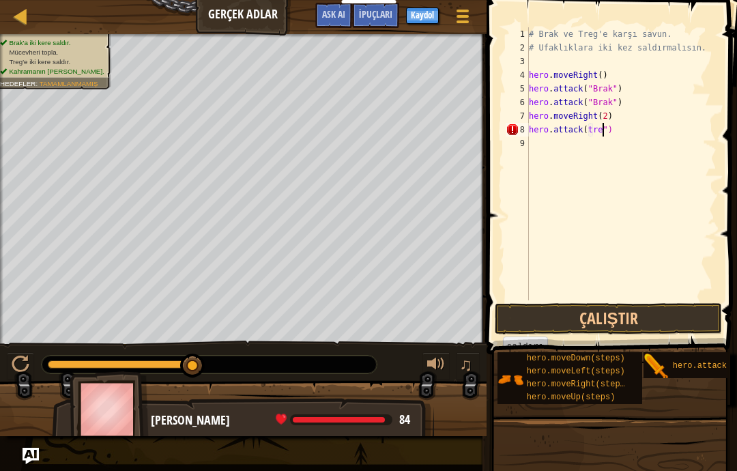
scroll to position [14, 33]
click at [626, 138] on div "# Brak ve Treg'e karşı savun. # Ufaklıklara iki kez saldırmalısın. hero . moveR…" at bounding box center [621, 177] width 190 height 300
click at [637, 149] on div "# Brak ve Treg'e karşı savun. # Ufaklıklara iki kez saldırmalısın. hero . moveR…" at bounding box center [621, 177] width 190 height 300
click at [641, 124] on div "# Brak ve Treg'e karşı savun. # Ufaklıklara iki kez saldırmalısın. hero . moveR…" at bounding box center [621, 177] width 190 height 300
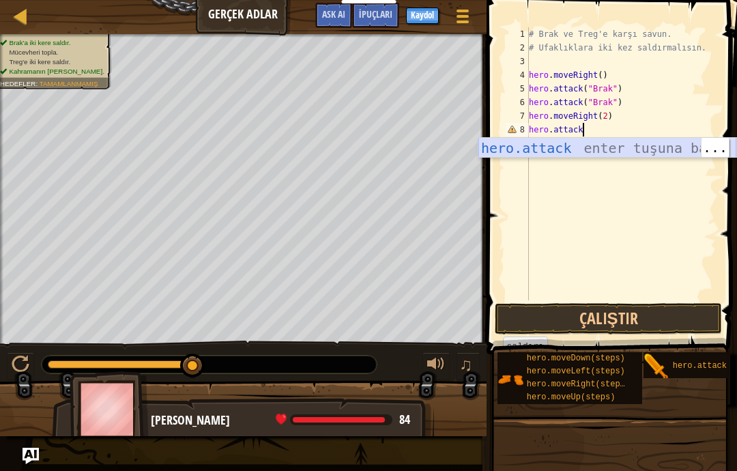
click at [635, 146] on div "hero.attack enter tuşuna bas" at bounding box center [607, 168] width 258 height 61
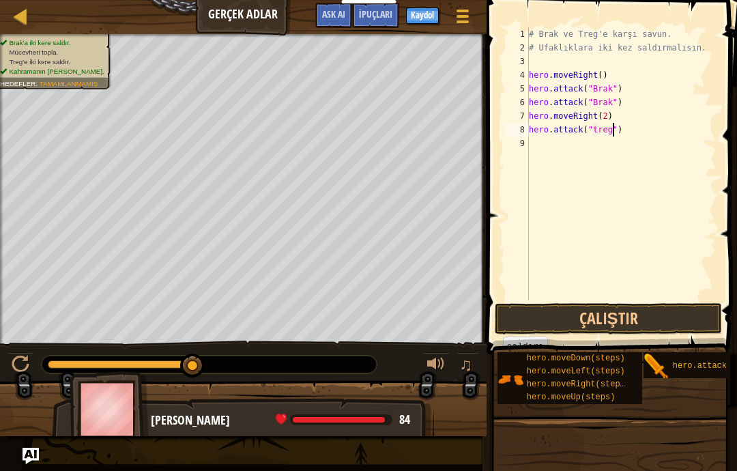
scroll to position [14, 33]
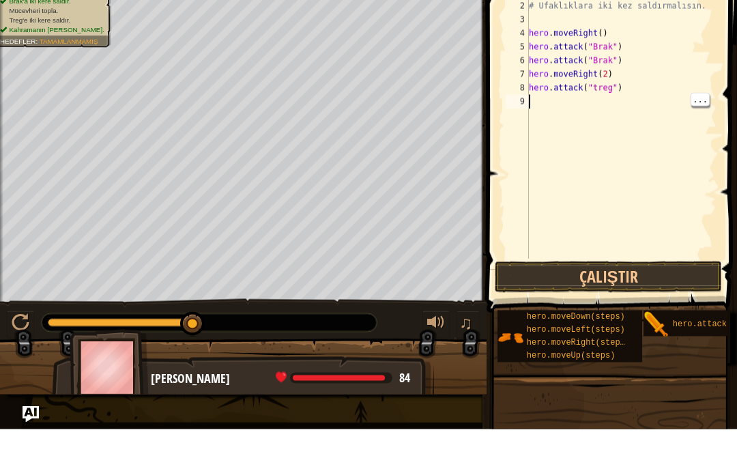
click at [549, 104] on div "# Brak ve Treg'e karşı savun. # Ufaklıklara iki kez saldırmalısın. hero . moveR…" at bounding box center [621, 177] width 190 height 300
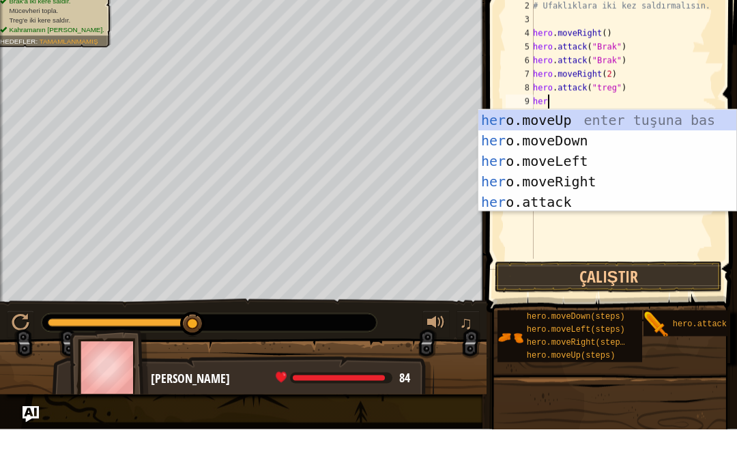
scroll to position [14, 29]
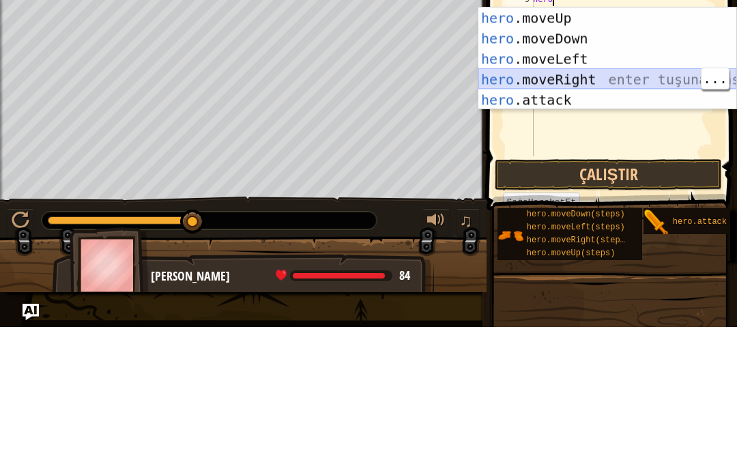
click at [624, 151] on div "hero .moveUp enter tuşuna bas hero .moveDown enter tuşuna bas hero .moveLeft en…" at bounding box center [607, 222] width 258 height 143
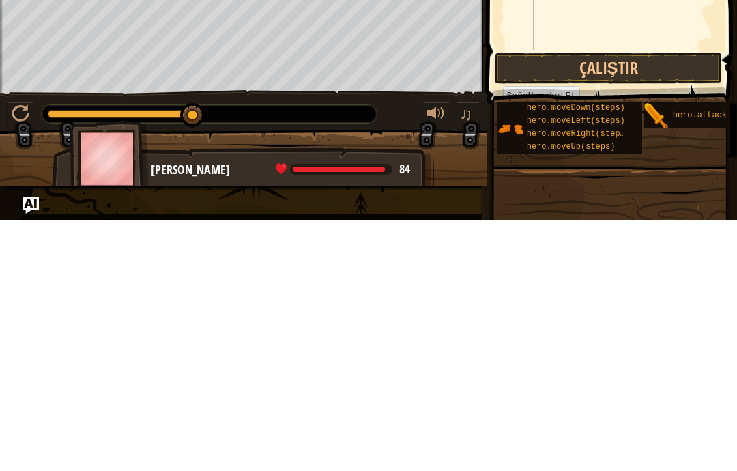
click at [656, 303] on button "Çalıştır" at bounding box center [608, 318] width 227 height 31
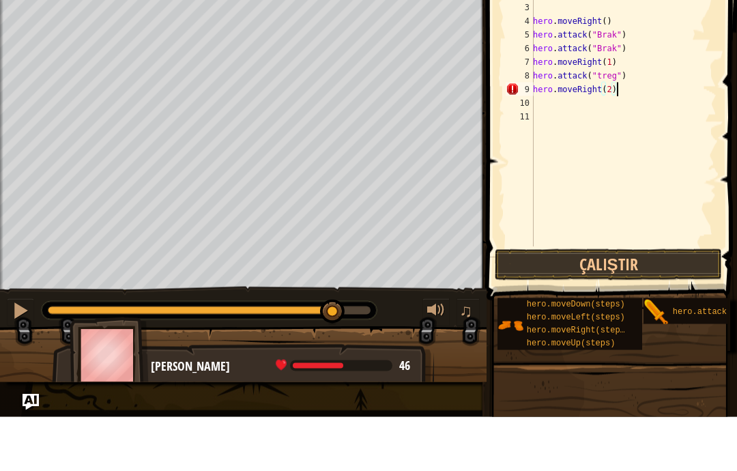
scroll to position [14, 23]
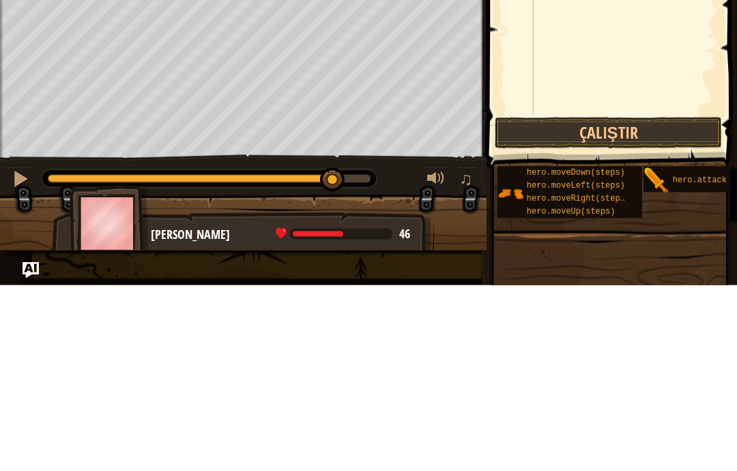
click at [603, 303] on button "Çalıştır" at bounding box center [608, 318] width 227 height 31
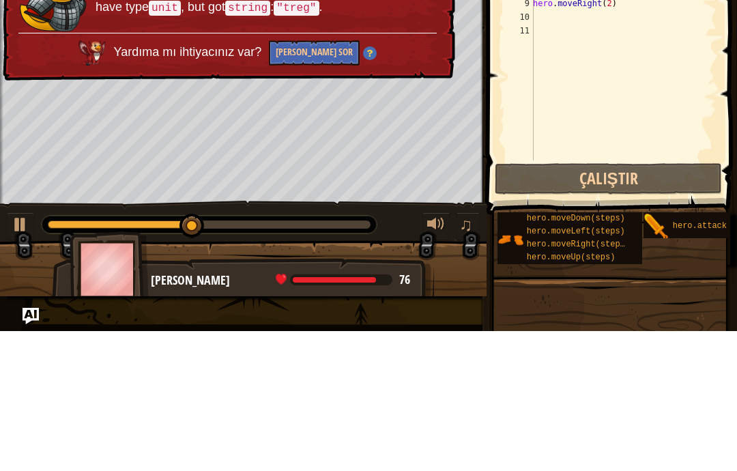
click at [332, 180] on button "[PERSON_NAME] Sor" at bounding box center [314, 192] width 91 height 25
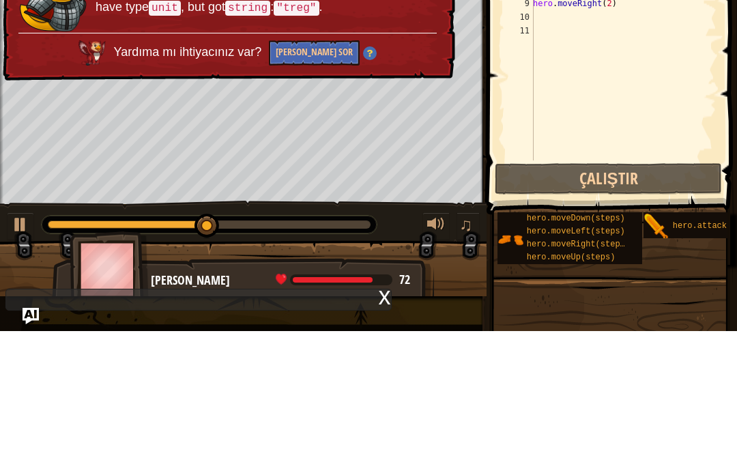
click at [330, 180] on button "[PERSON_NAME] Sor" at bounding box center [314, 192] width 91 height 25
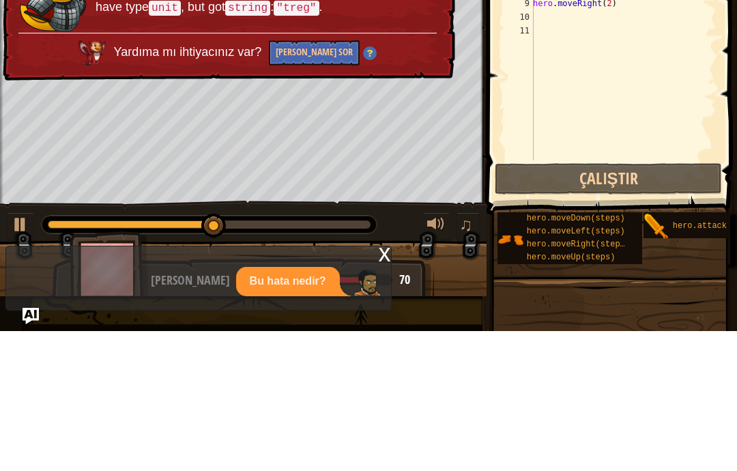
click at [345, 180] on button "[PERSON_NAME] Sor" at bounding box center [314, 192] width 91 height 25
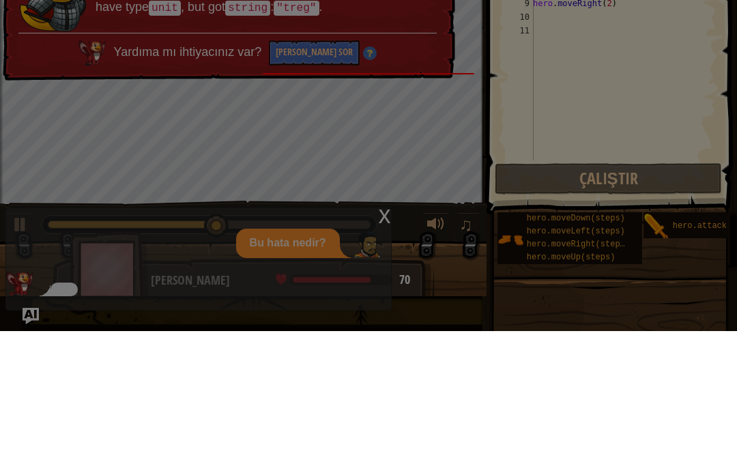
click at [343, 192] on div at bounding box center [368, 235] width 737 height 471
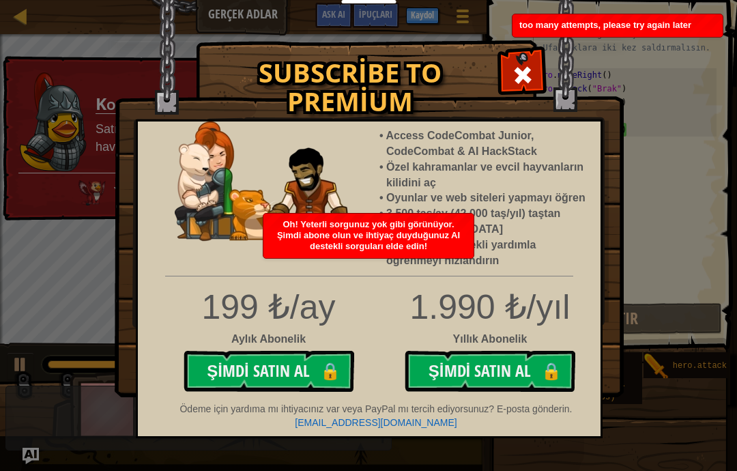
click at [534, 78] on div at bounding box center [522, 73] width 43 height 43
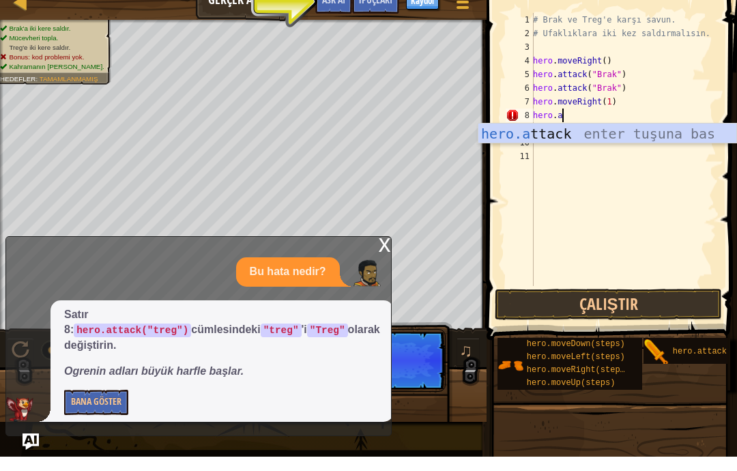
scroll to position [14, 43]
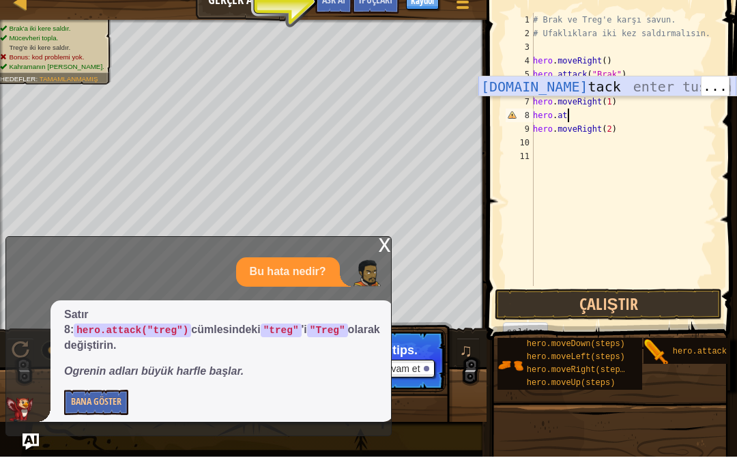
click at [628, 91] on div "[DOMAIN_NAME] tack enter tuşuna bas" at bounding box center [607, 121] width 258 height 61
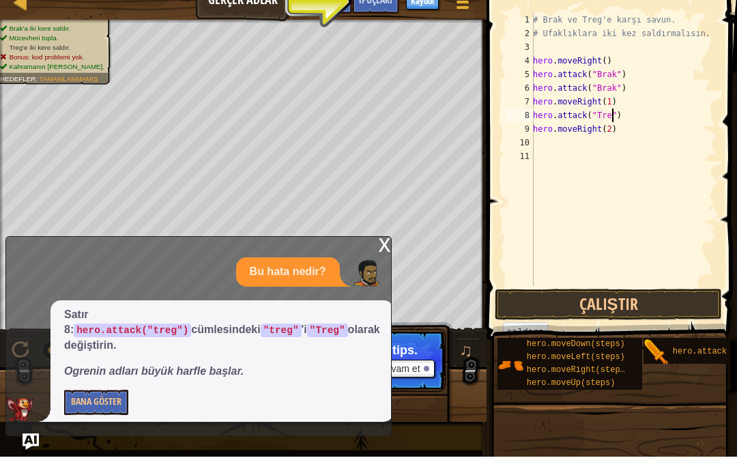
scroll to position [14, 33]
type textarea "abcde fg"
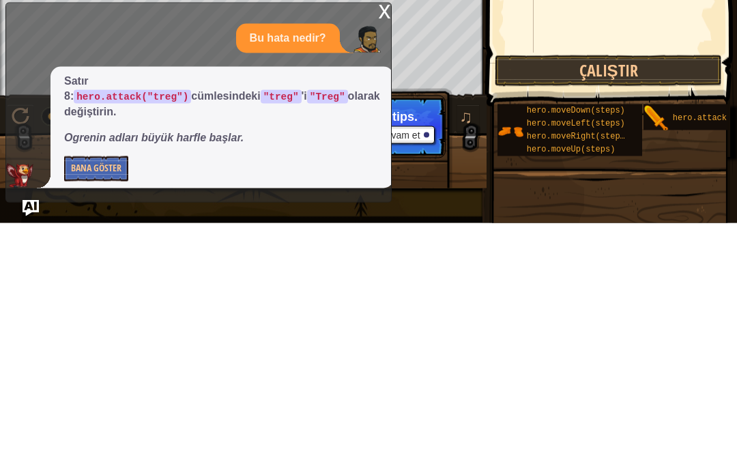
click at [661, 303] on button "Çalıştır" at bounding box center [608, 318] width 227 height 31
